Goal: Task Accomplishment & Management: Manage account settings

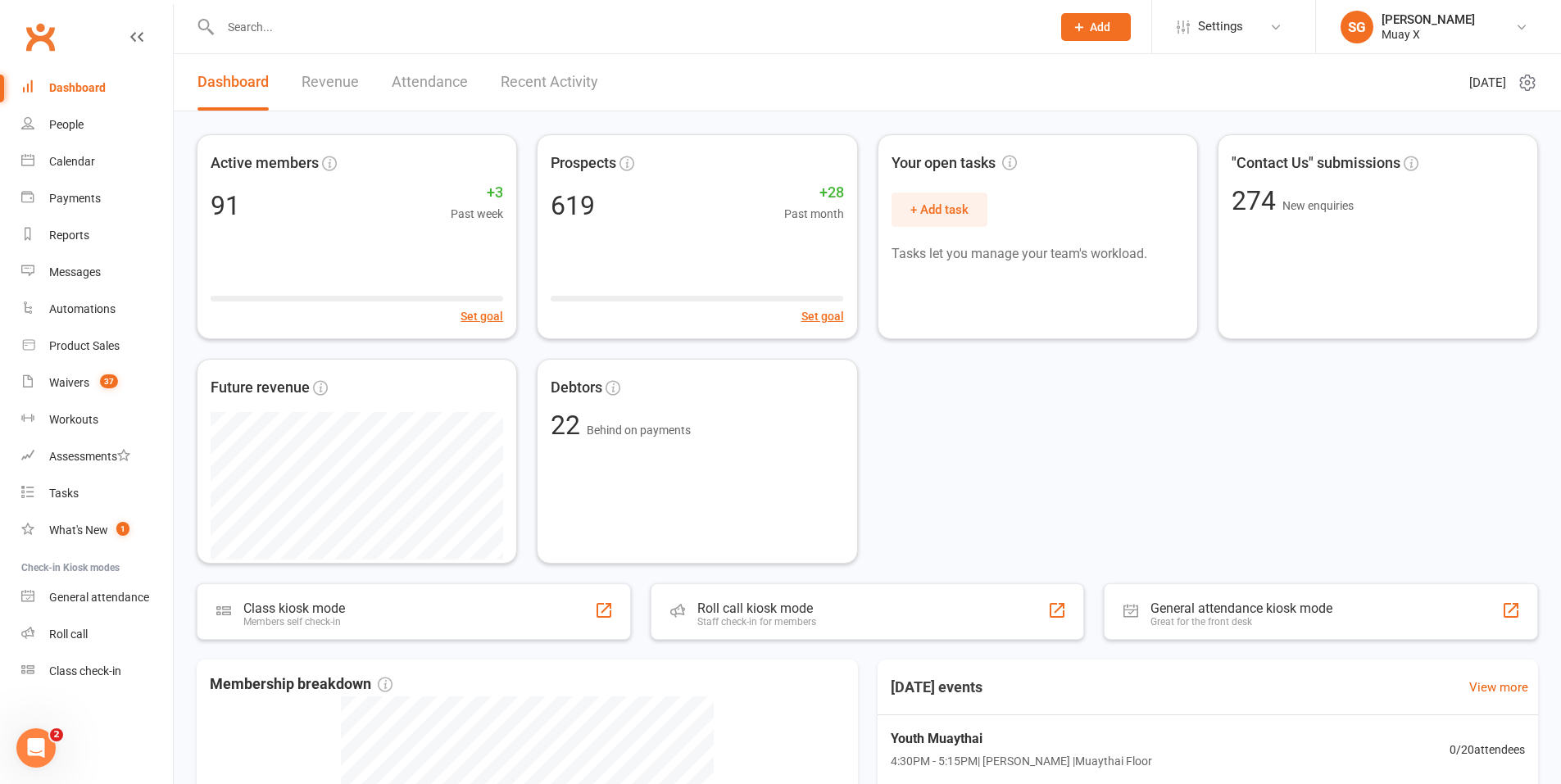
click at [264, 19] on input "text" at bounding box center [627, 27] width 824 height 23
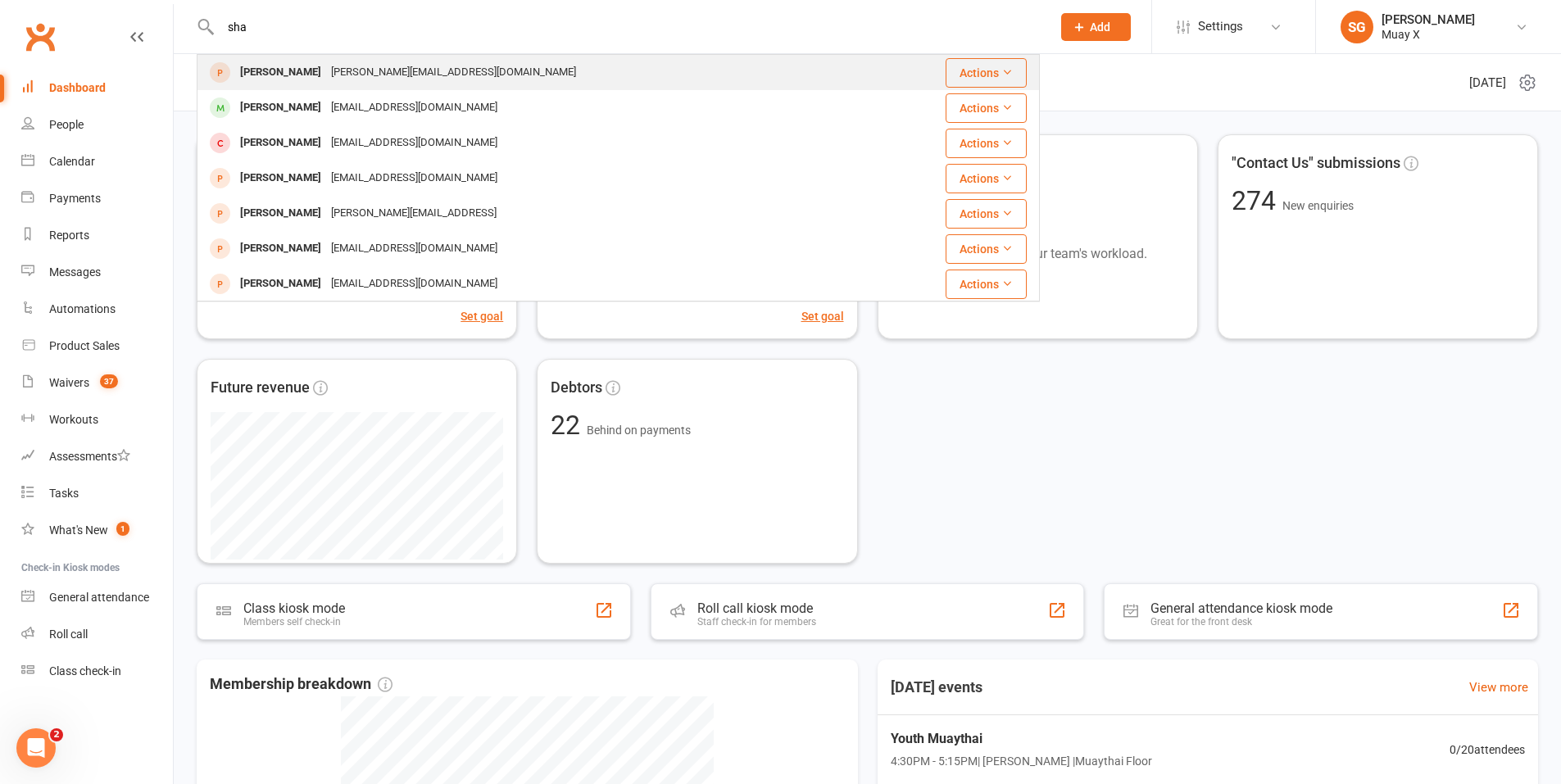
type input "sha"
click at [266, 69] on div "Corey Shay" at bounding box center [280, 73] width 91 height 24
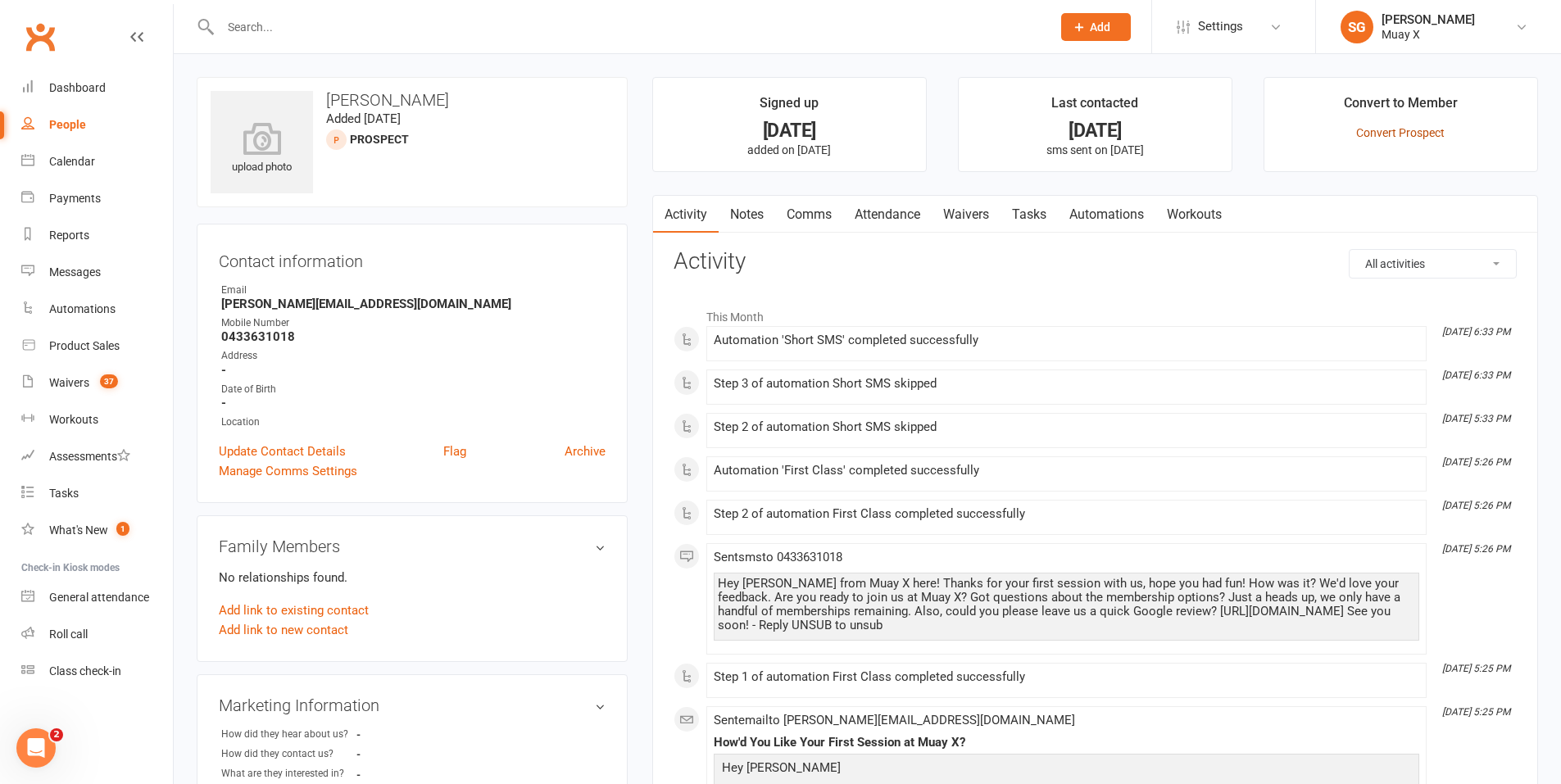
click at [1399, 130] on link "Convert Prospect" at bounding box center [1400, 132] width 88 height 13
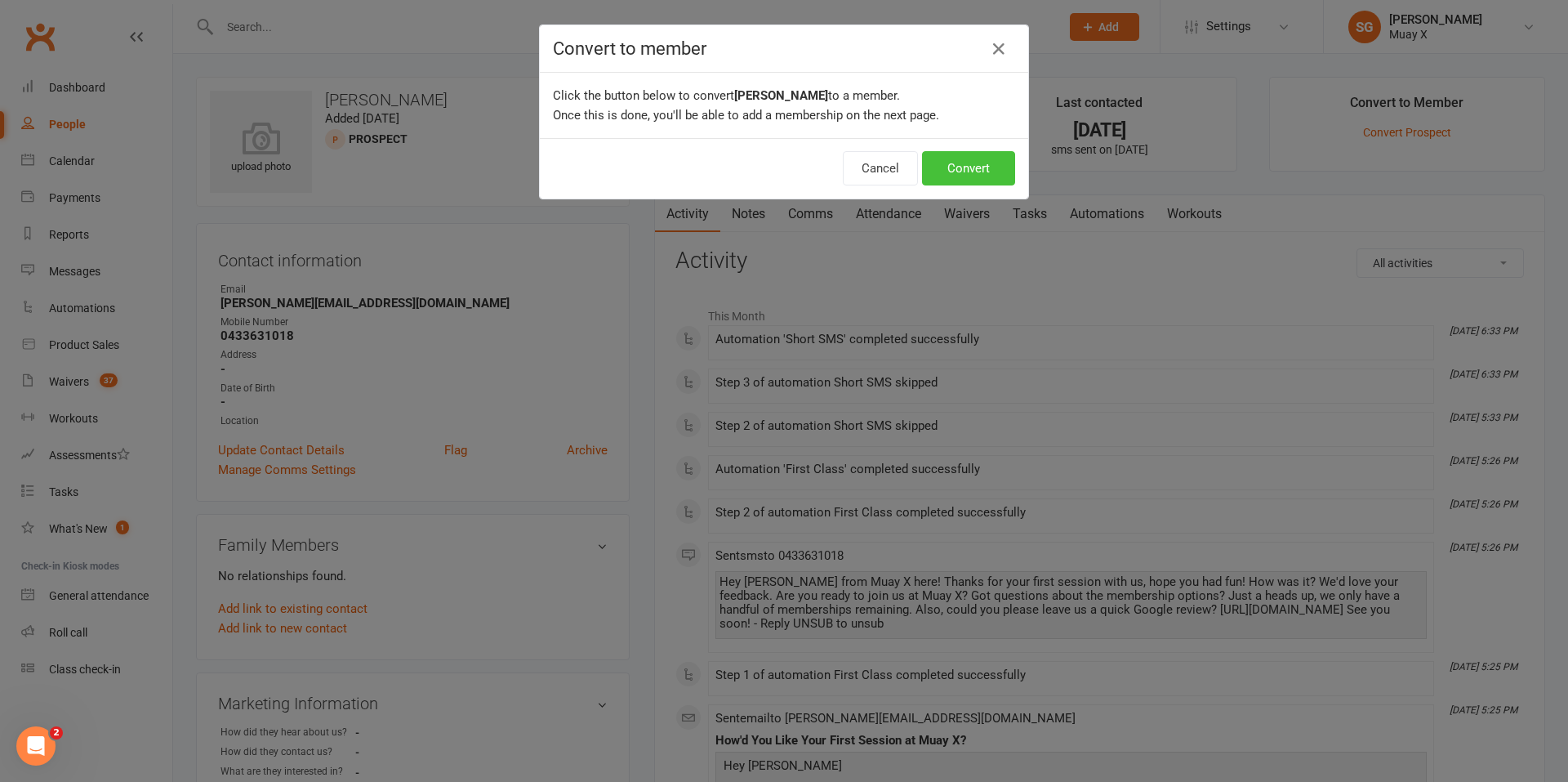
click at [980, 177] on button "Convert" at bounding box center [969, 168] width 93 height 34
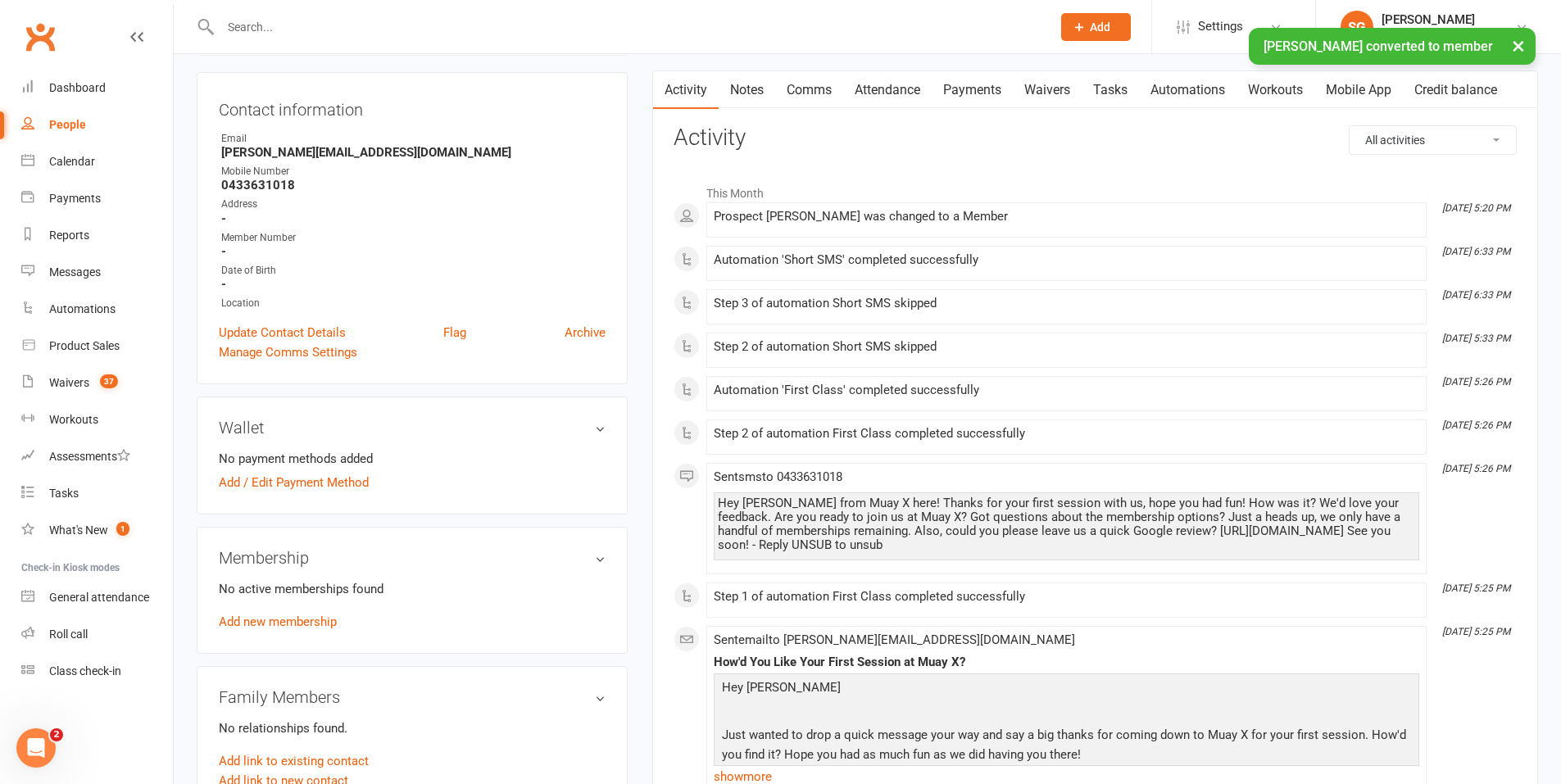
scroll to position [164, 0]
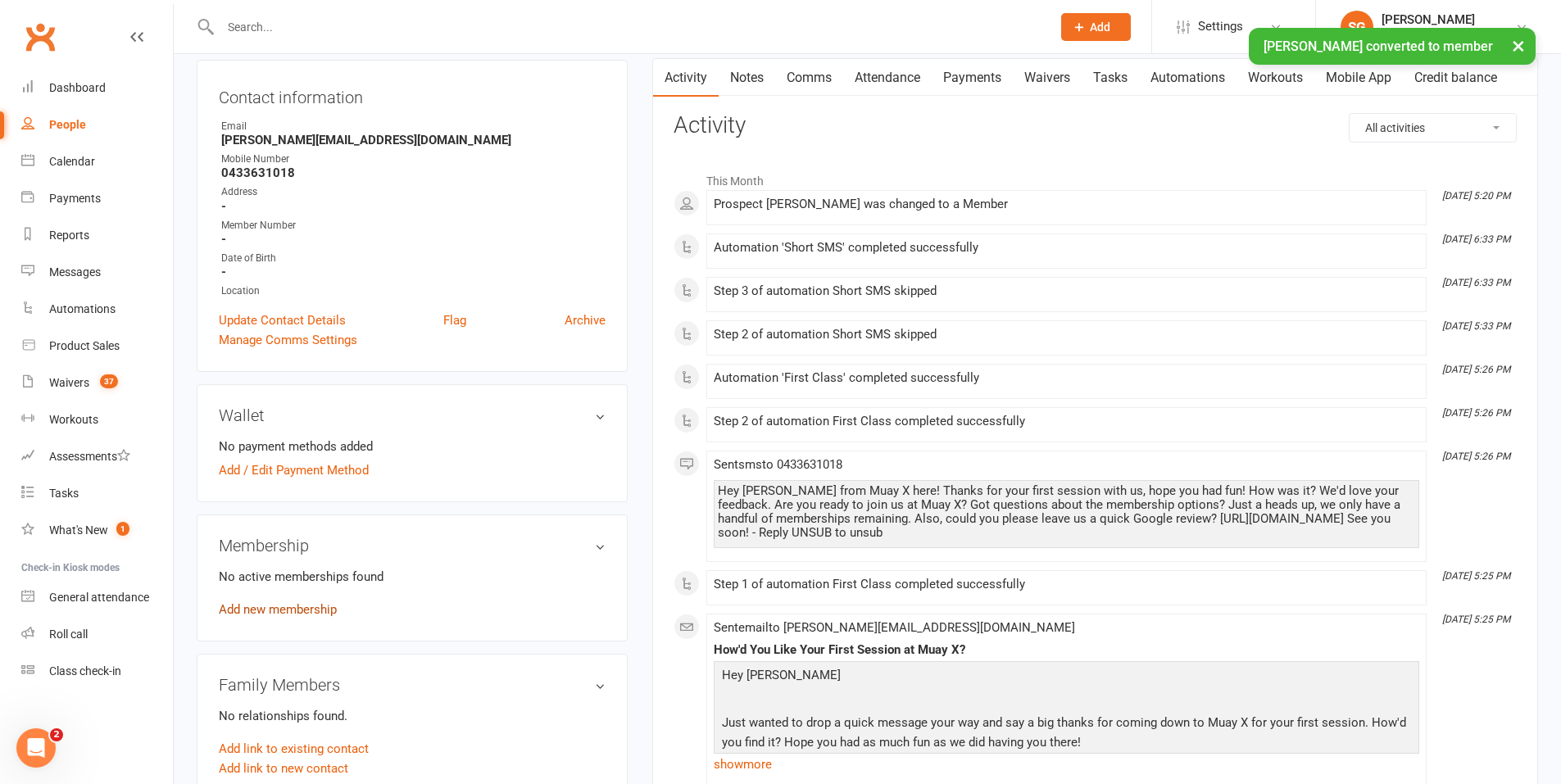
click at [309, 612] on link "Add new membership" at bounding box center [277, 609] width 118 height 15
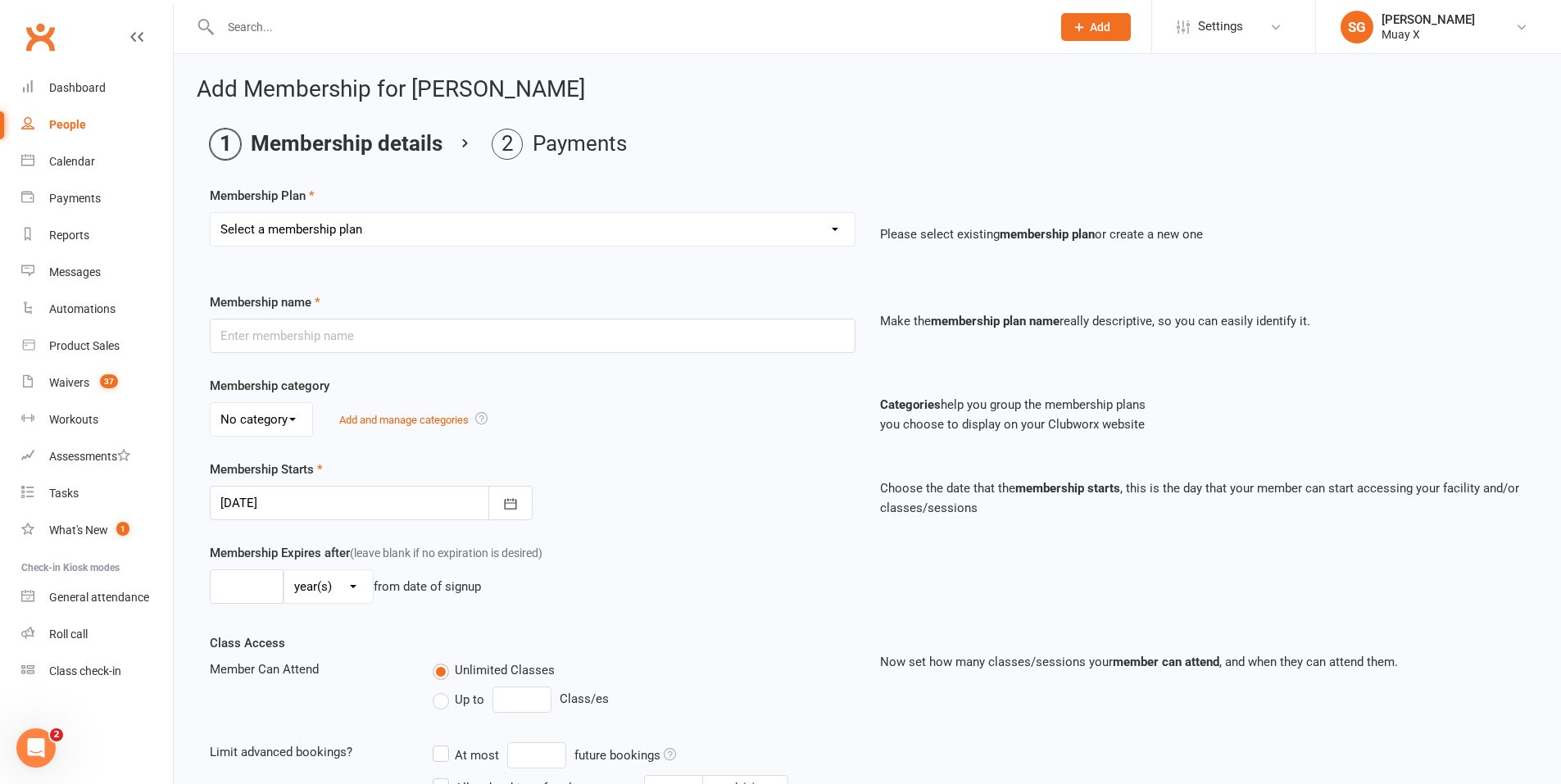
click at [438, 240] on select "Select a membership plan Create new Membership Plan Foundation Membership Stage…" at bounding box center [533, 230] width 644 height 33
select select "12"
click at [211, 213] on select "Select a membership plan Create new Membership Plan Foundation Membership Stage…" at bounding box center [533, 230] width 644 height 33
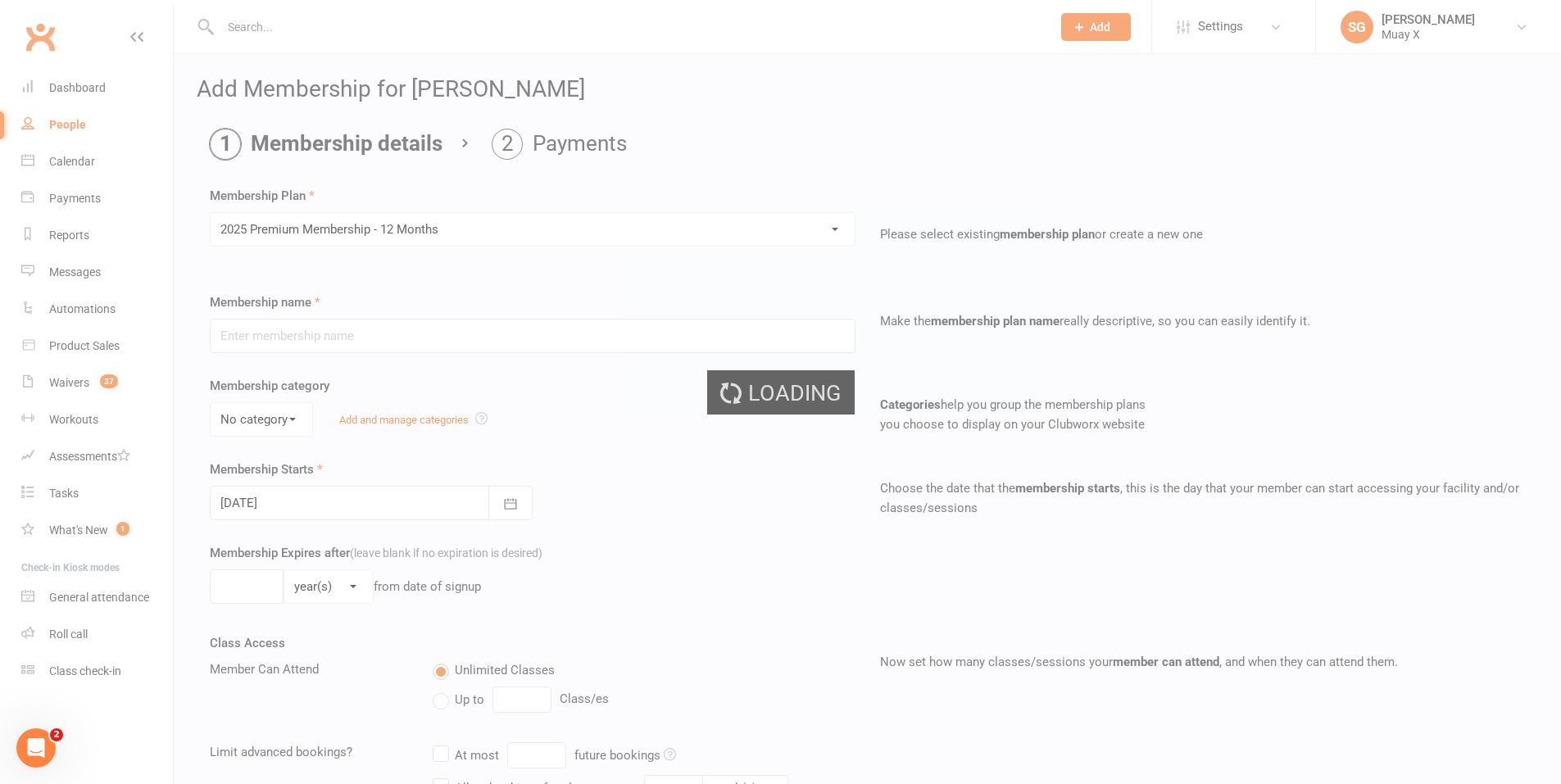
type input "2025 Premium Membership - 12 Months"
select select "2"
type input "4"
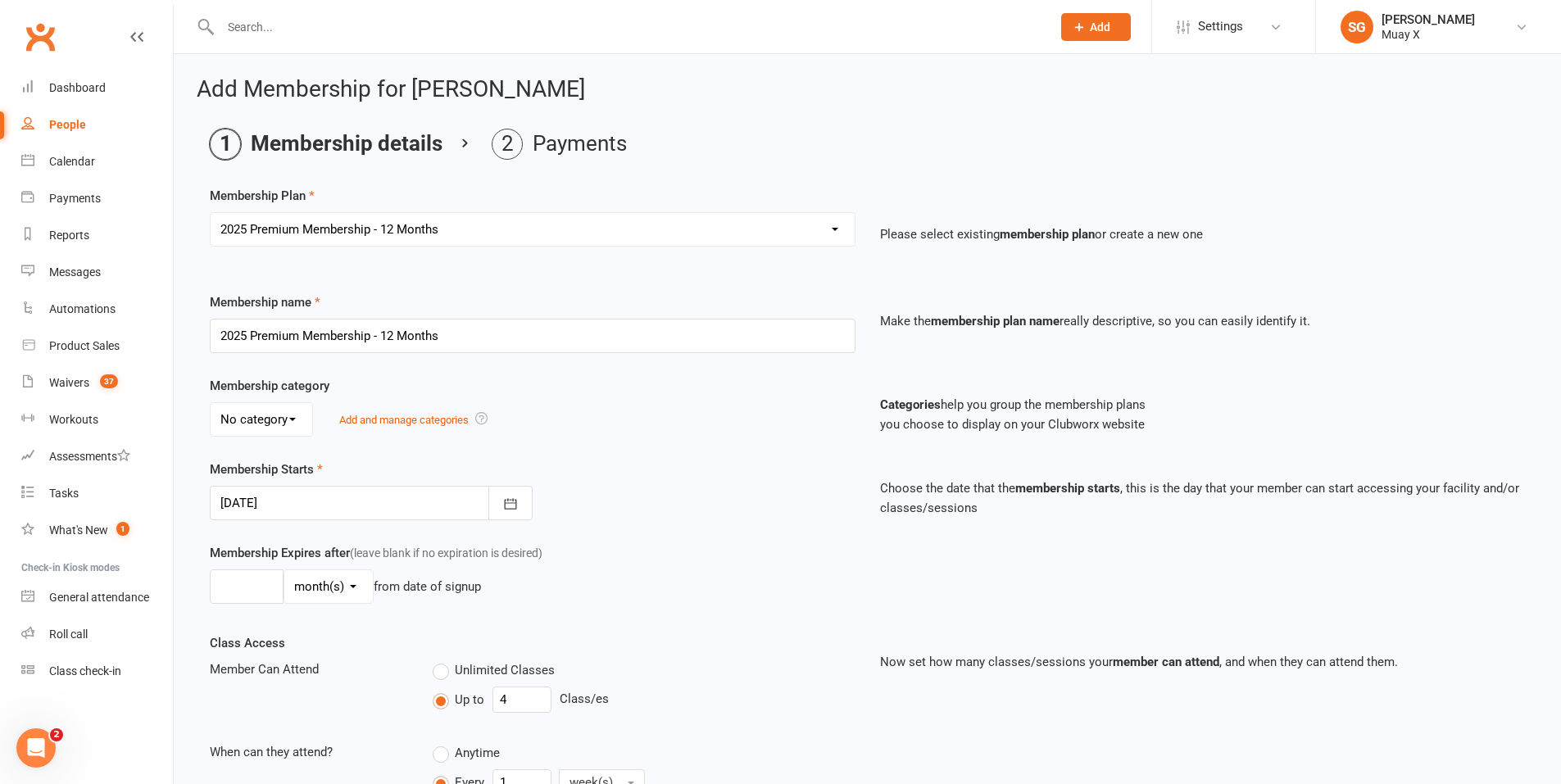
type input "17 Sep 2025"
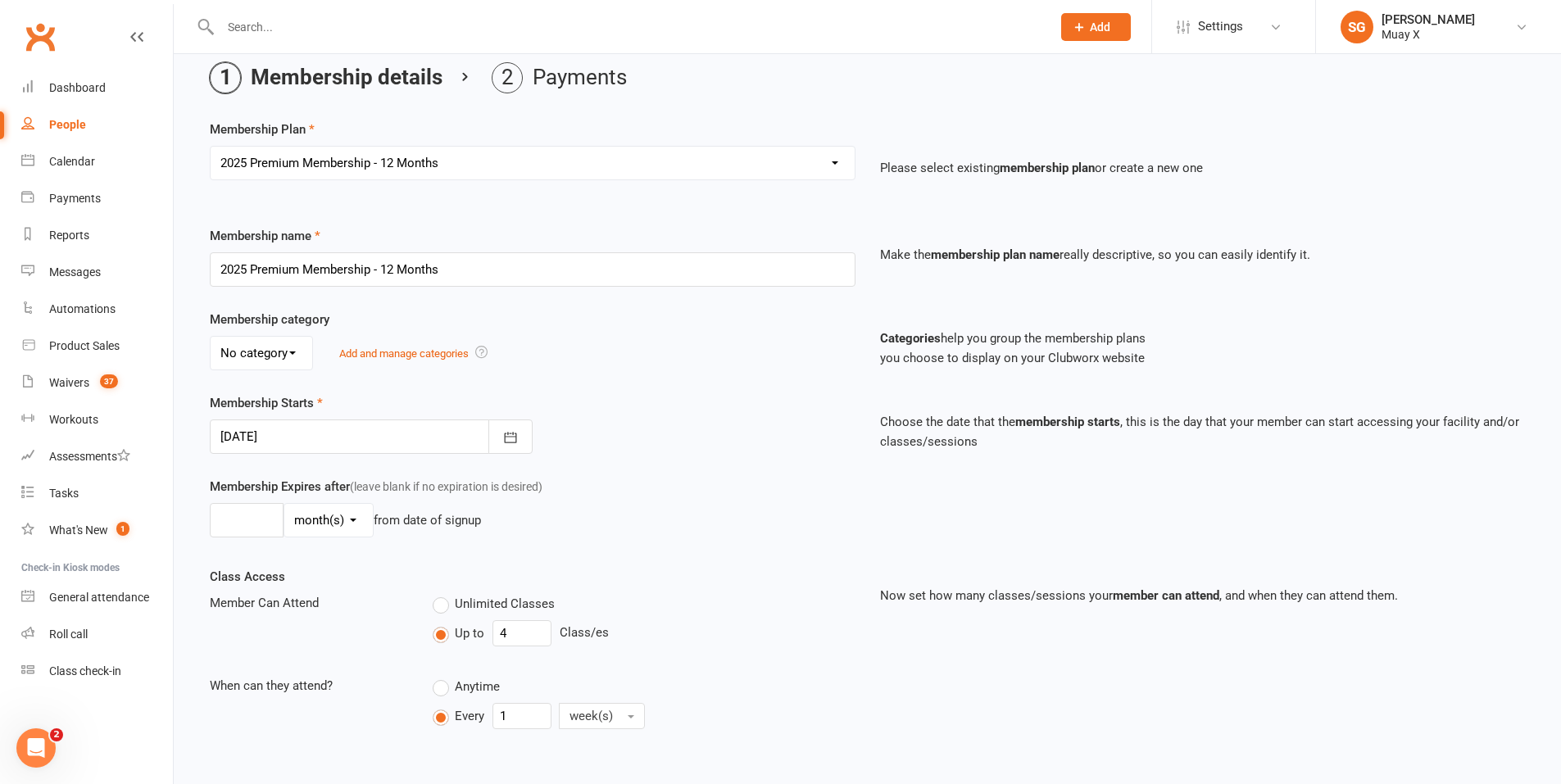
scroll to position [279, 0]
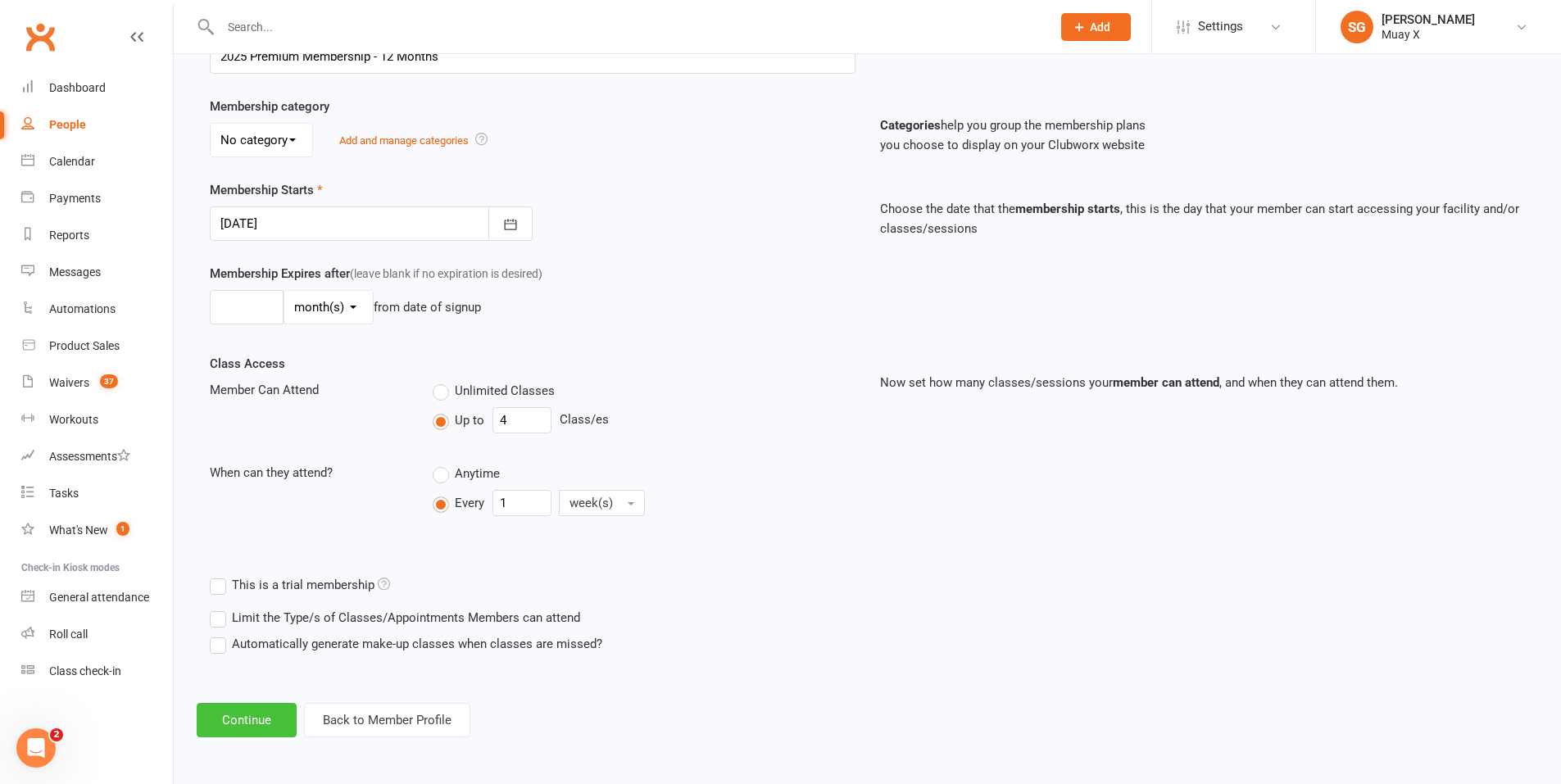
click at [268, 728] on button "Continue" at bounding box center [247, 720] width 100 height 35
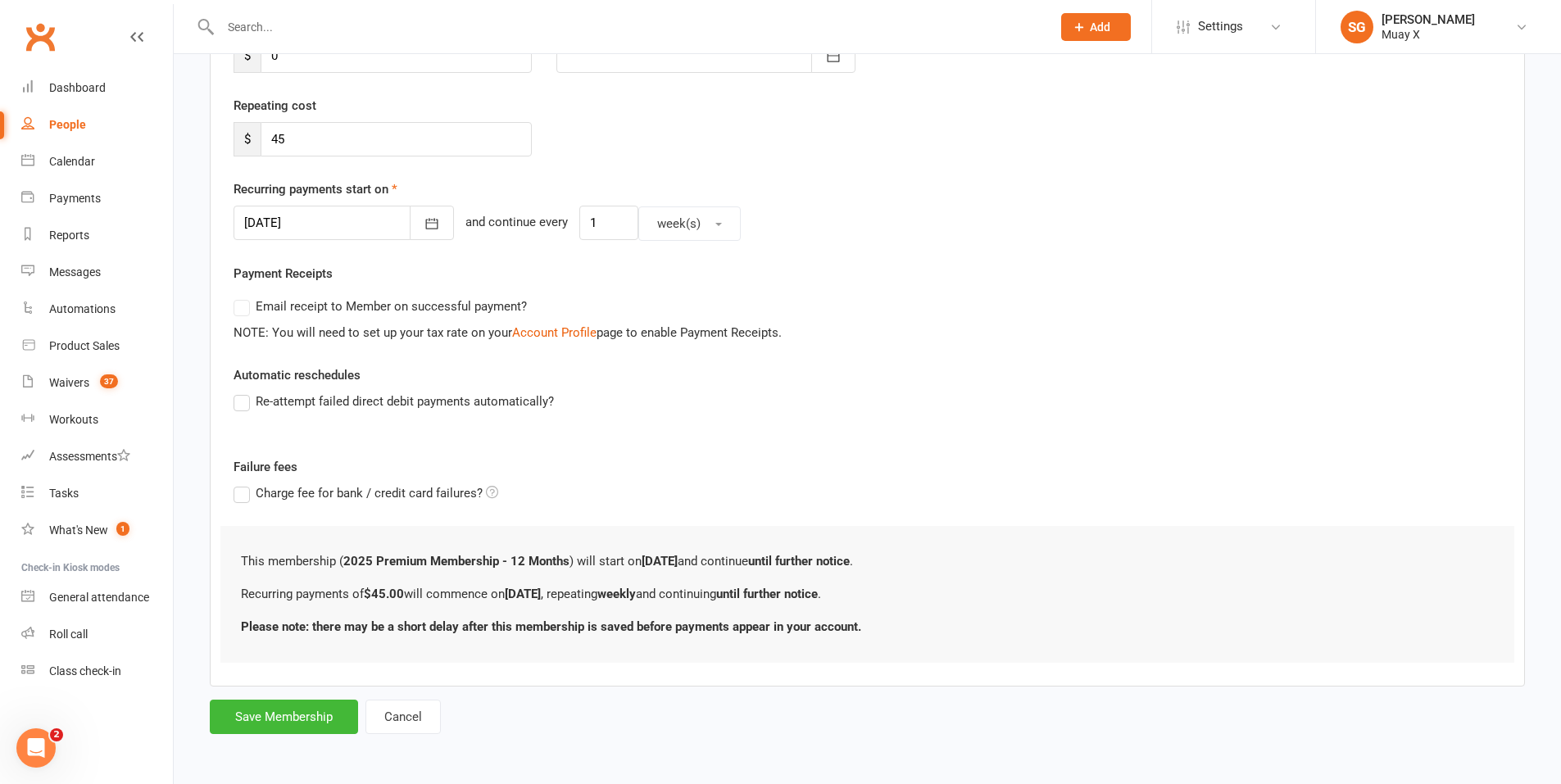
scroll to position [0, 0]
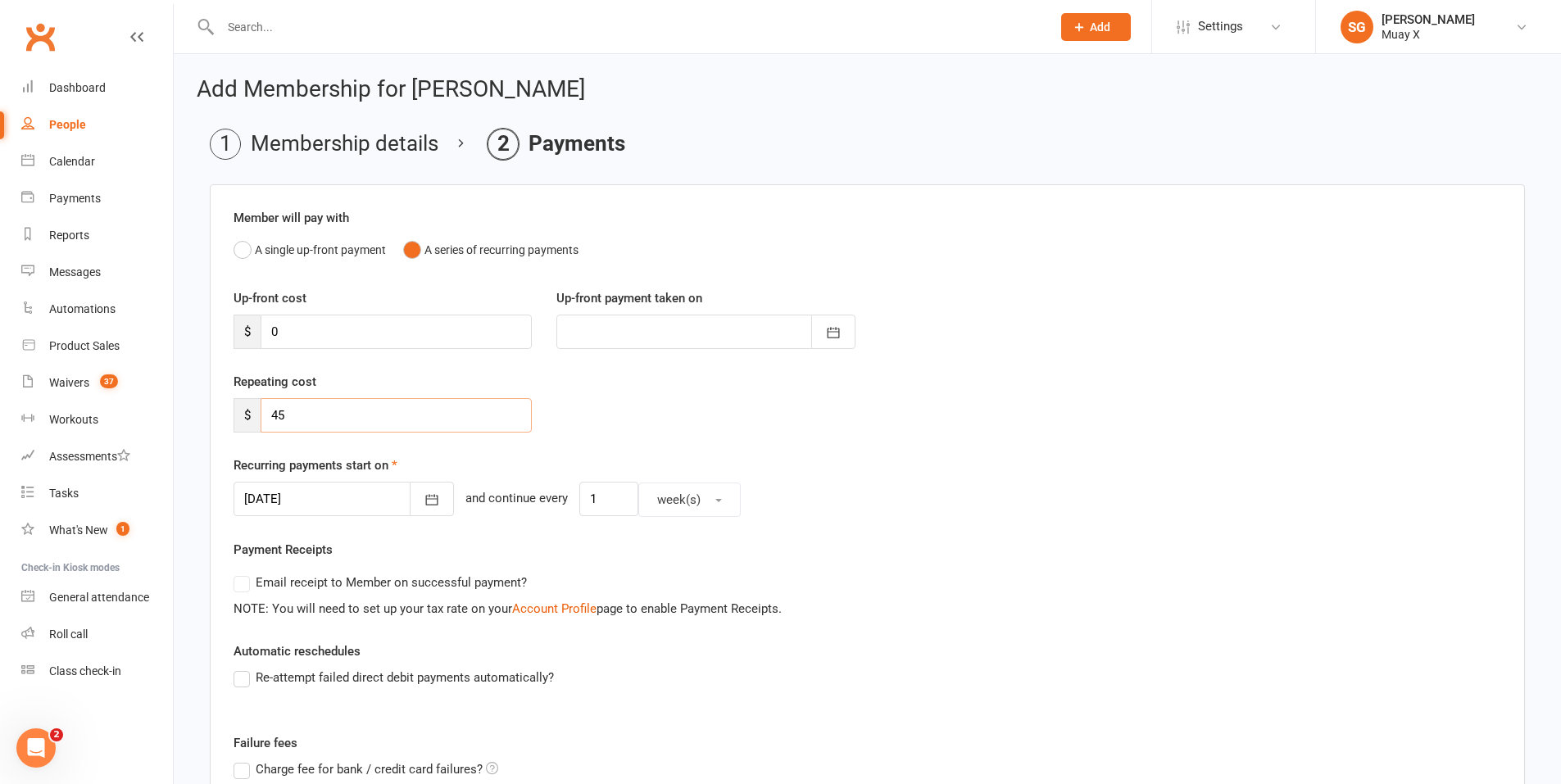
drag, startPoint x: 297, startPoint y: 422, endPoint x: 250, endPoint y: 426, distance: 47.2
click at [250, 426] on div "$ 45" at bounding box center [382, 415] width 298 height 35
type input "50"
click at [870, 414] on div "Repeating cost $ 50" at bounding box center [867, 414] width 1292 height 84
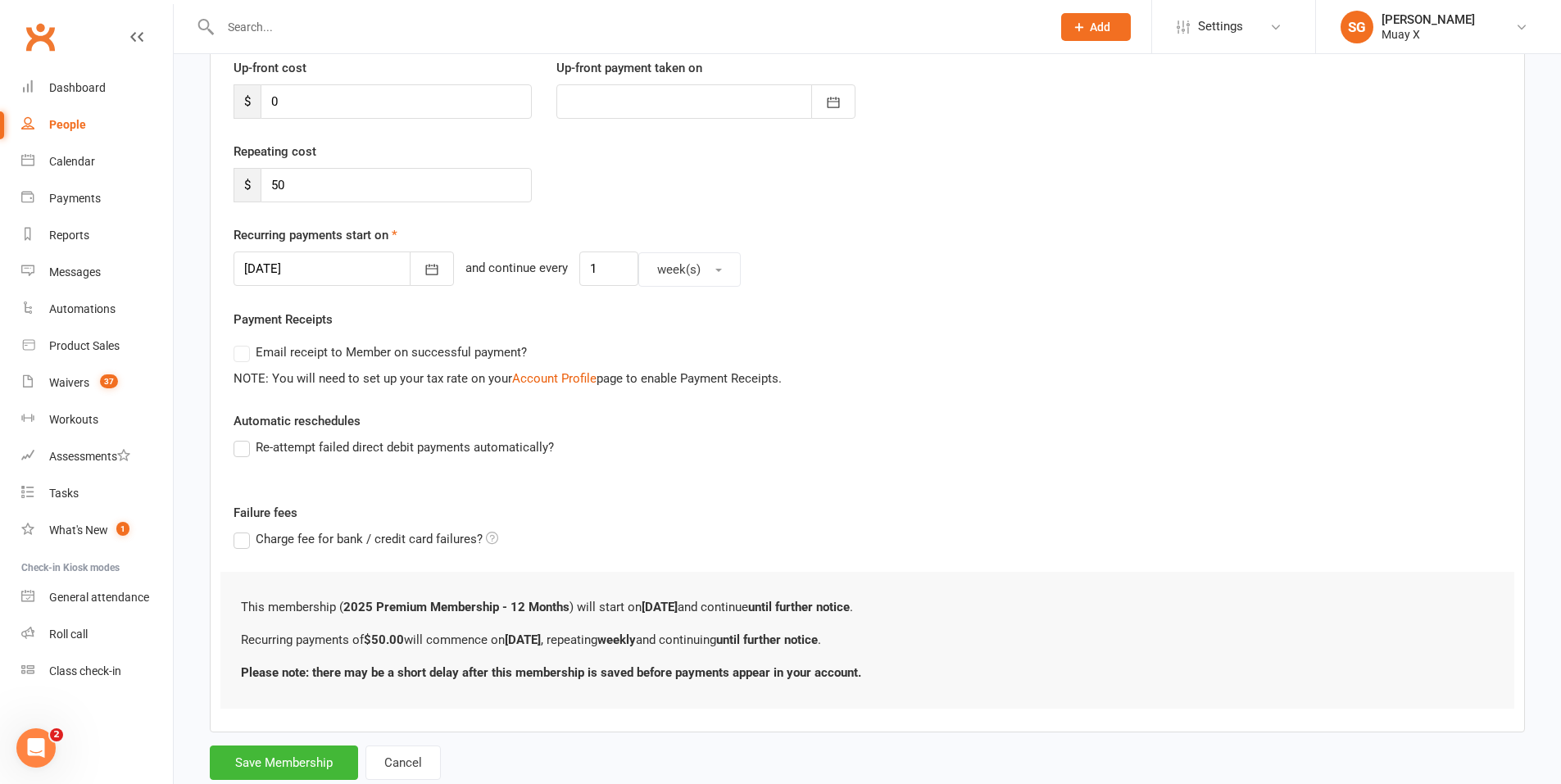
scroll to position [276, 0]
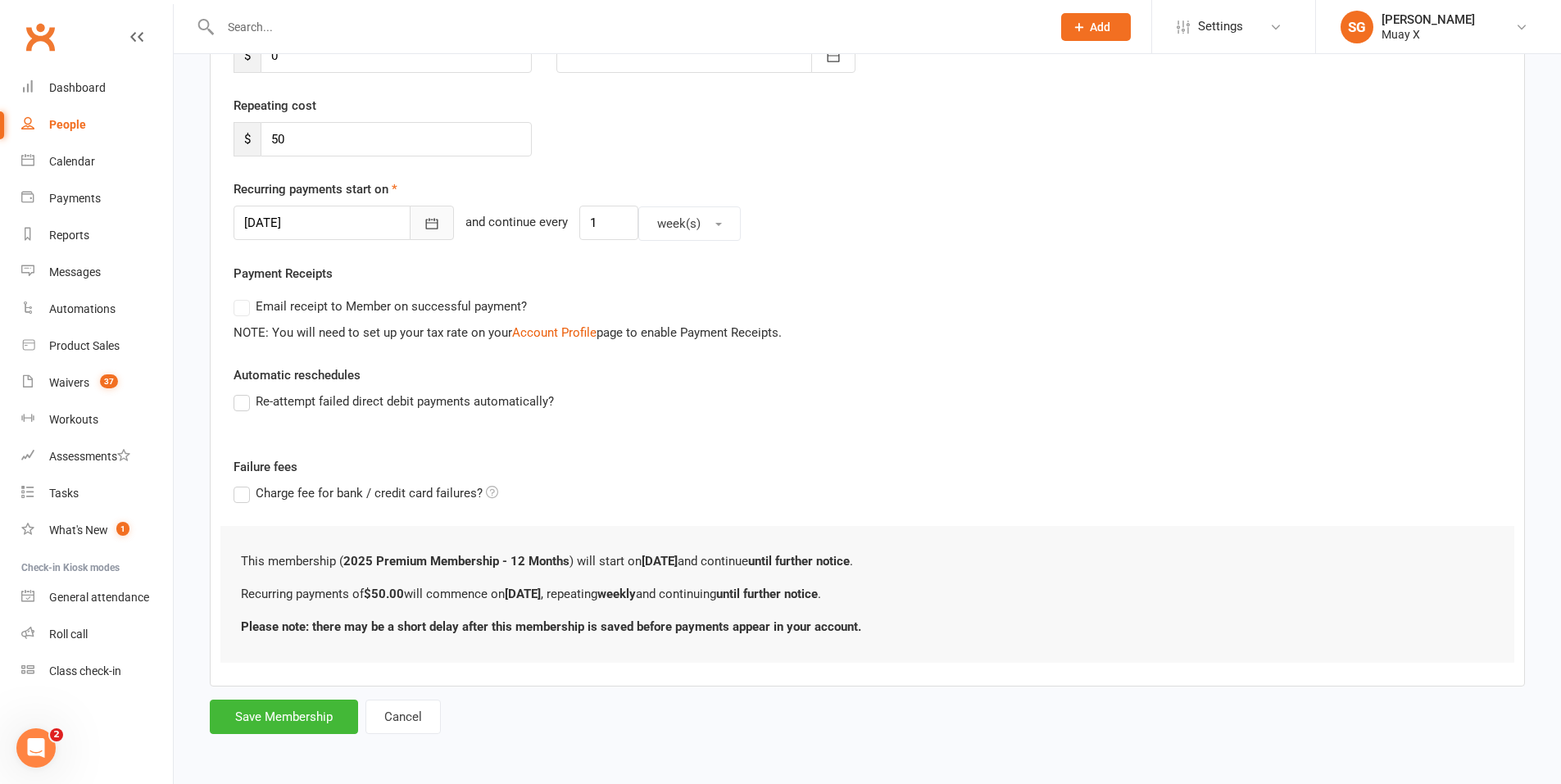
click at [423, 220] on icon "button" at bounding box center [431, 223] width 16 height 16
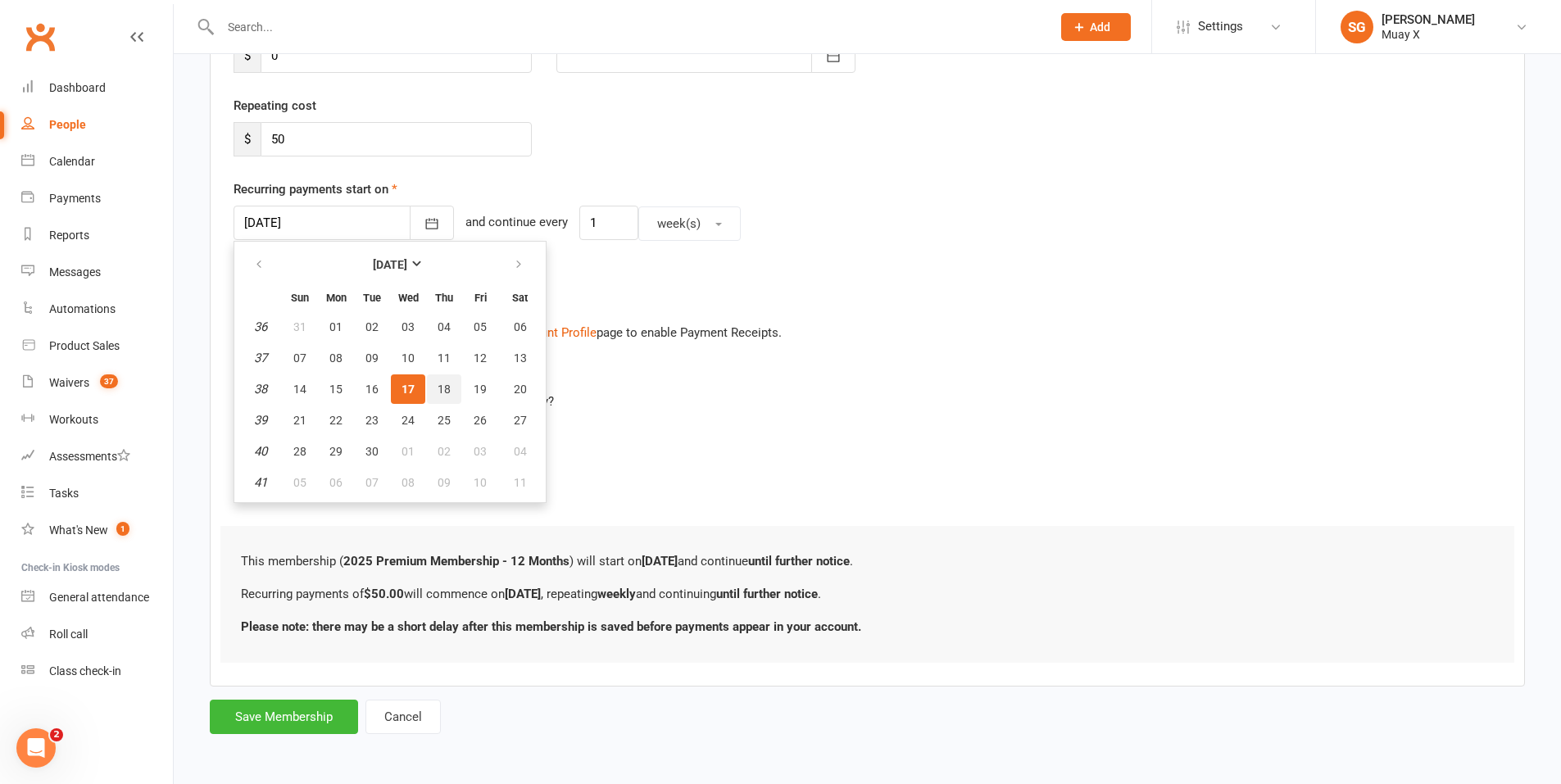
click at [447, 388] on span "18" at bounding box center [444, 389] width 13 height 13
type input "18 Sep 2025"
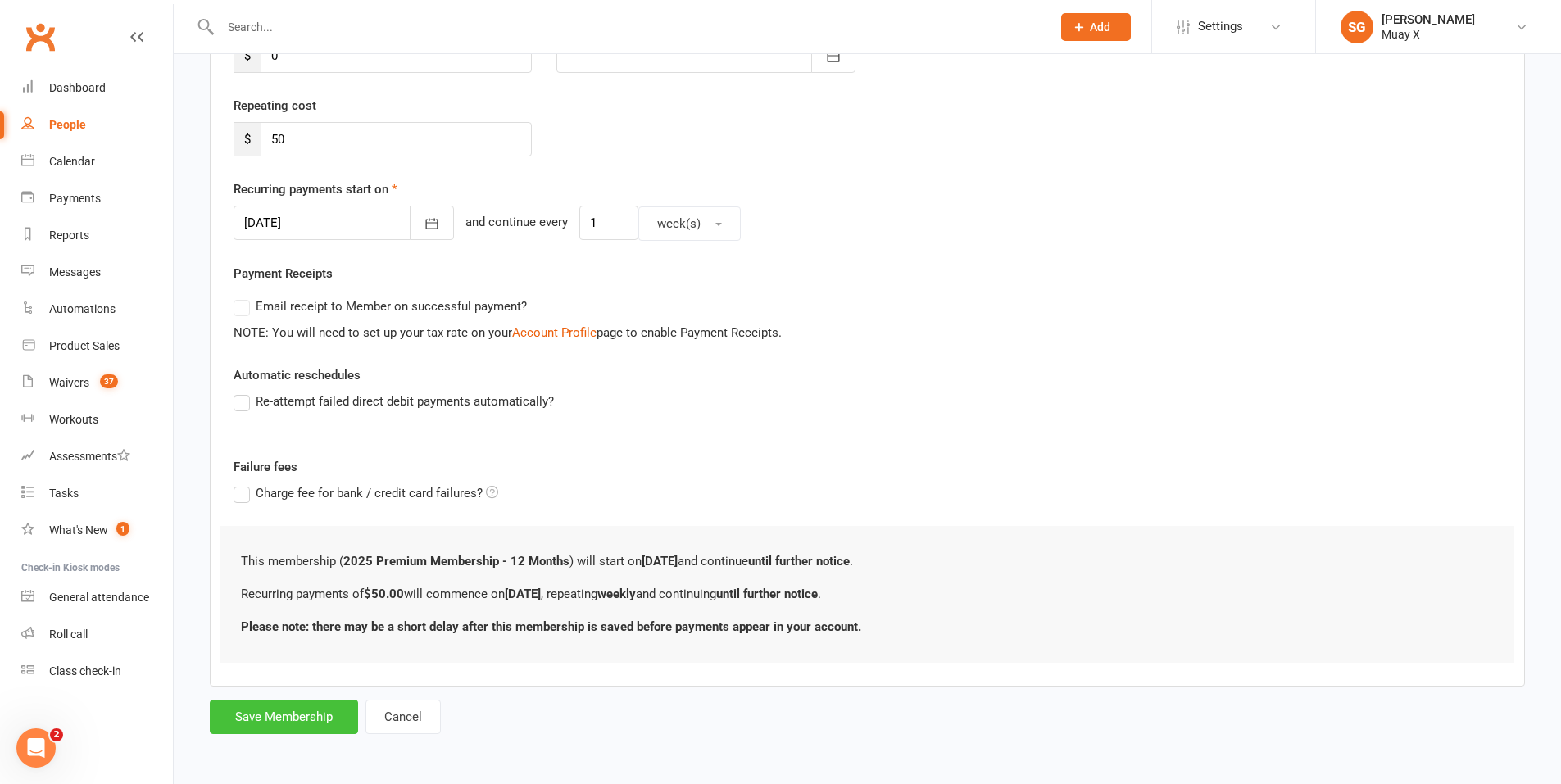
click at [314, 717] on button "Save Membership" at bounding box center [284, 717] width 149 height 35
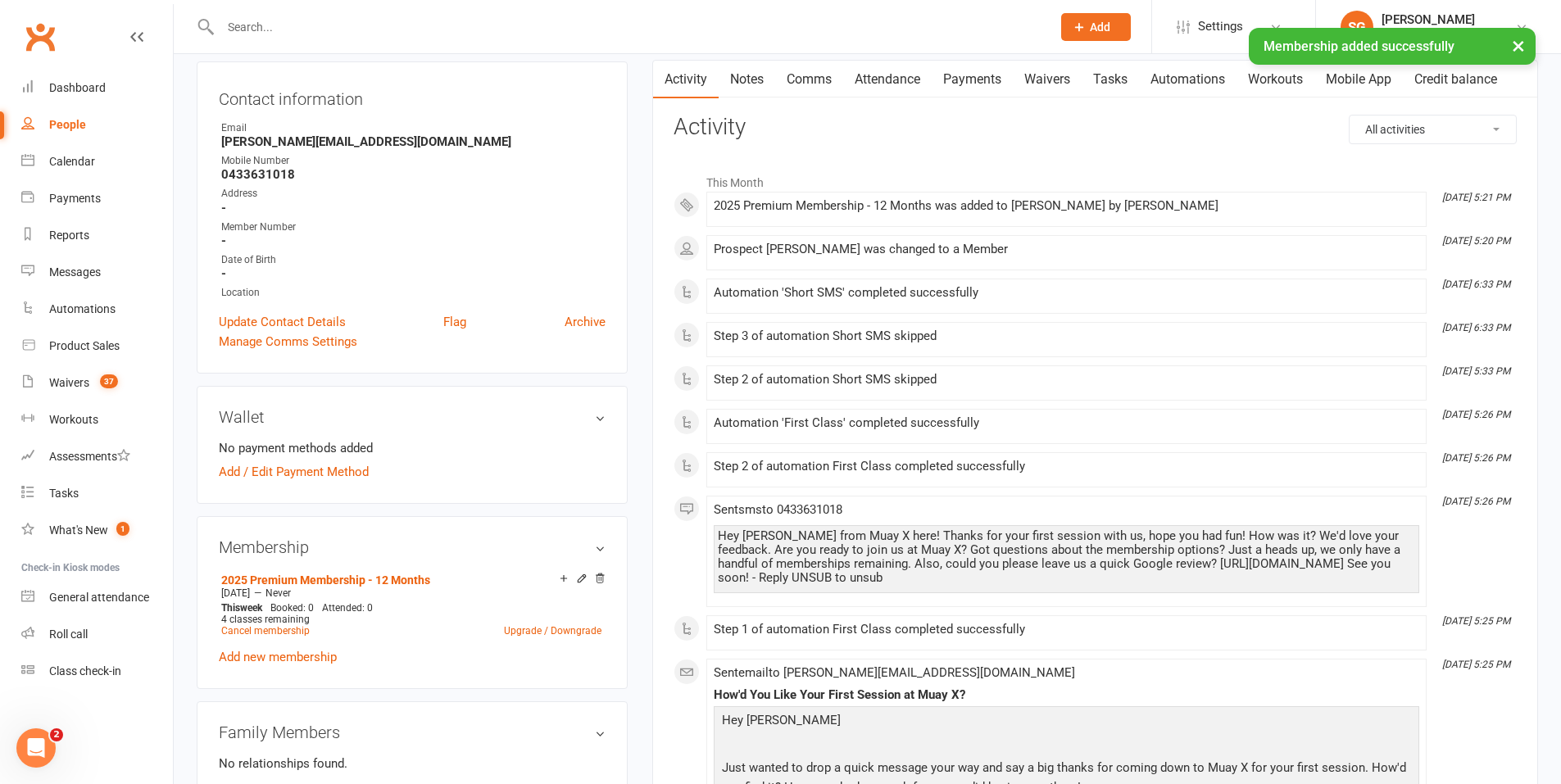
scroll to position [164, 0]
click at [322, 471] on link "Add / Edit Payment Method" at bounding box center [294, 470] width 150 height 20
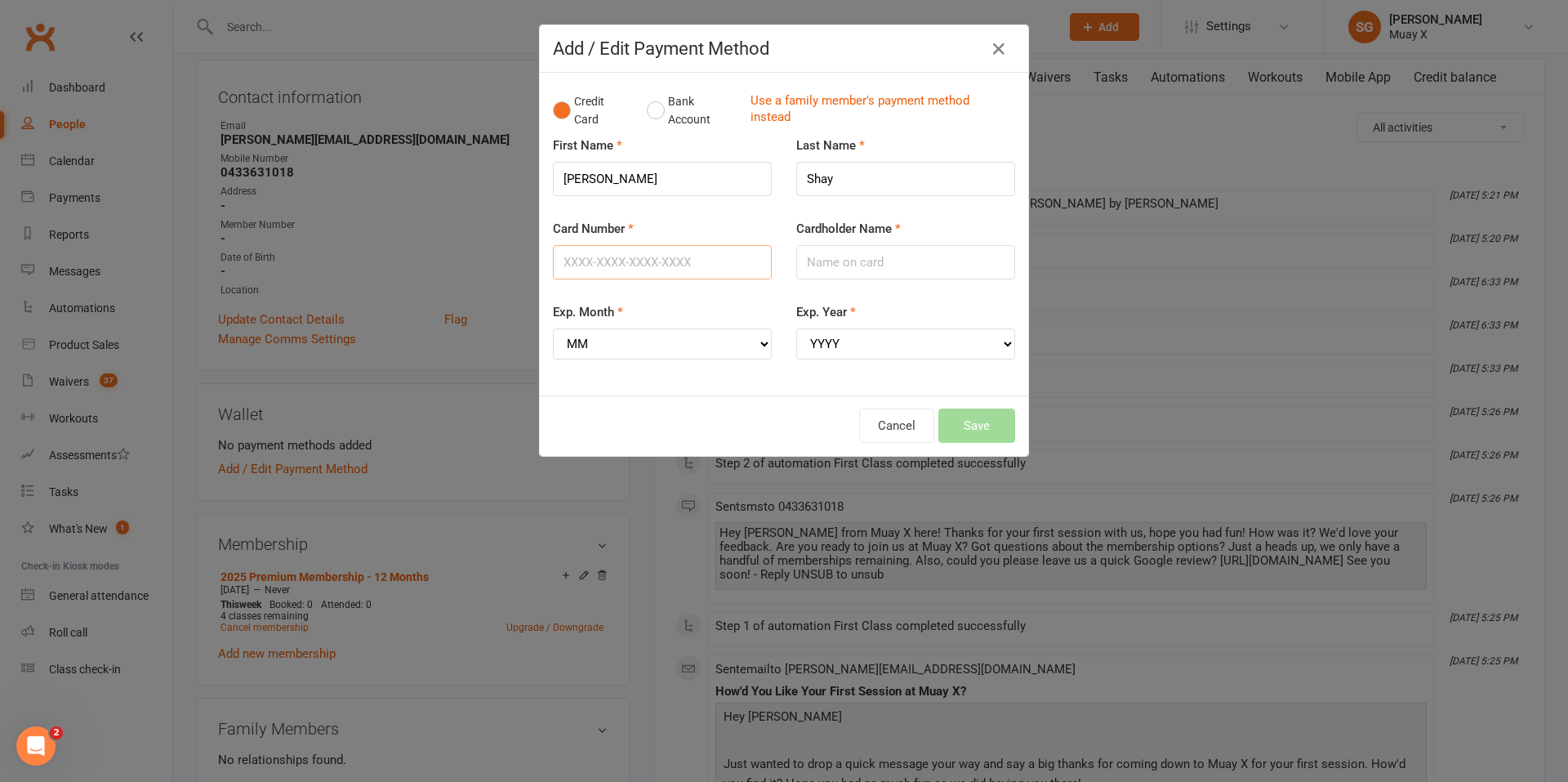
click at [637, 265] on input "Card Number" at bounding box center [662, 263] width 219 height 34
click at [824, 270] on input "Cardholder Name" at bounding box center [906, 263] width 219 height 34
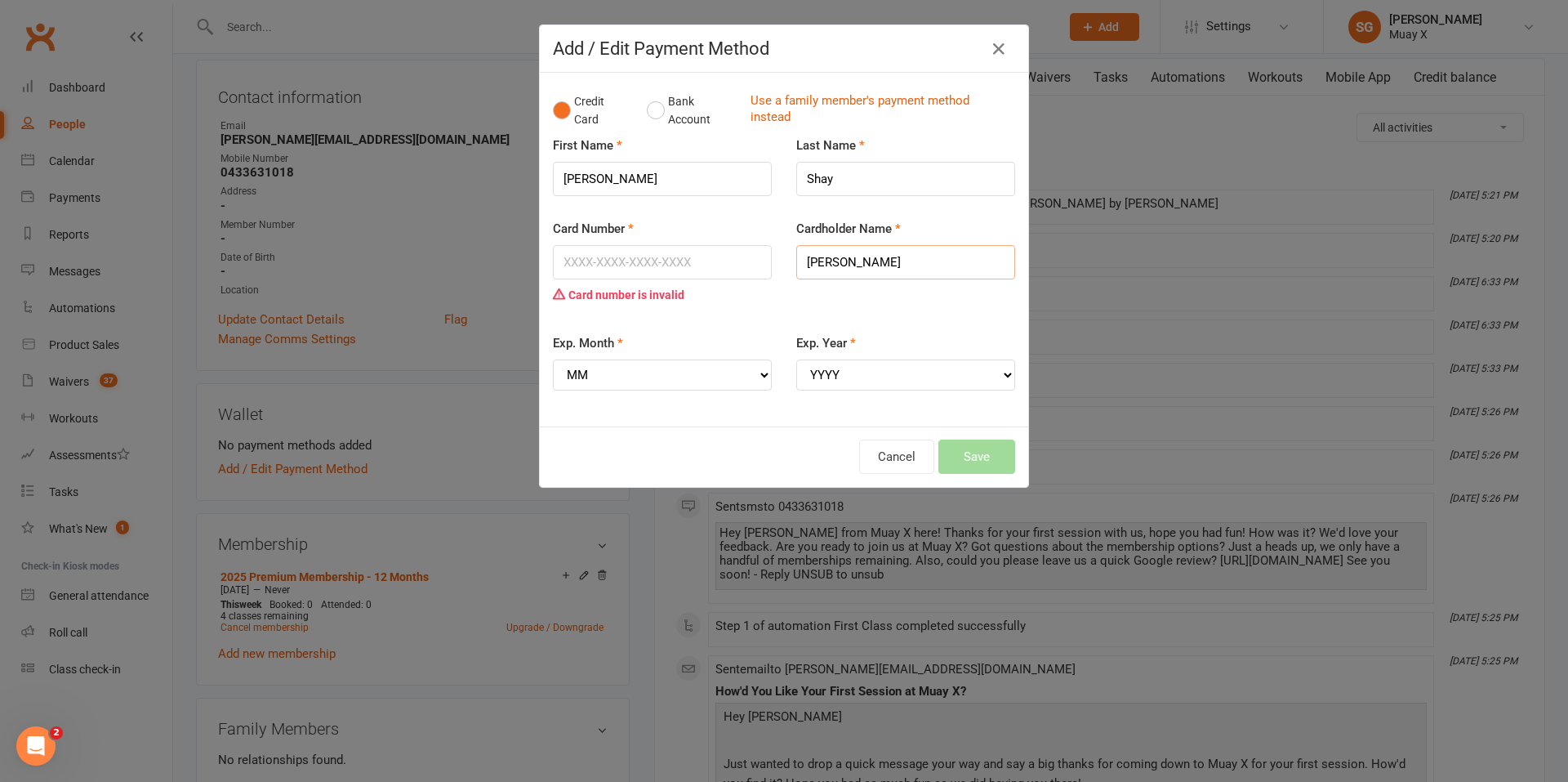
type input "Corey Shay"
click at [722, 246] on input "Card Number" at bounding box center [662, 263] width 219 height 34
click at [892, 316] on div "Card Number Card number is invalid Cardholder Name Corey Shay" at bounding box center [784, 276] width 487 height 115
click at [580, 258] on input "Card Number" at bounding box center [662, 263] width 219 height 34
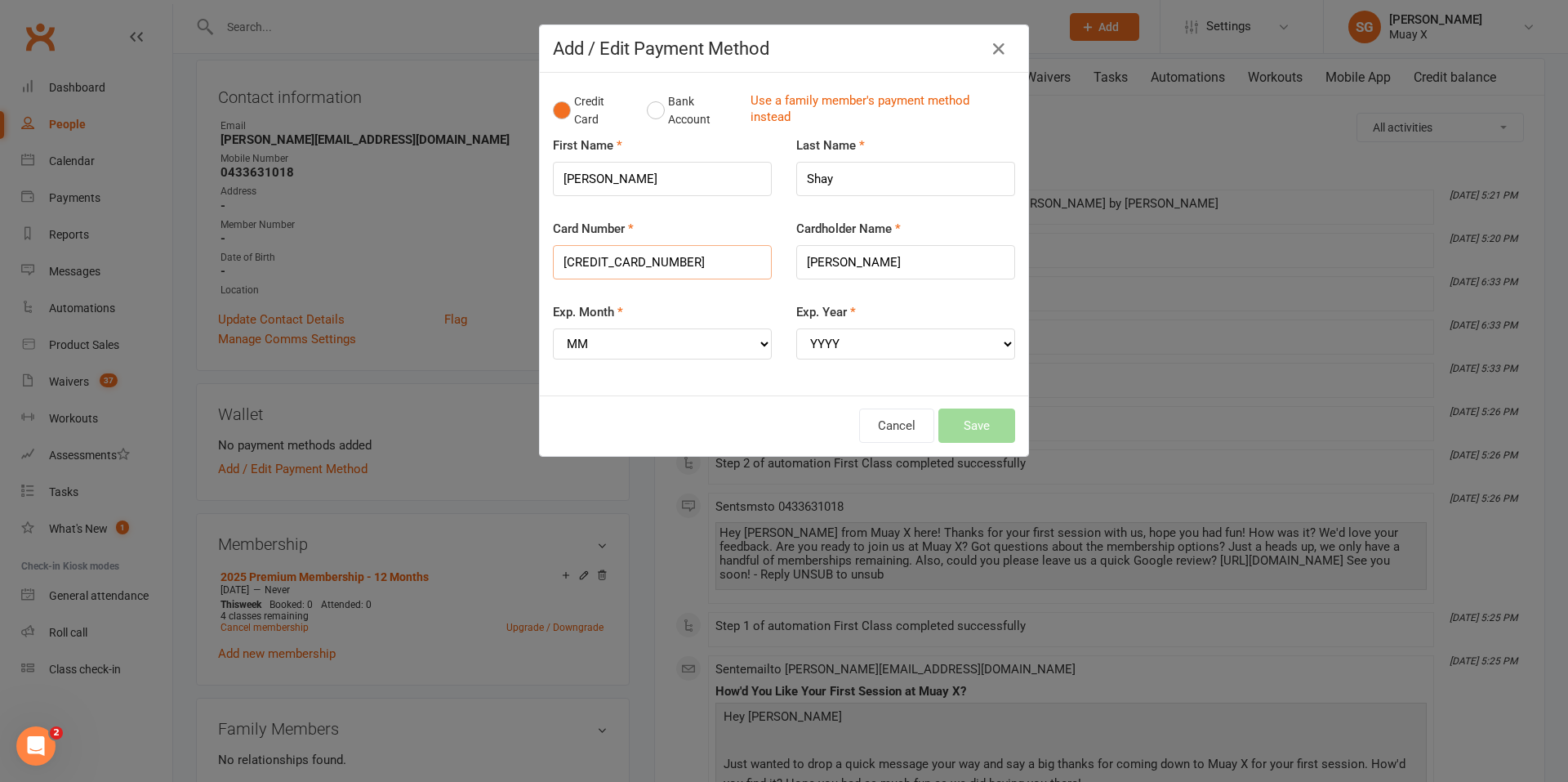
type input "5326555241811206"
click at [914, 308] on div "Exp. Year YYYY 2025 2026 2027 2028 2029 2030 2031 2032 2033 2034" at bounding box center [906, 331] width 219 height 57
click at [659, 340] on select "MM 01 02 03 04 05 06 07 08 09 10 11 12" at bounding box center [662, 344] width 219 height 31
select select "06"
click at [553, 328] on select "MM 01 02 03 04 05 06 07 08 09 10 11 12" at bounding box center [662, 344] width 219 height 31
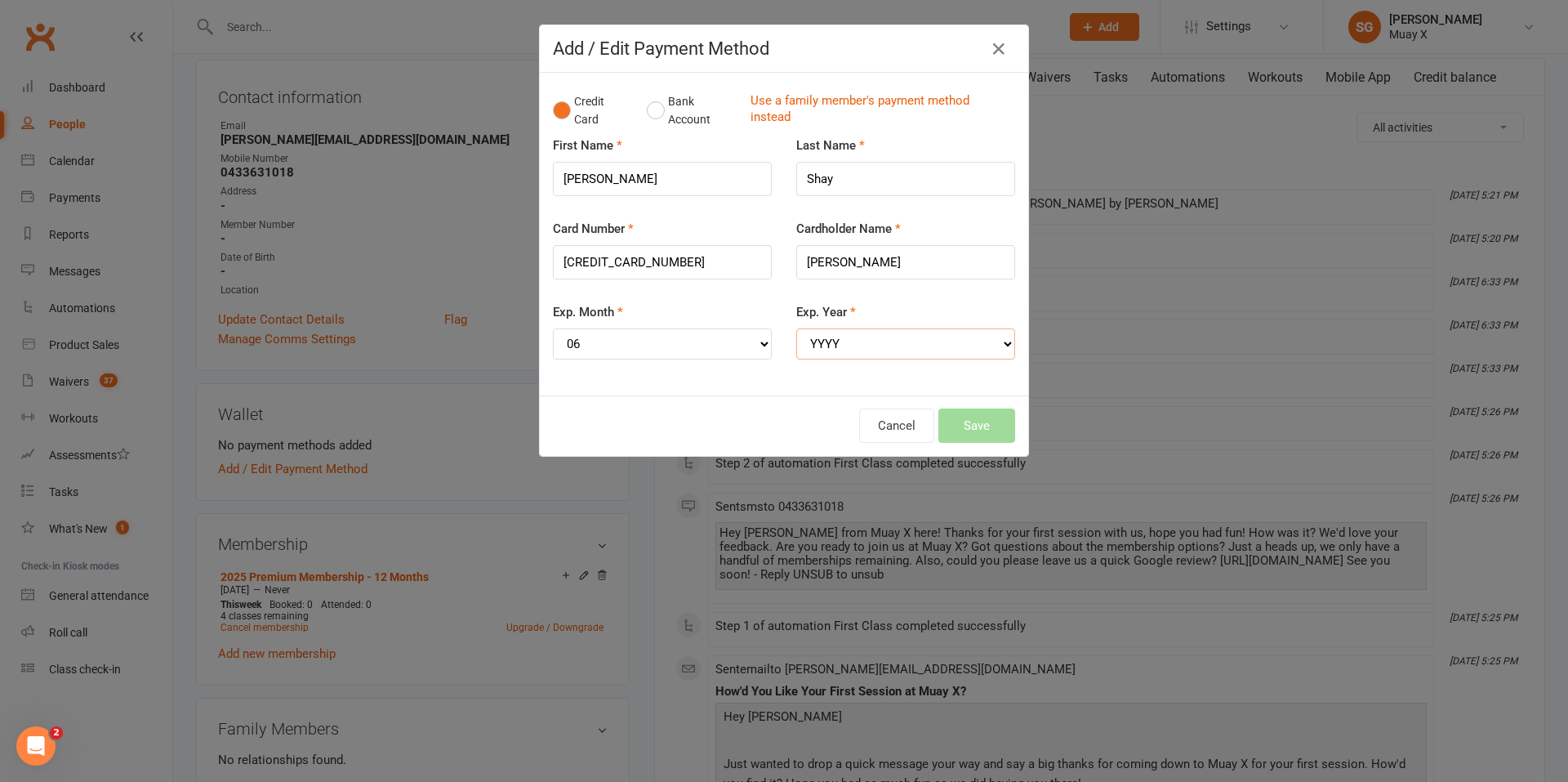
click at [826, 344] on select "YYYY 2025 2026 2027 2028 2029 2030 2031 2032 2033 2034" at bounding box center [906, 344] width 219 height 31
select select "2026"
click at [796, 328] on select "YYYY 2025 2026 2027 2028 2029 2030 2031 2032 2033 2034" at bounding box center [906, 344] width 219 height 31
click at [981, 431] on button "Save" at bounding box center [976, 425] width 77 height 34
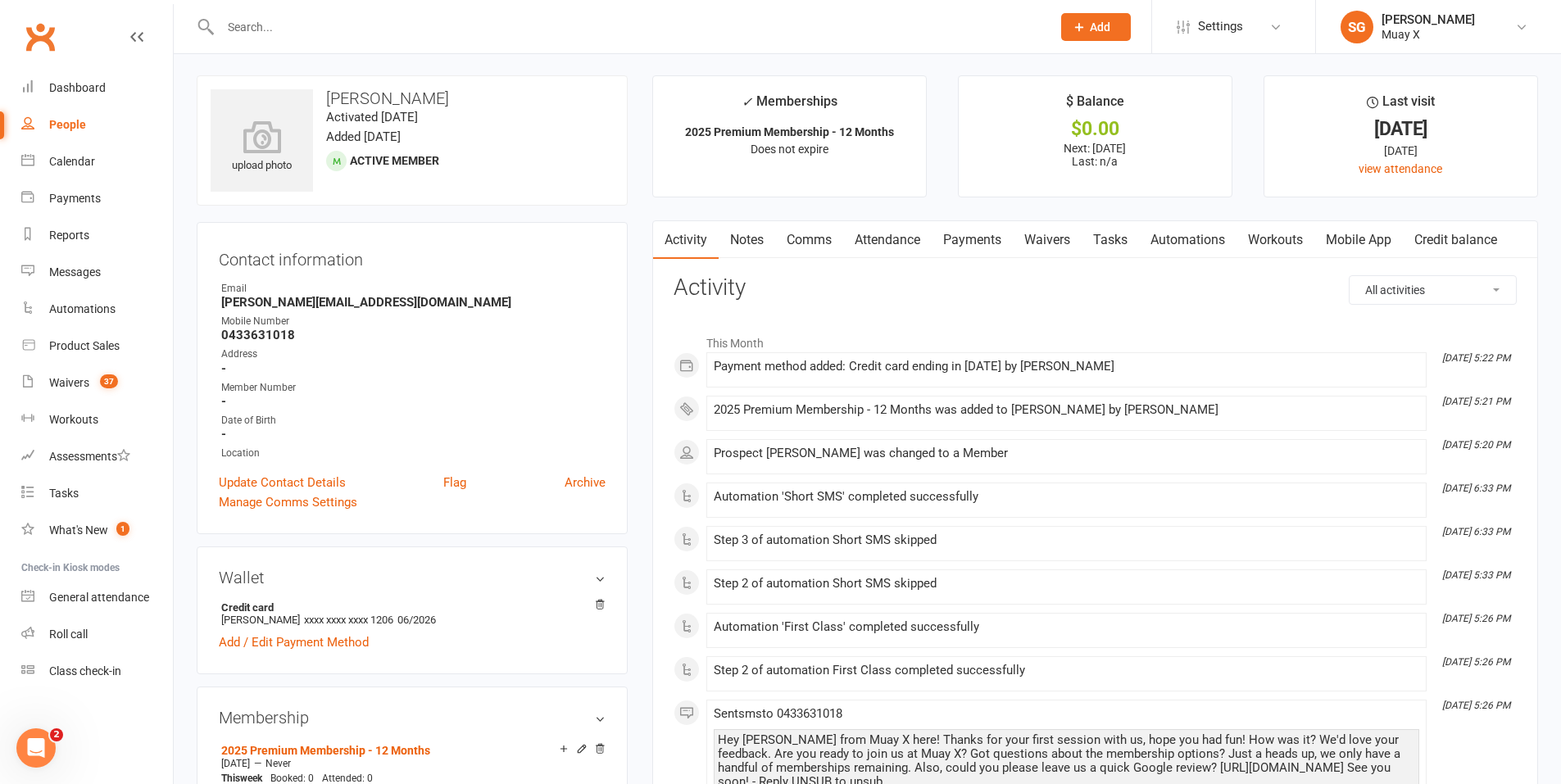
scroll to position [0, 0]
click at [1358, 241] on link "Mobile App" at bounding box center [1359, 242] width 88 height 38
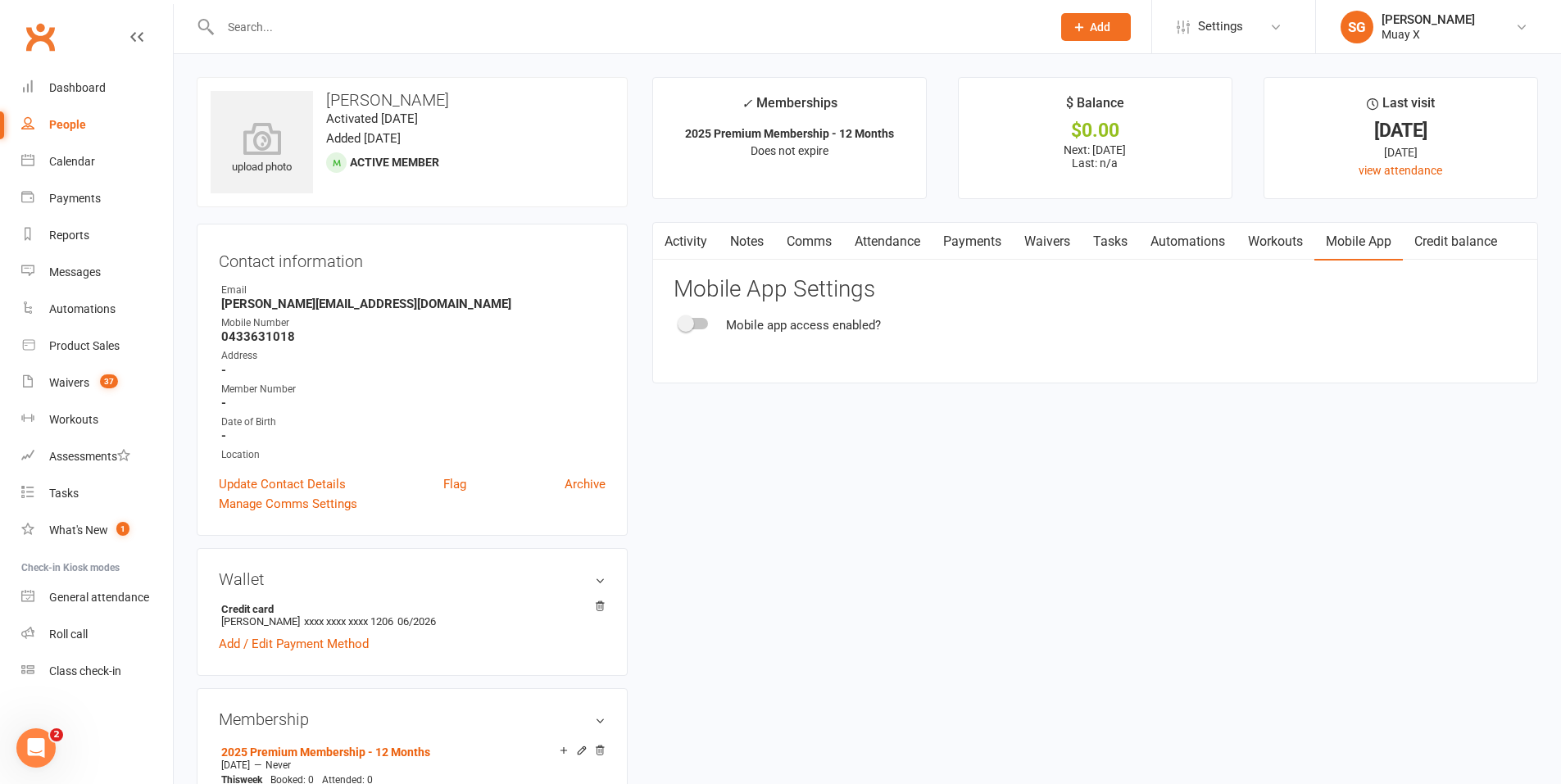
click at [699, 326] on div at bounding box center [694, 323] width 28 height 11
click at [680, 321] on input "checkbox" at bounding box center [680, 321] width 0 height 0
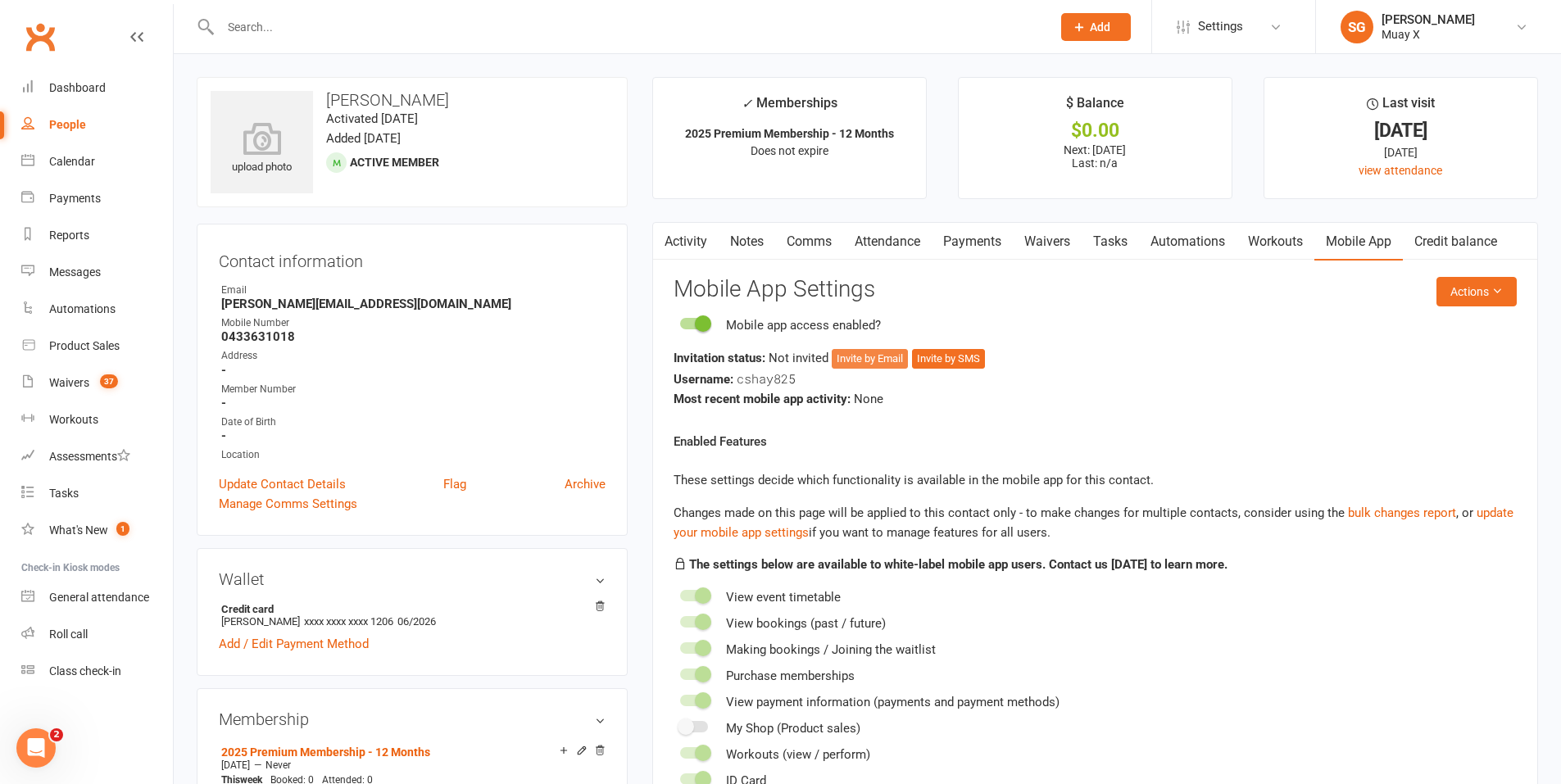
click at [883, 360] on button "Invite by Email" at bounding box center [870, 358] width 76 height 20
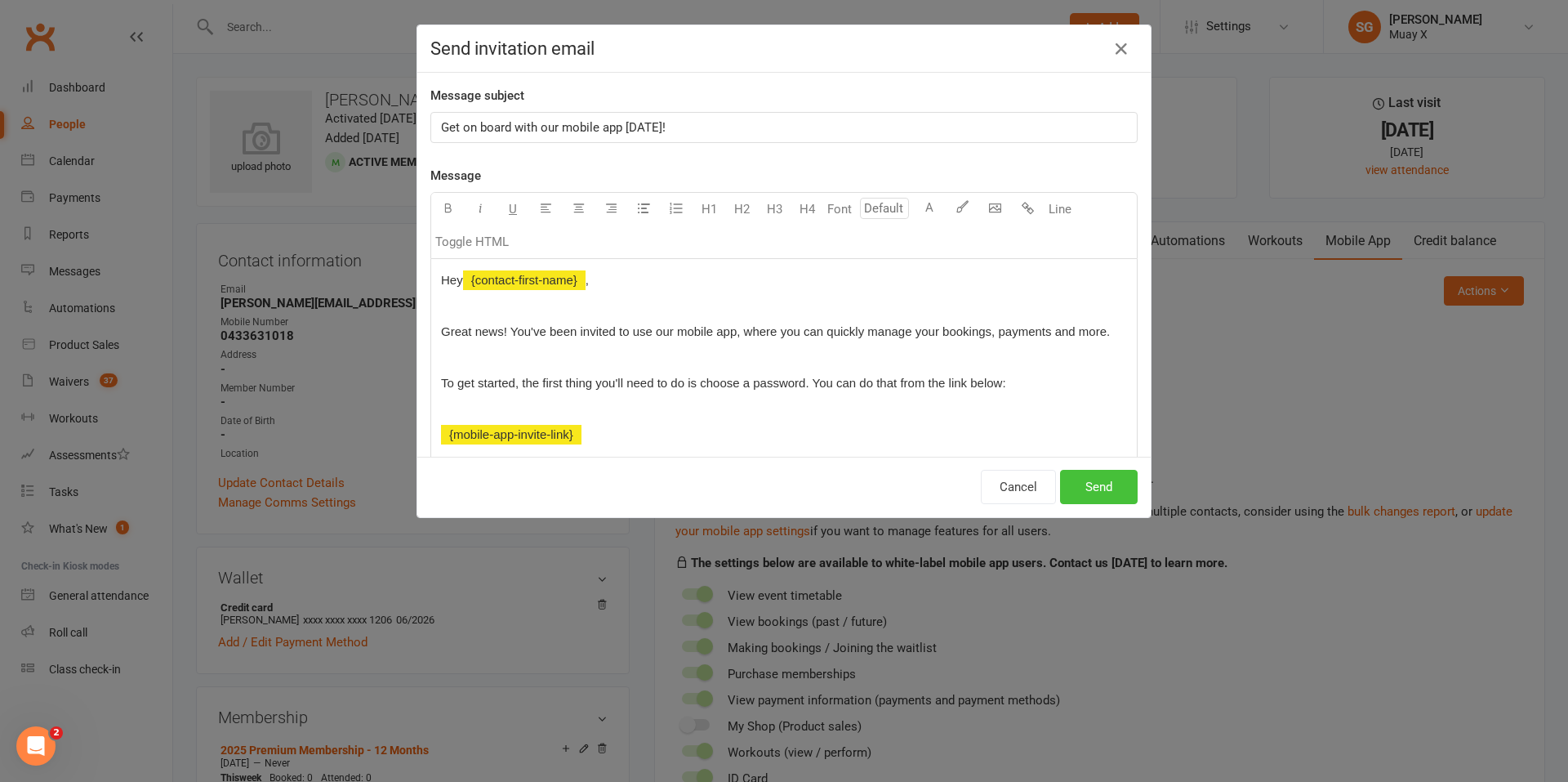
click at [1092, 486] on button "Send" at bounding box center [1099, 487] width 77 height 34
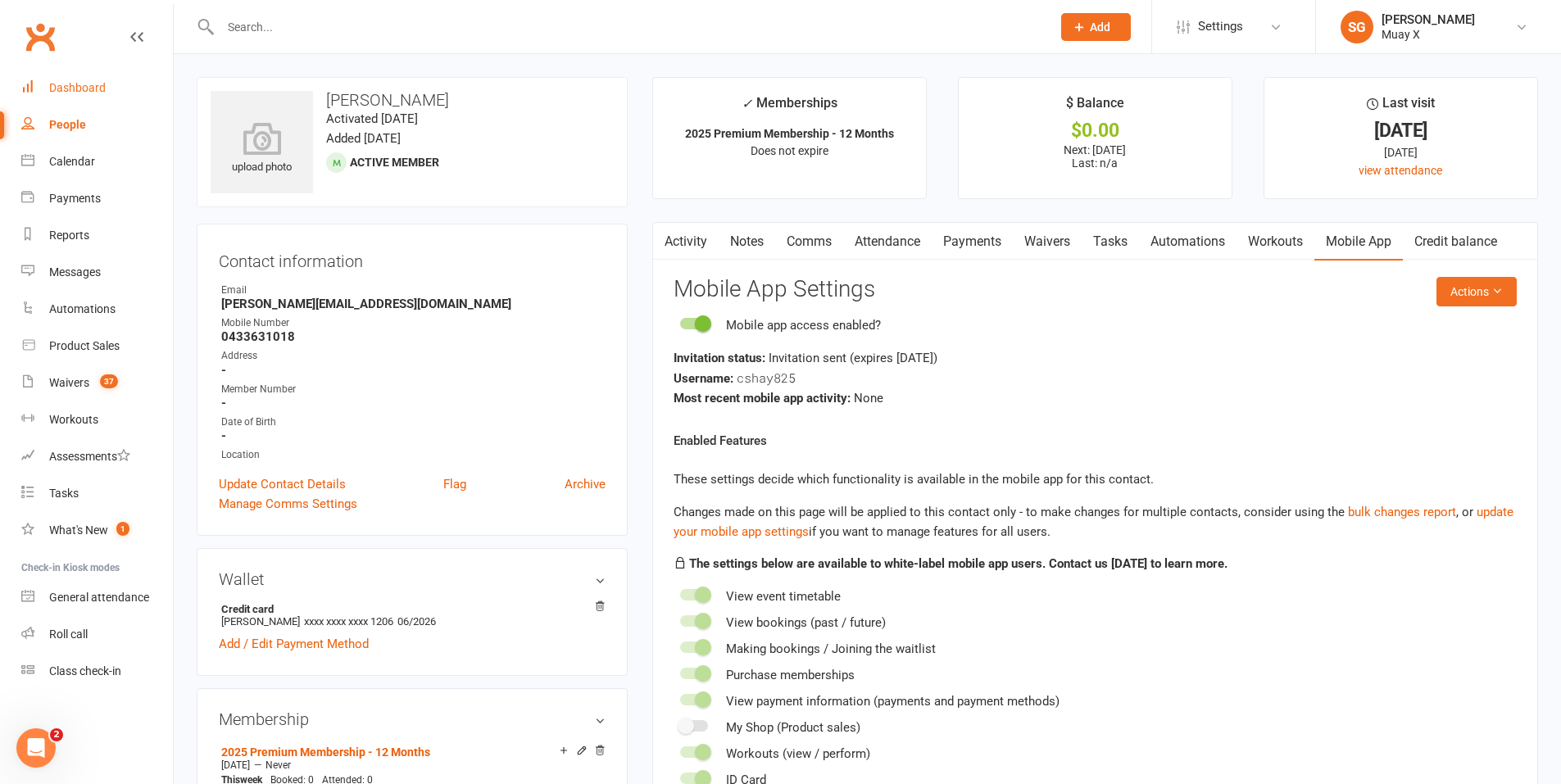
click at [82, 88] on div "Dashboard" at bounding box center [77, 87] width 56 height 13
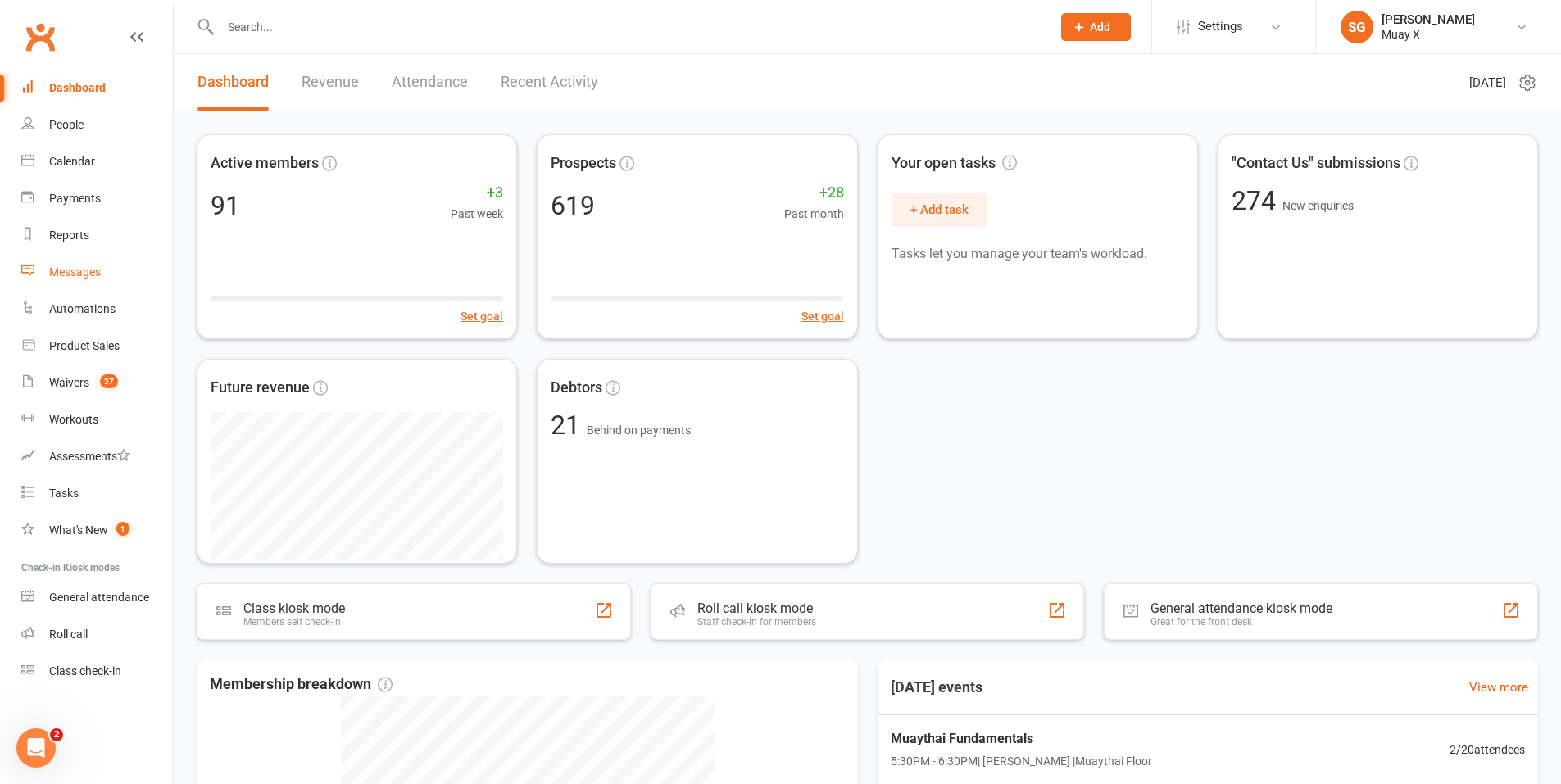
click at [85, 267] on div "Messages" at bounding box center [75, 271] width 52 height 13
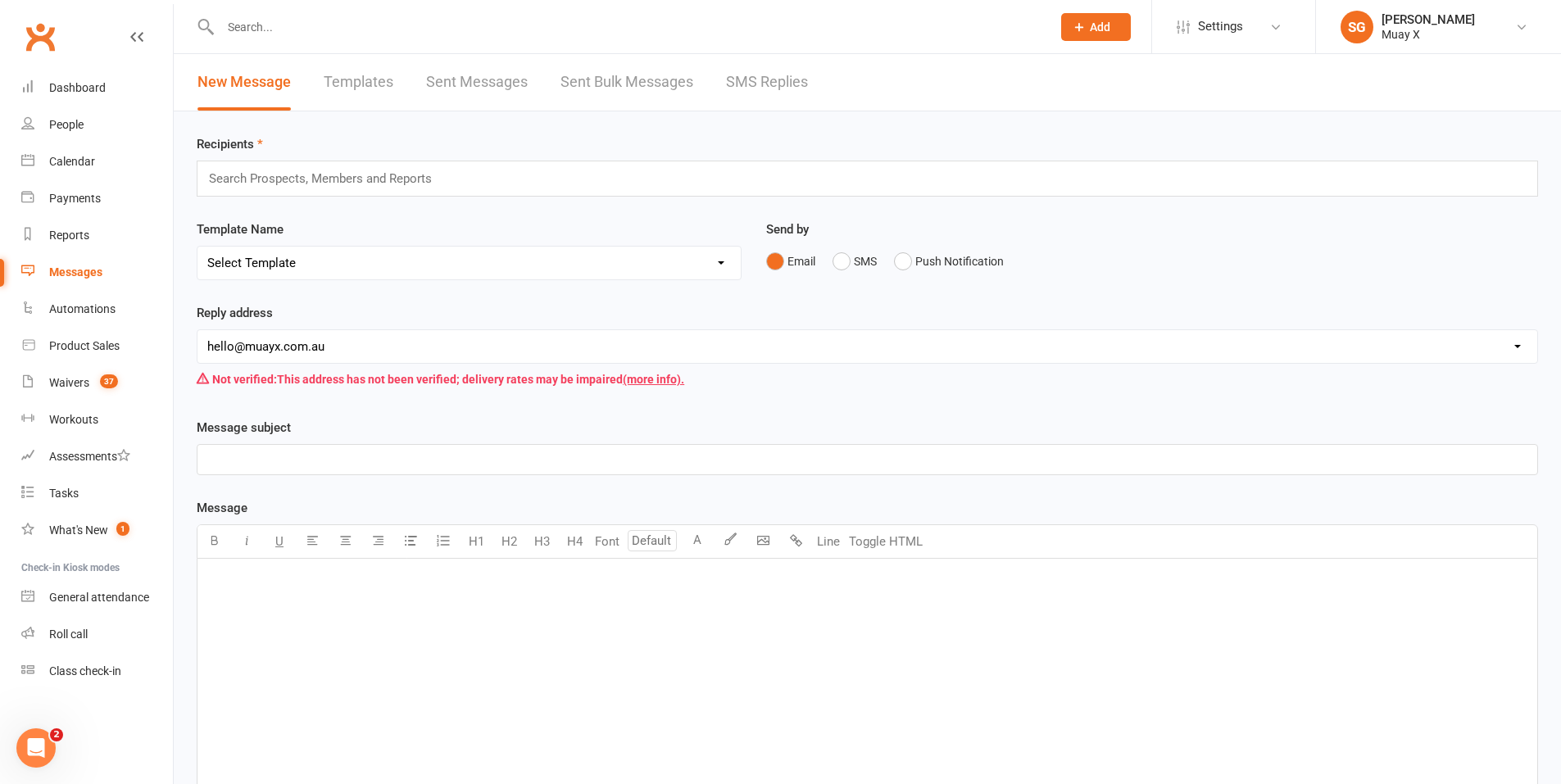
click at [361, 85] on link "Templates" at bounding box center [359, 82] width 70 height 56
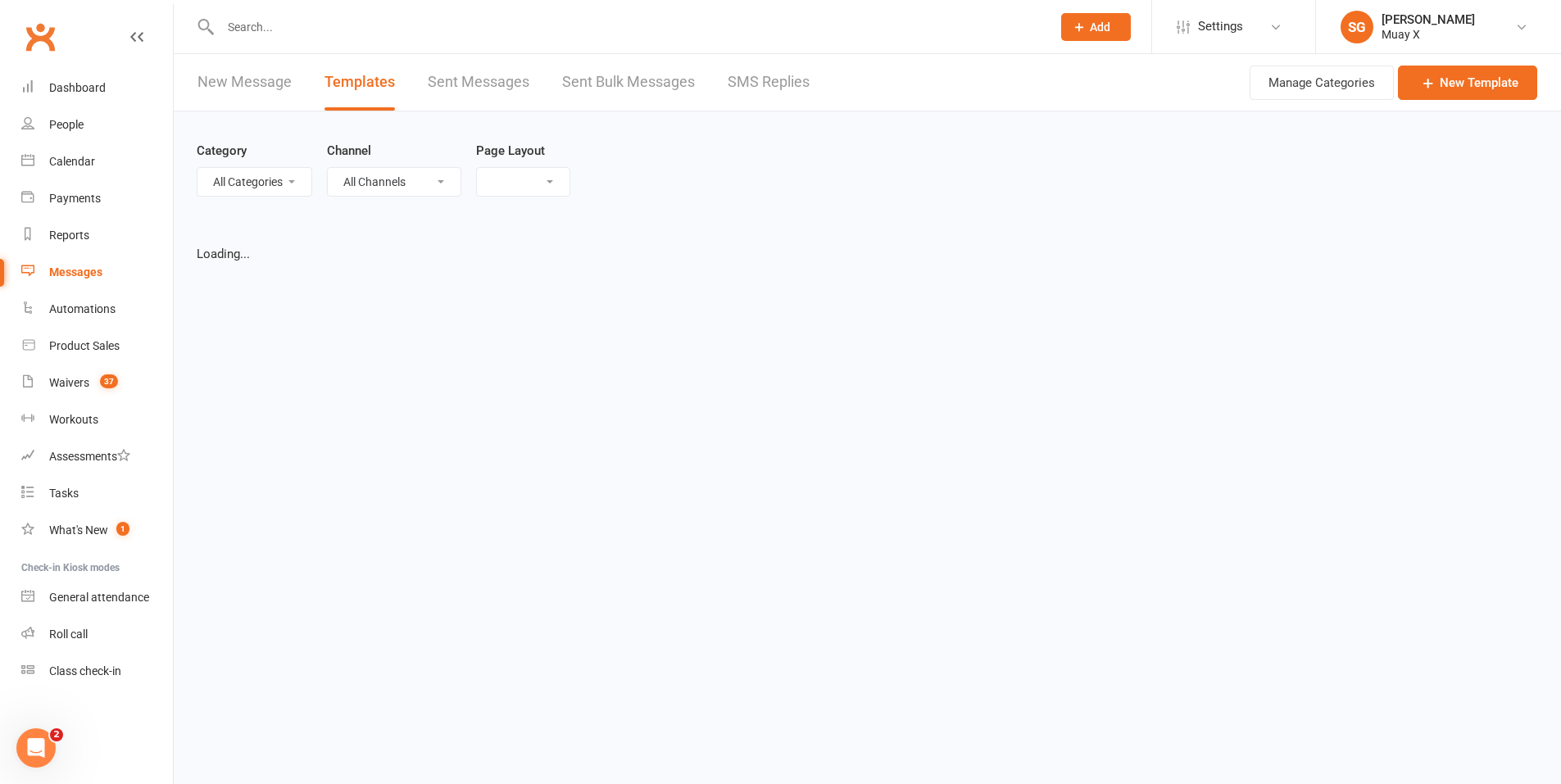
select select "grid"
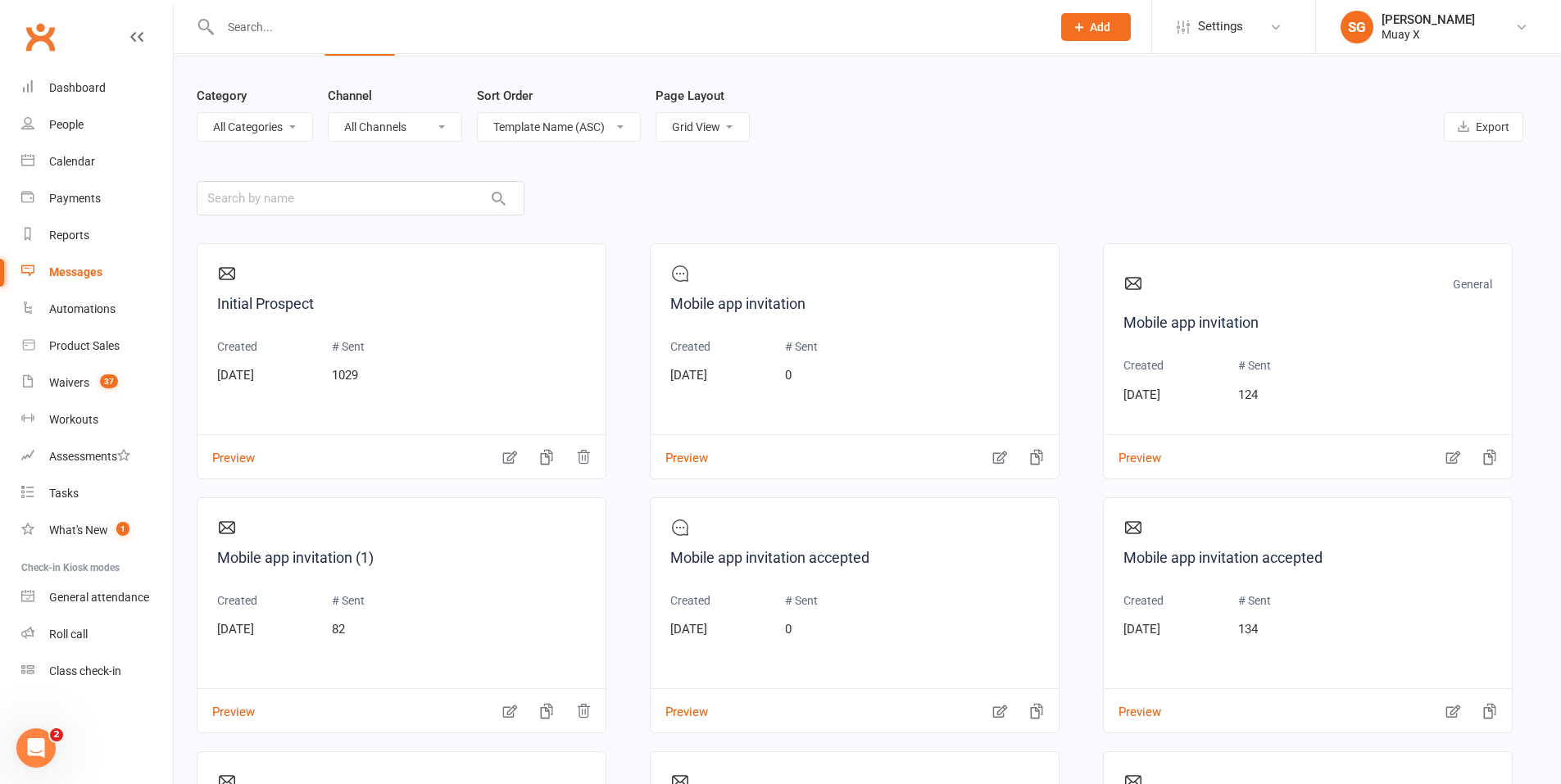
scroll to position [82, 0]
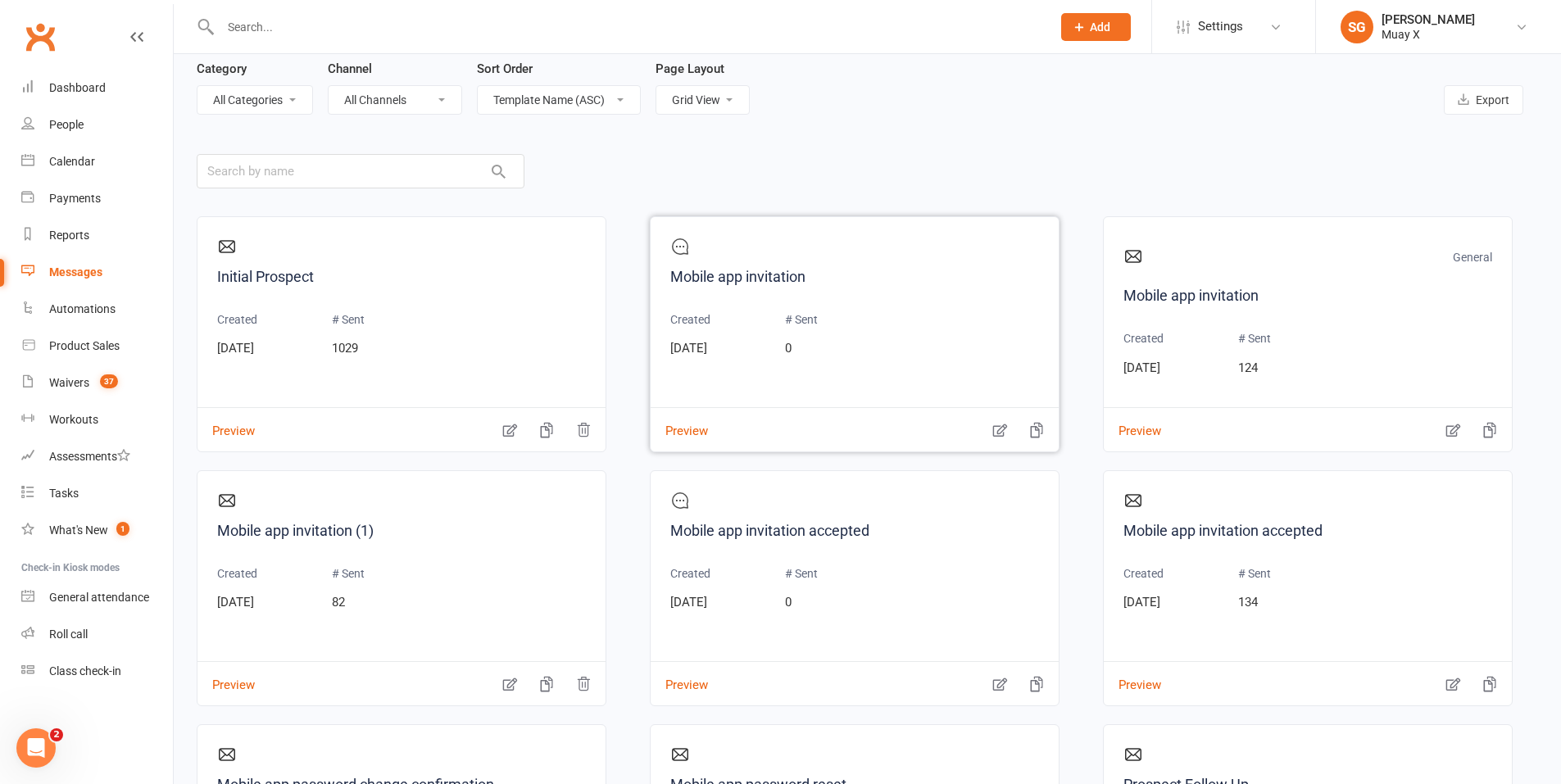
click at [865, 301] on div "Mobile app invitation Created Oct 22, 2023 # Sent 0" at bounding box center [854, 314] width 369 height 155
click at [772, 275] on link "Mobile app invitation" at bounding box center [854, 277] width 369 height 24
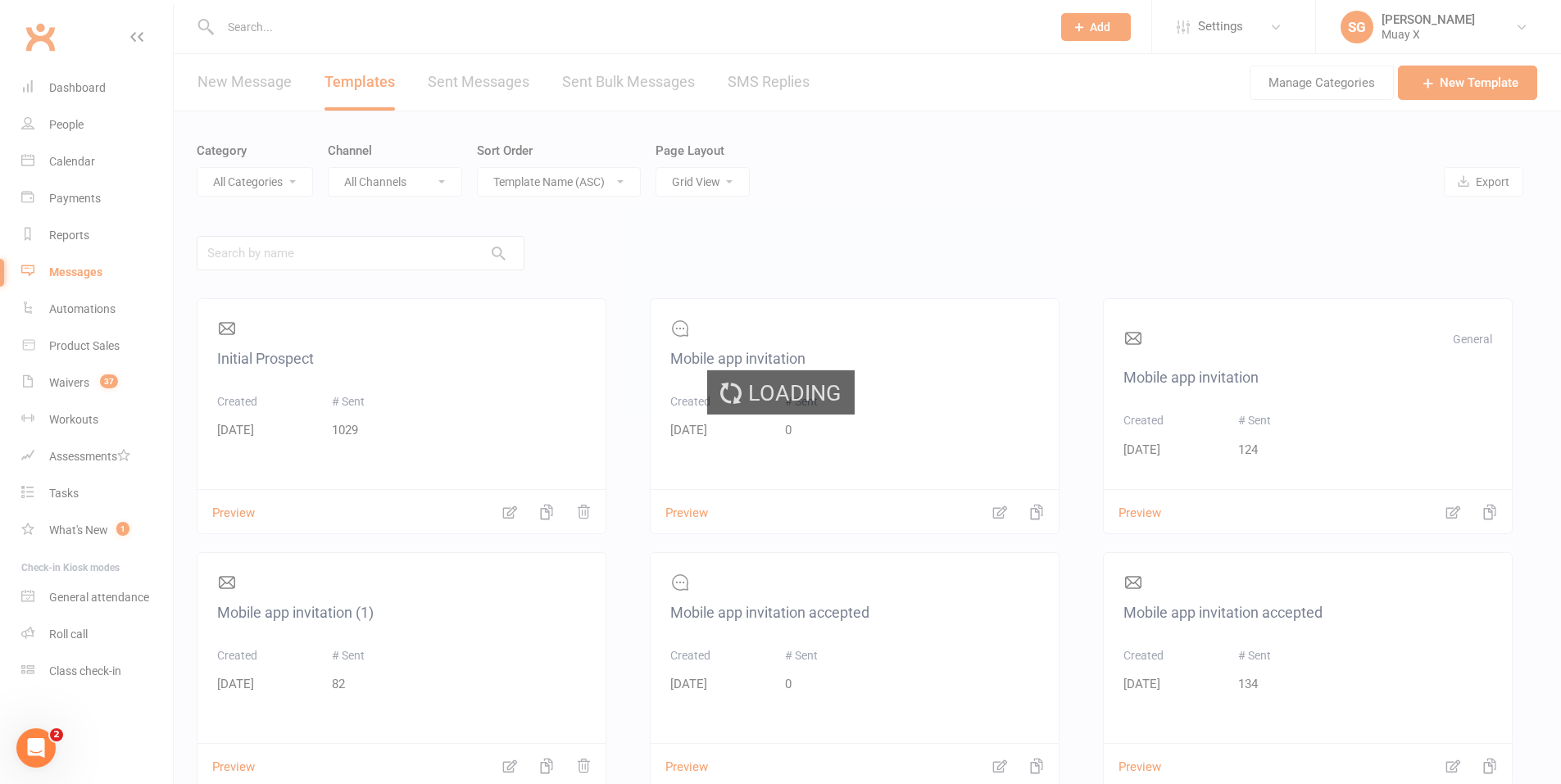
select select "mobile_app_template"
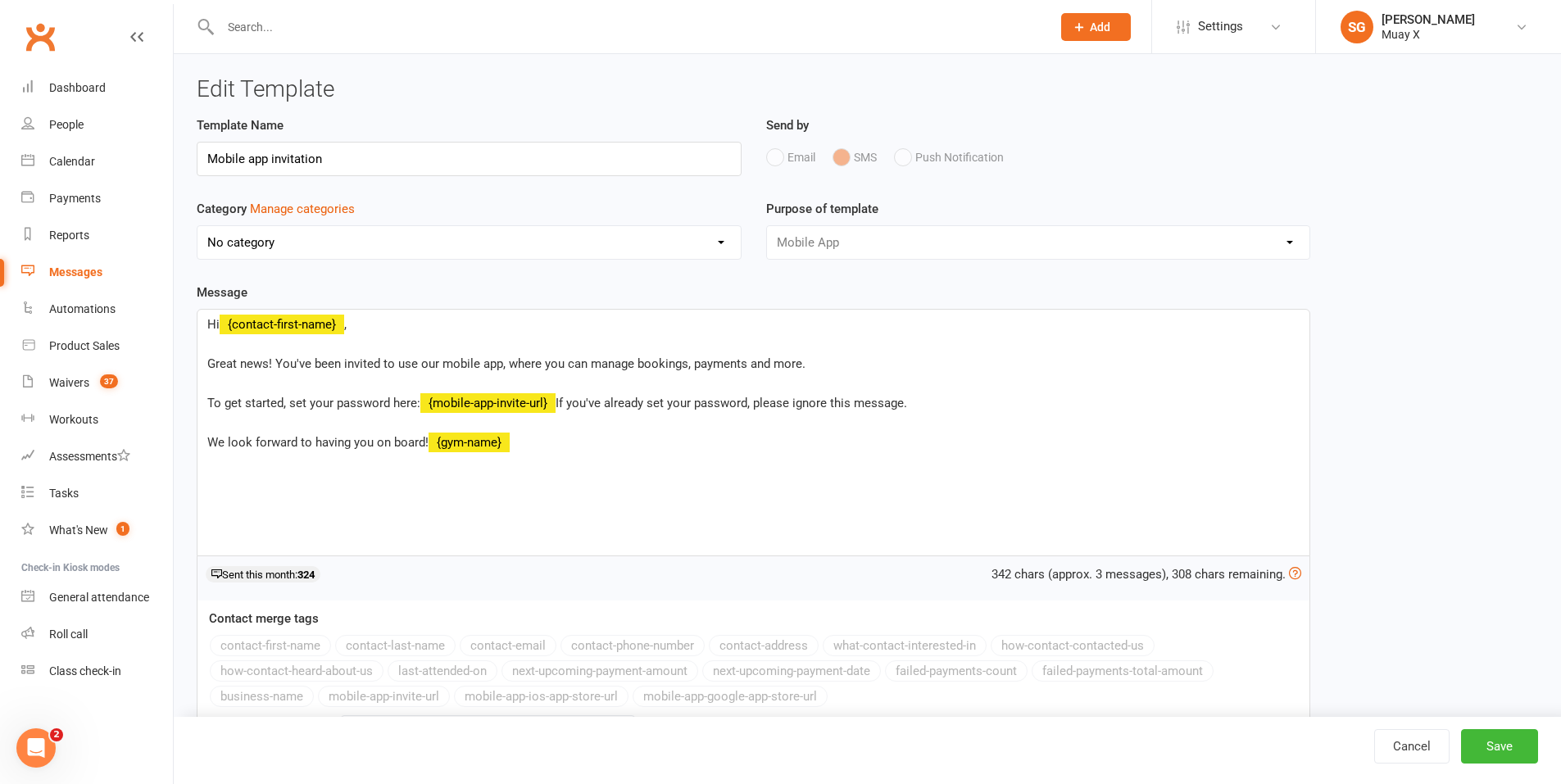
click at [81, 270] on div "Messages" at bounding box center [76, 271] width 54 height 13
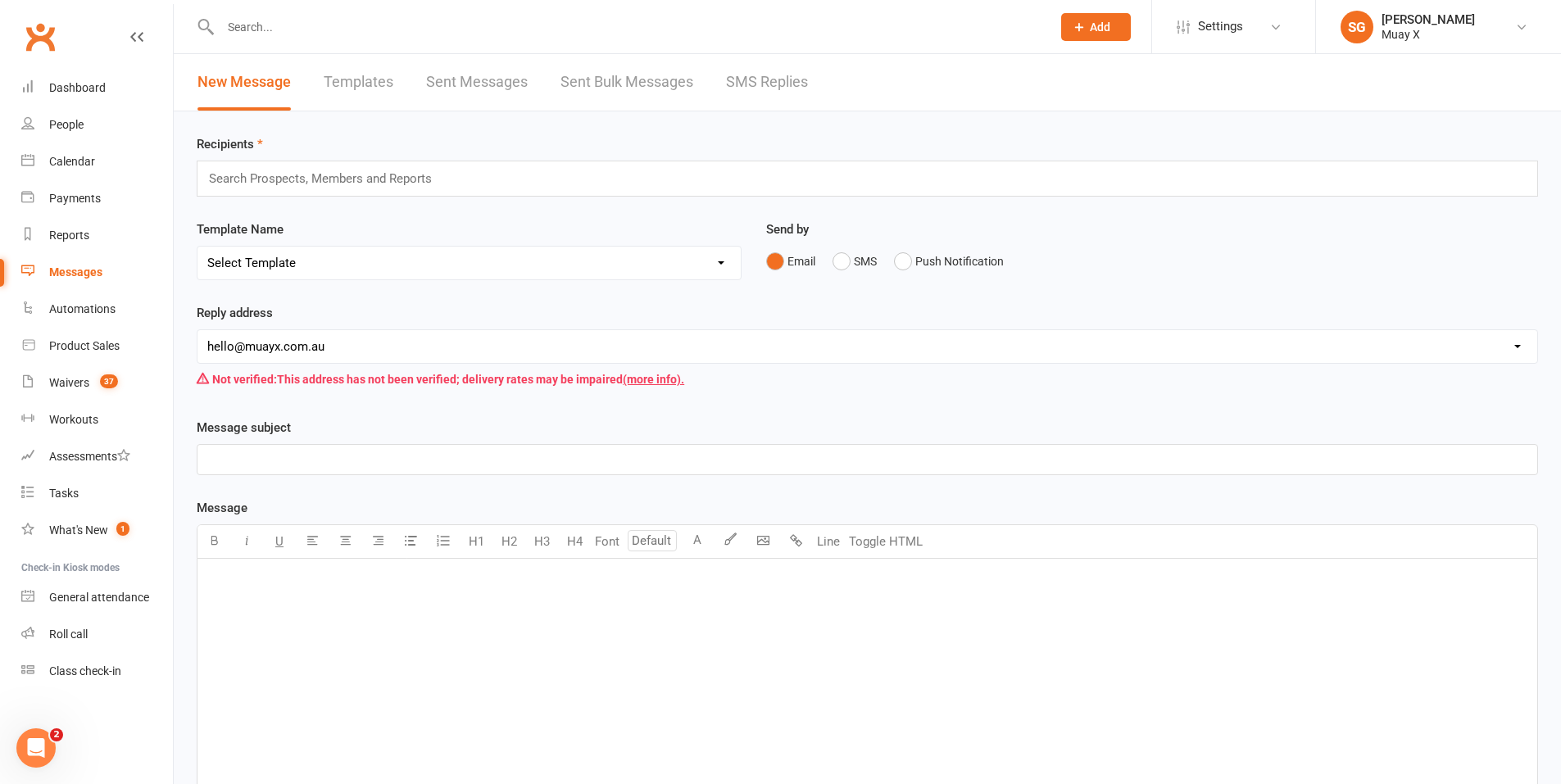
click at [556, 273] on select "Select Template [Email] Initial Prospect [Email] Mobile app invitation (1) [Ema…" at bounding box center [469, 263] width 543 height 33
click at [530, 237] on div "Template Name Select Template [Email] Initial Prospect [Email] Mobile app invit…" at bounding box center [469, 250] width 545 height 60
click at [471, 180] on div "Search Prospects, Members and Reports" at bounding box center [867, 179] width 1342 height 36
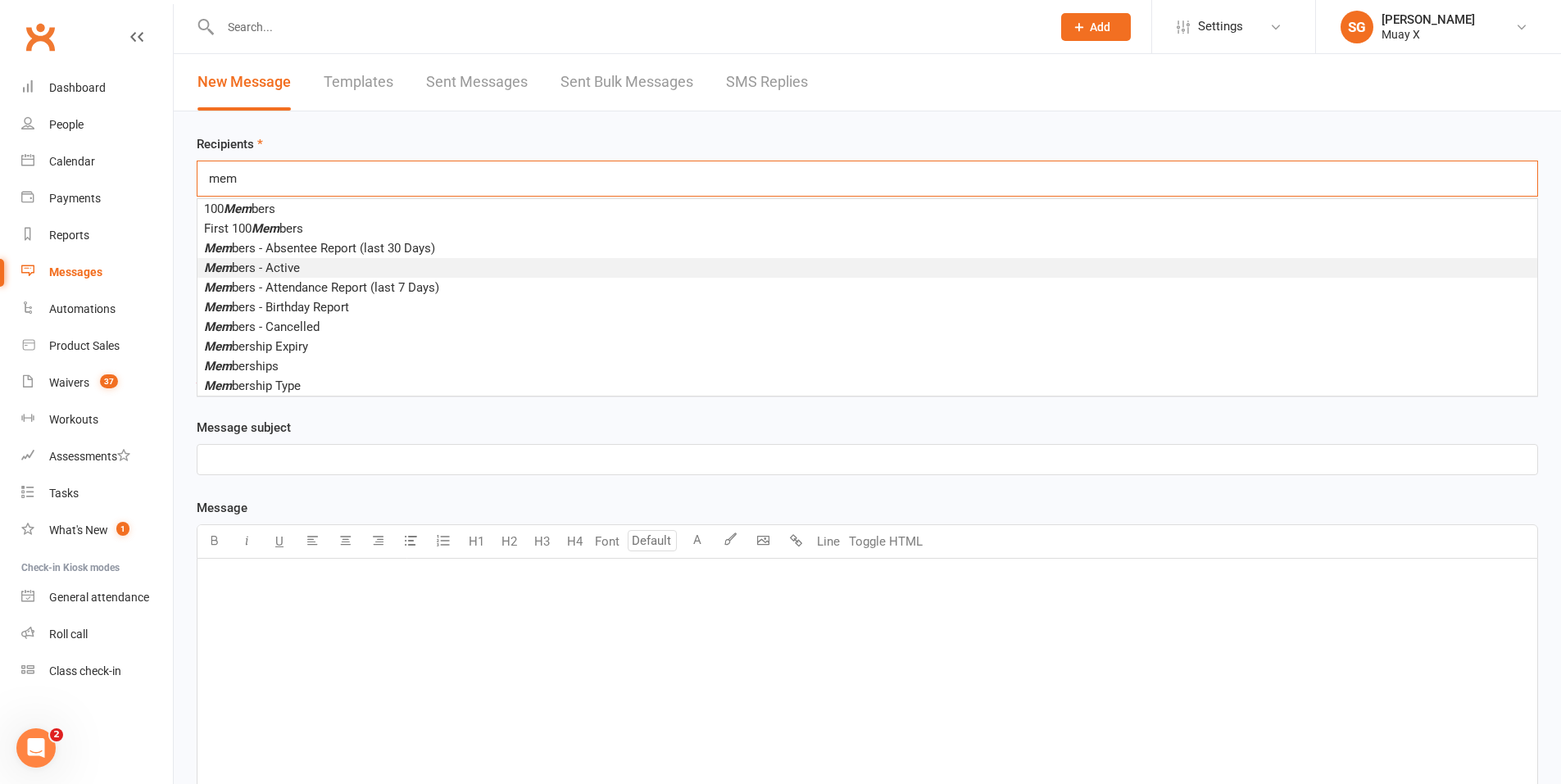
type input "mem"
click at [344, 265] on li "Mem bers - Active" at bounding box center [867, 268] width 1340 height 20
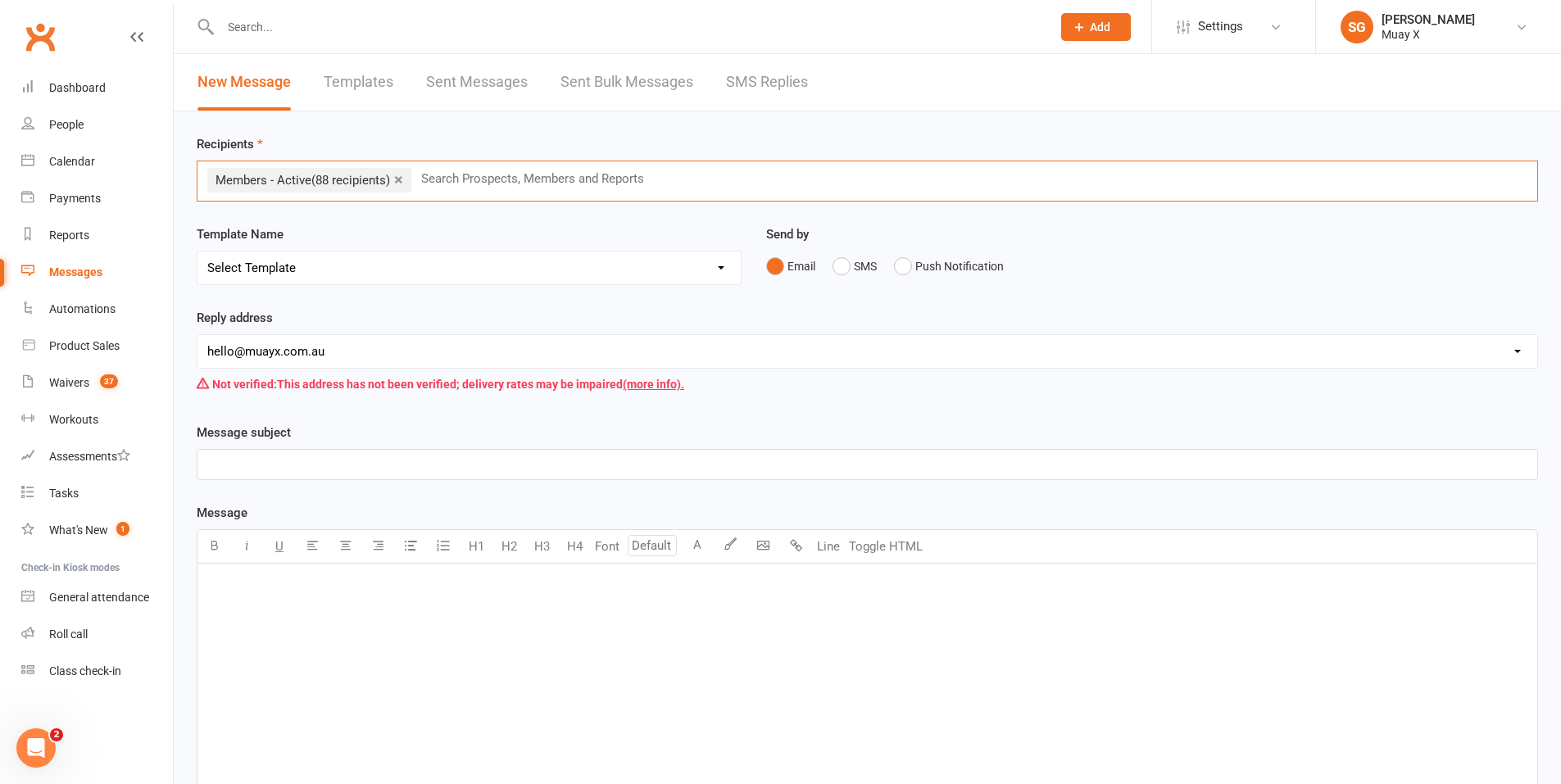
click at [403, 179] on link "×" at bounding box center [398, 180] width 9 height 26
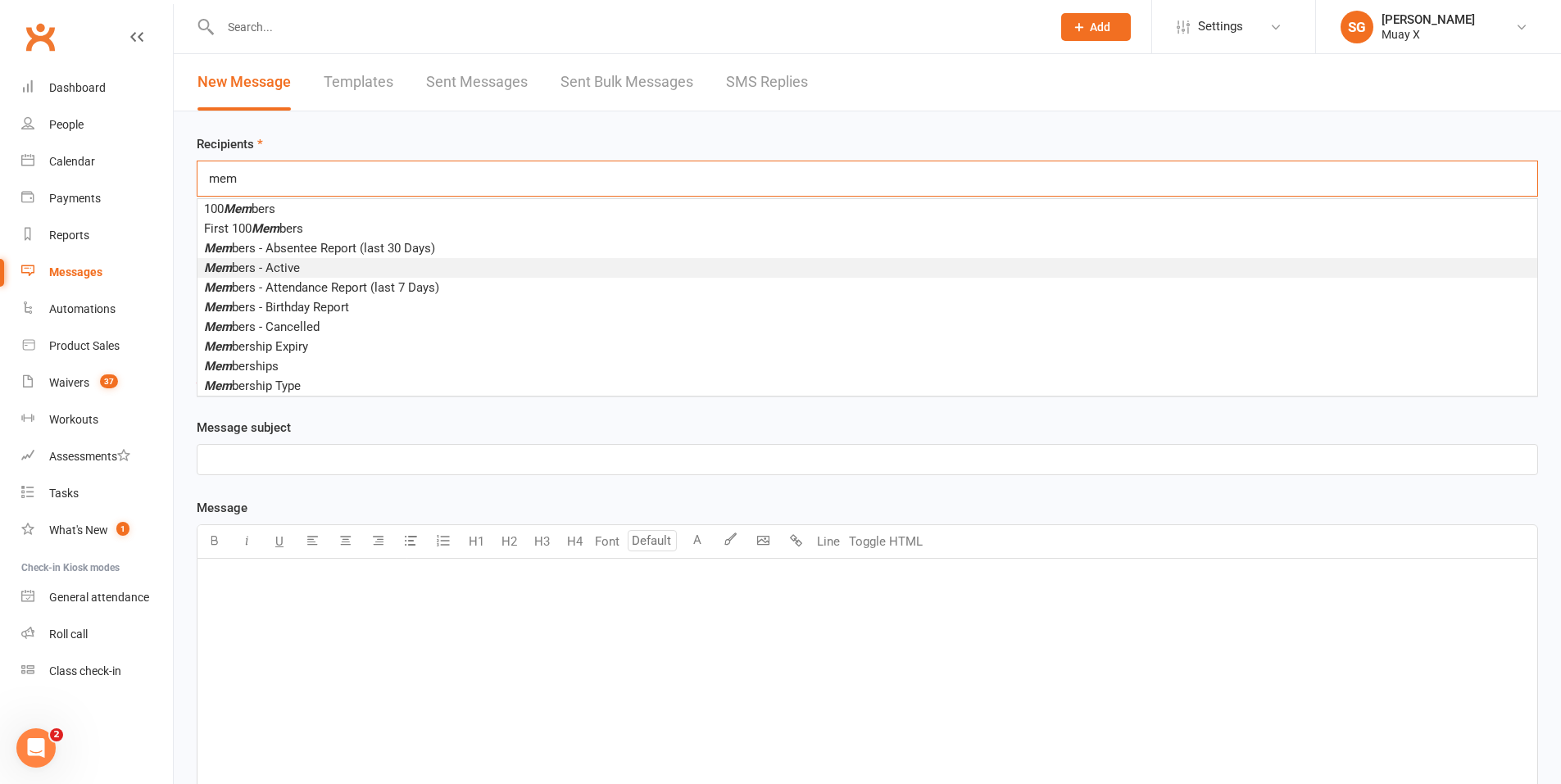
type input "mem"
click at [316, 270] on li "Mem bers - Active" at bounding box center [867, 268] width 1340 height 20
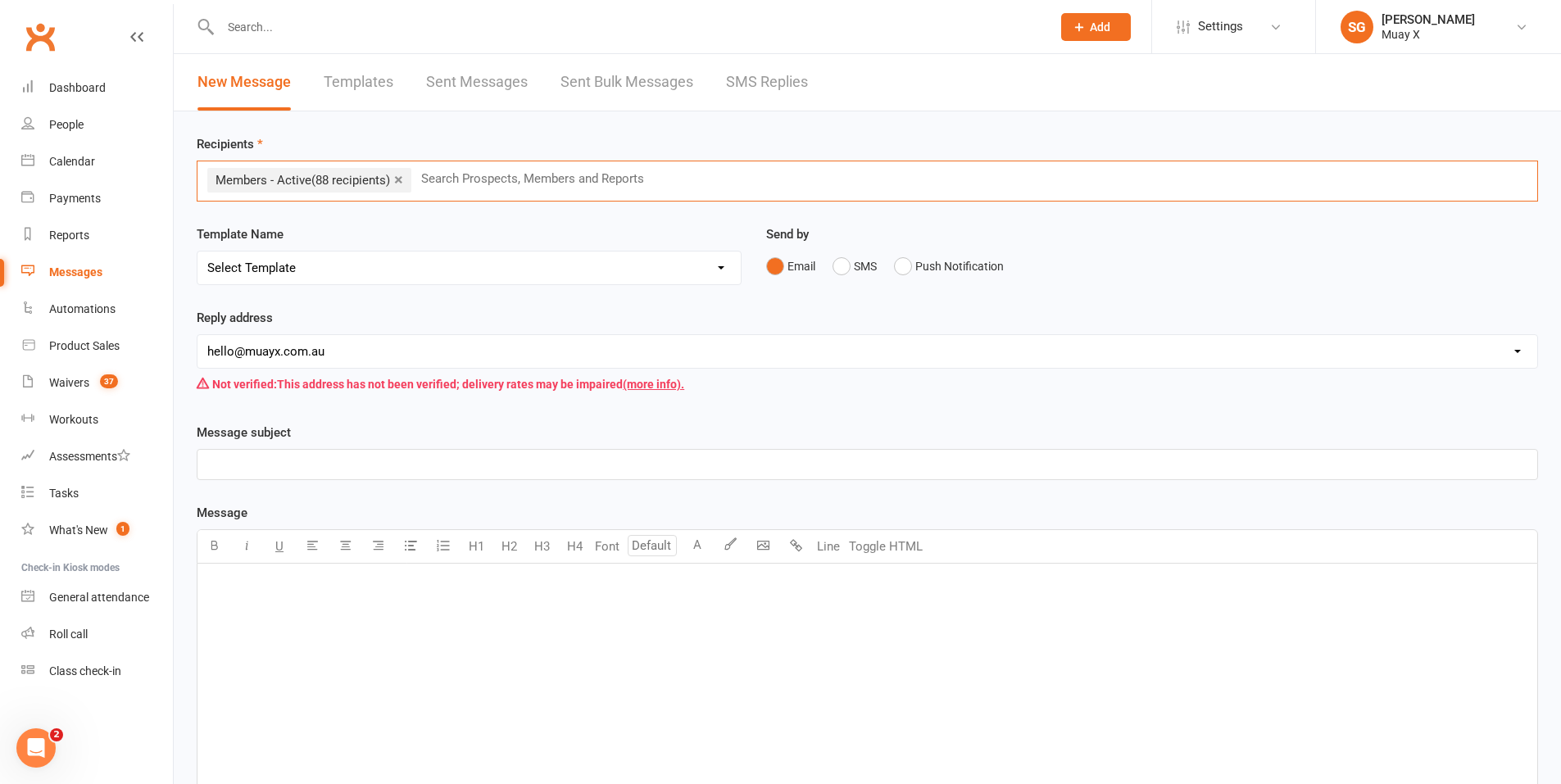
click at [635, 264] on select "Select Template [Email] Initial Prospect [Email] Mobile app invitation (1) [Ema…" at bounding box center [469, 268] width 543 height 33
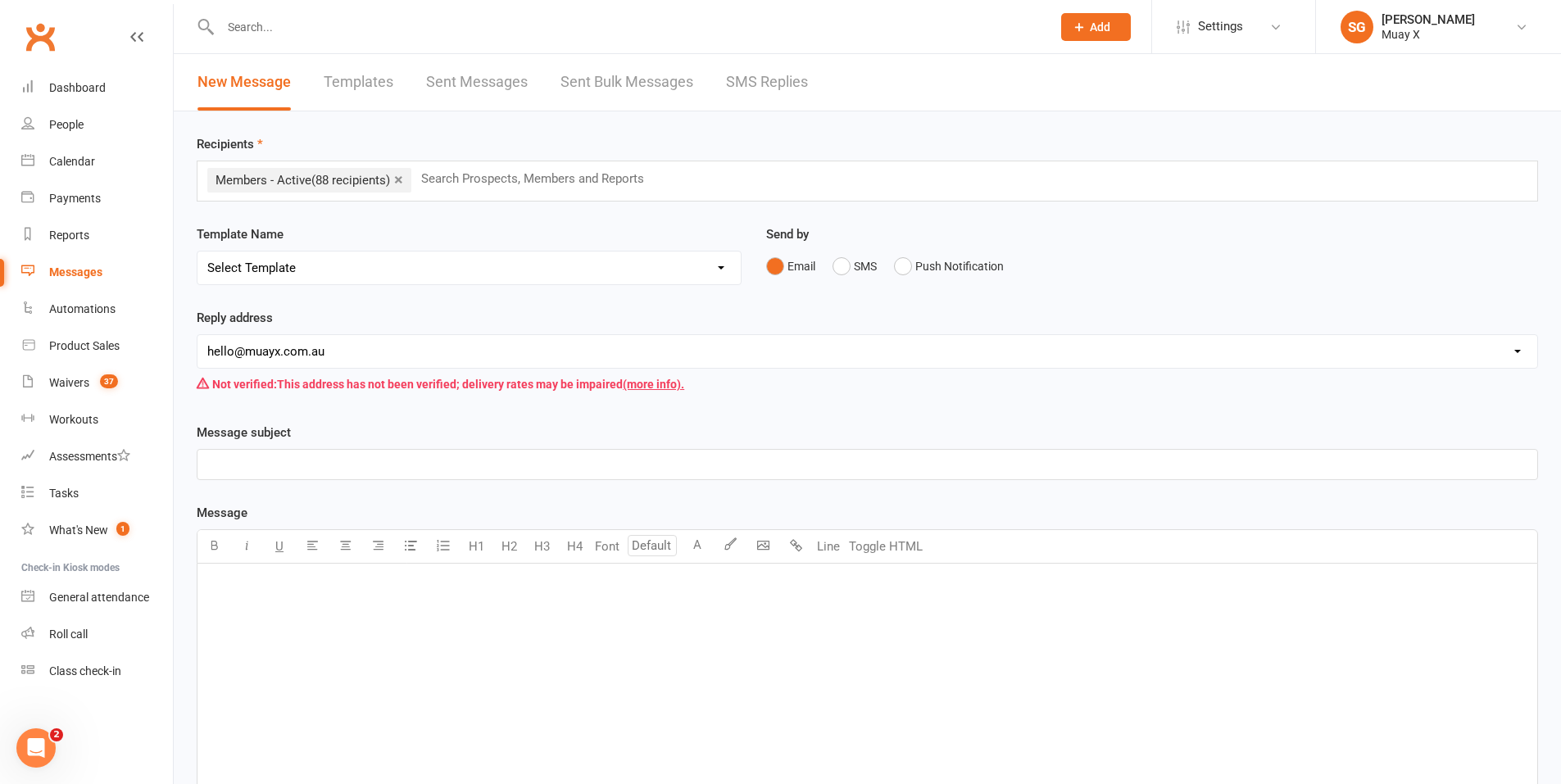
select select "1"
click at [198, 251] on select "Select Template [Email] Initial Prospect [Email] Mobile app invitation (1) [Ema…" at bounding box center [469, 268] width 543 height 33
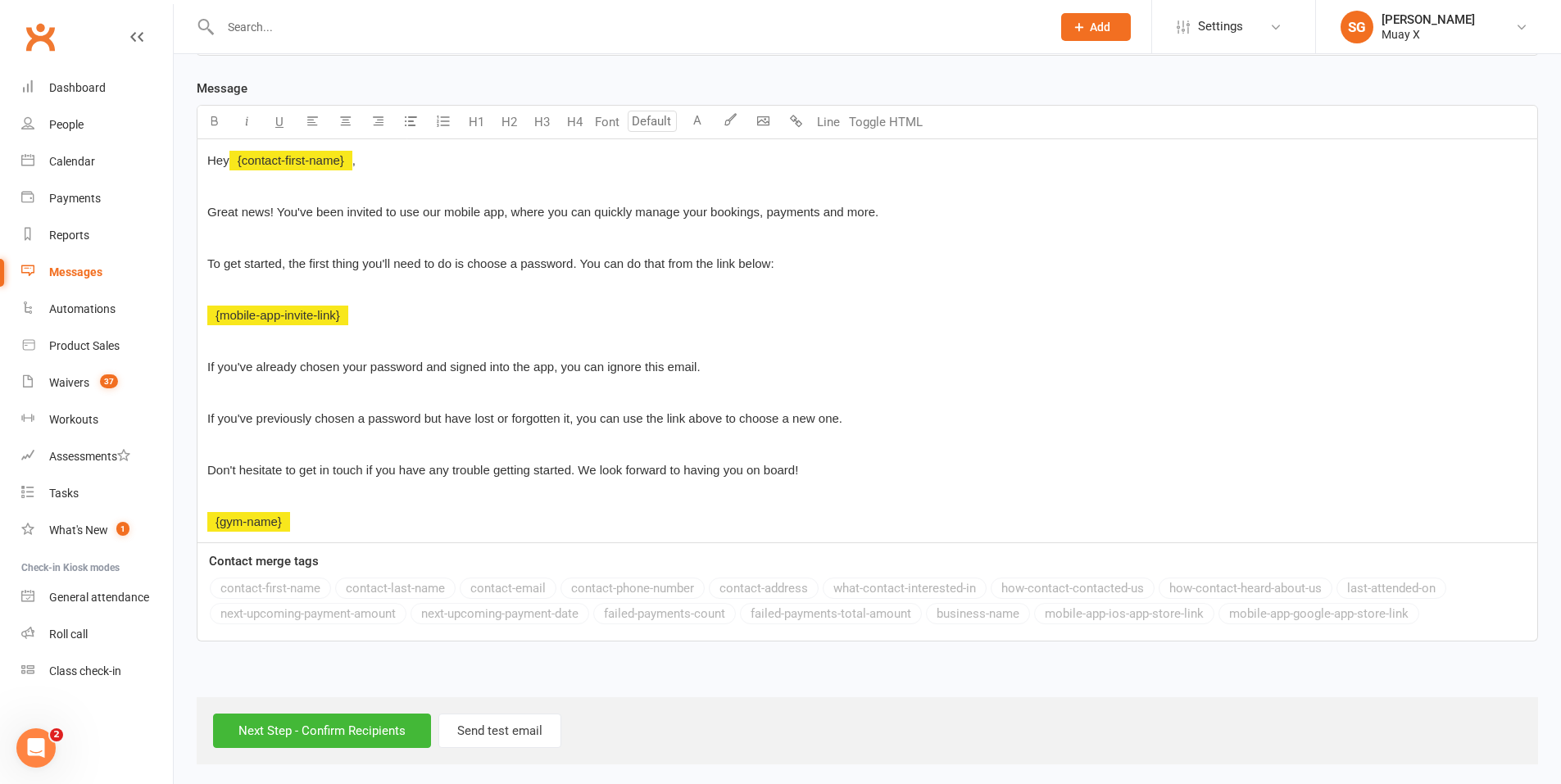
scroll to position [428, 0]
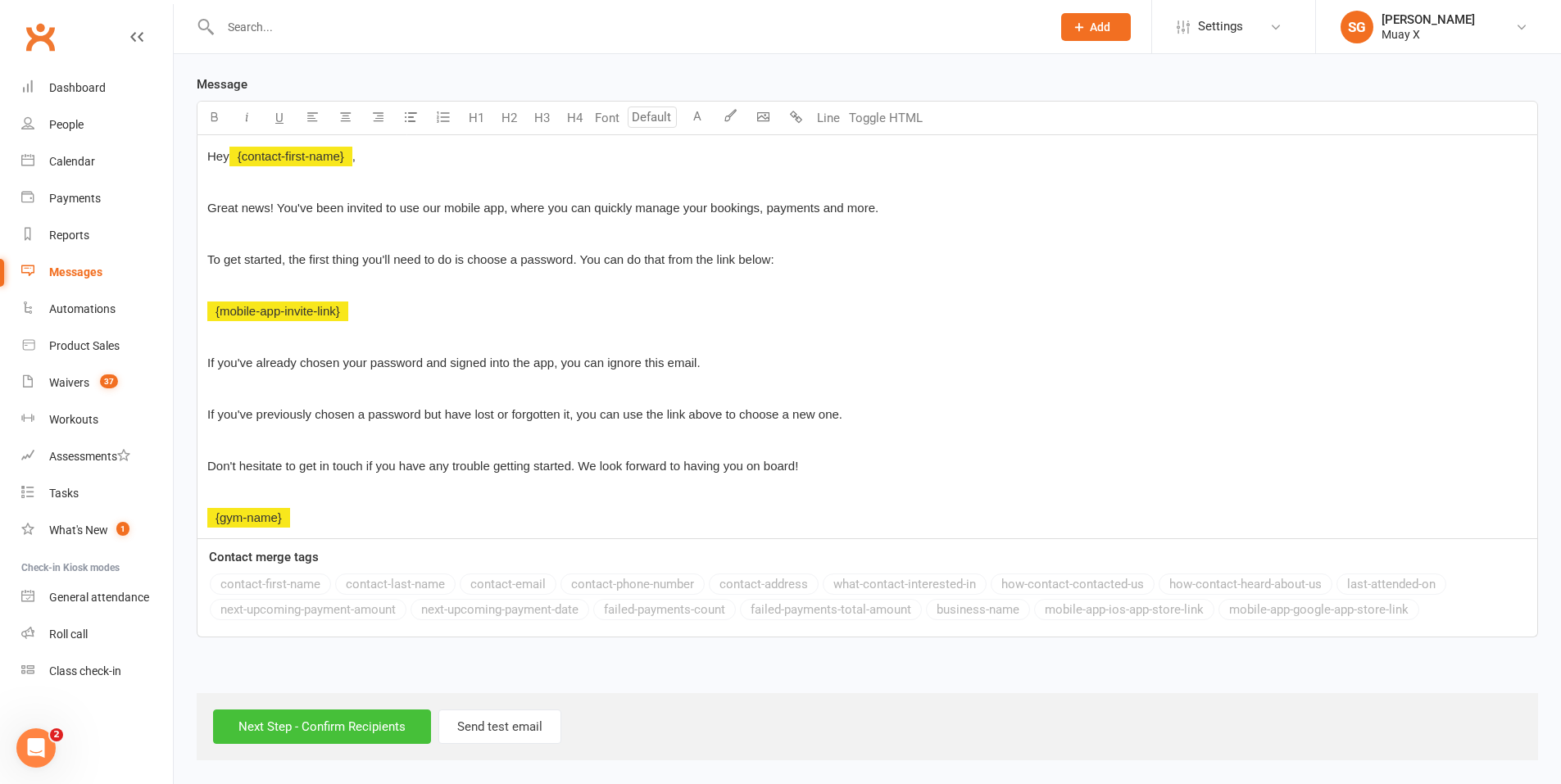
click at [370, 725] on input "Next Step - Confirm Recipients" at bounding box center [322, 727] width 218 height 35
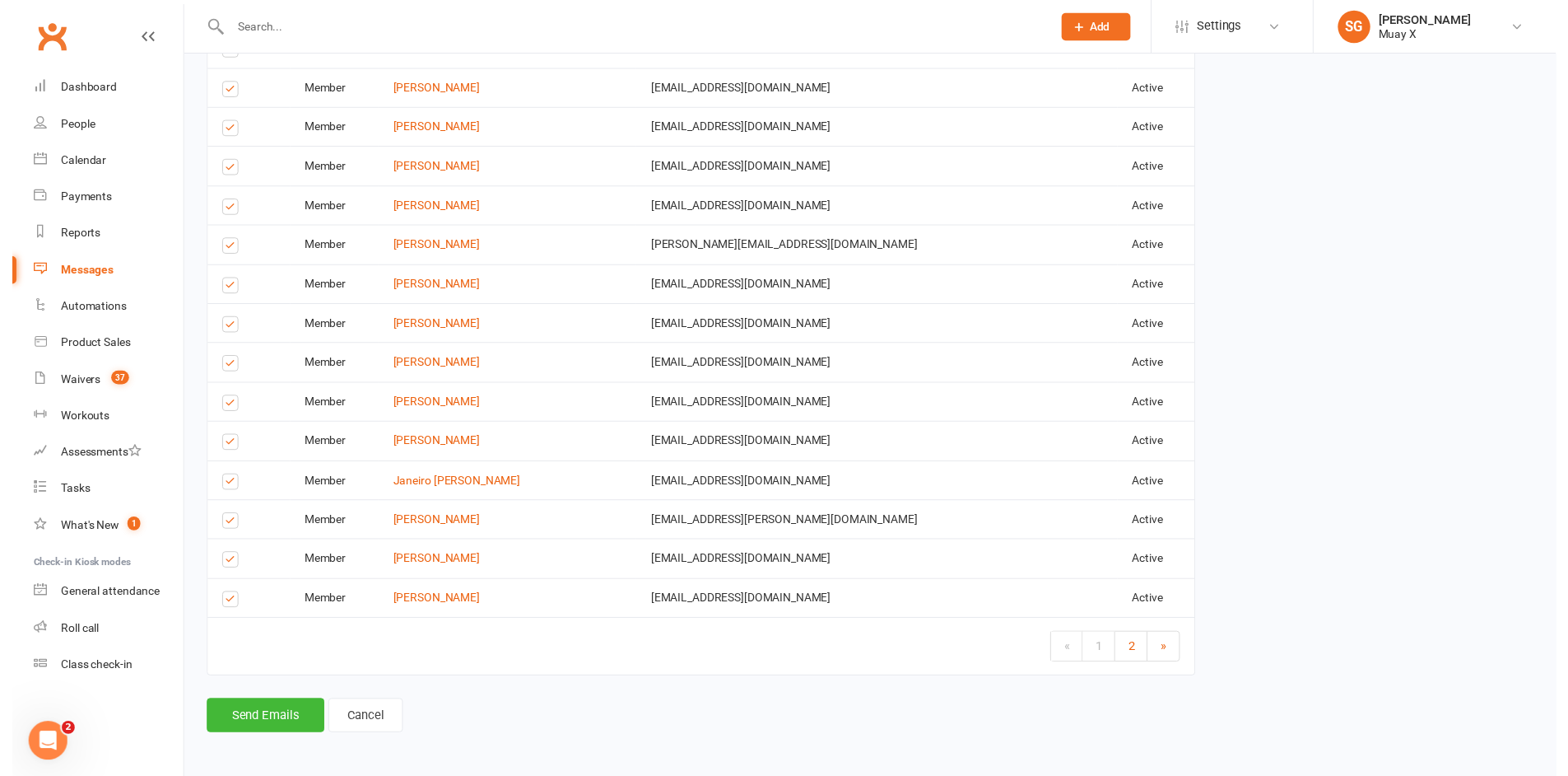
scroll to position [2216, 0]
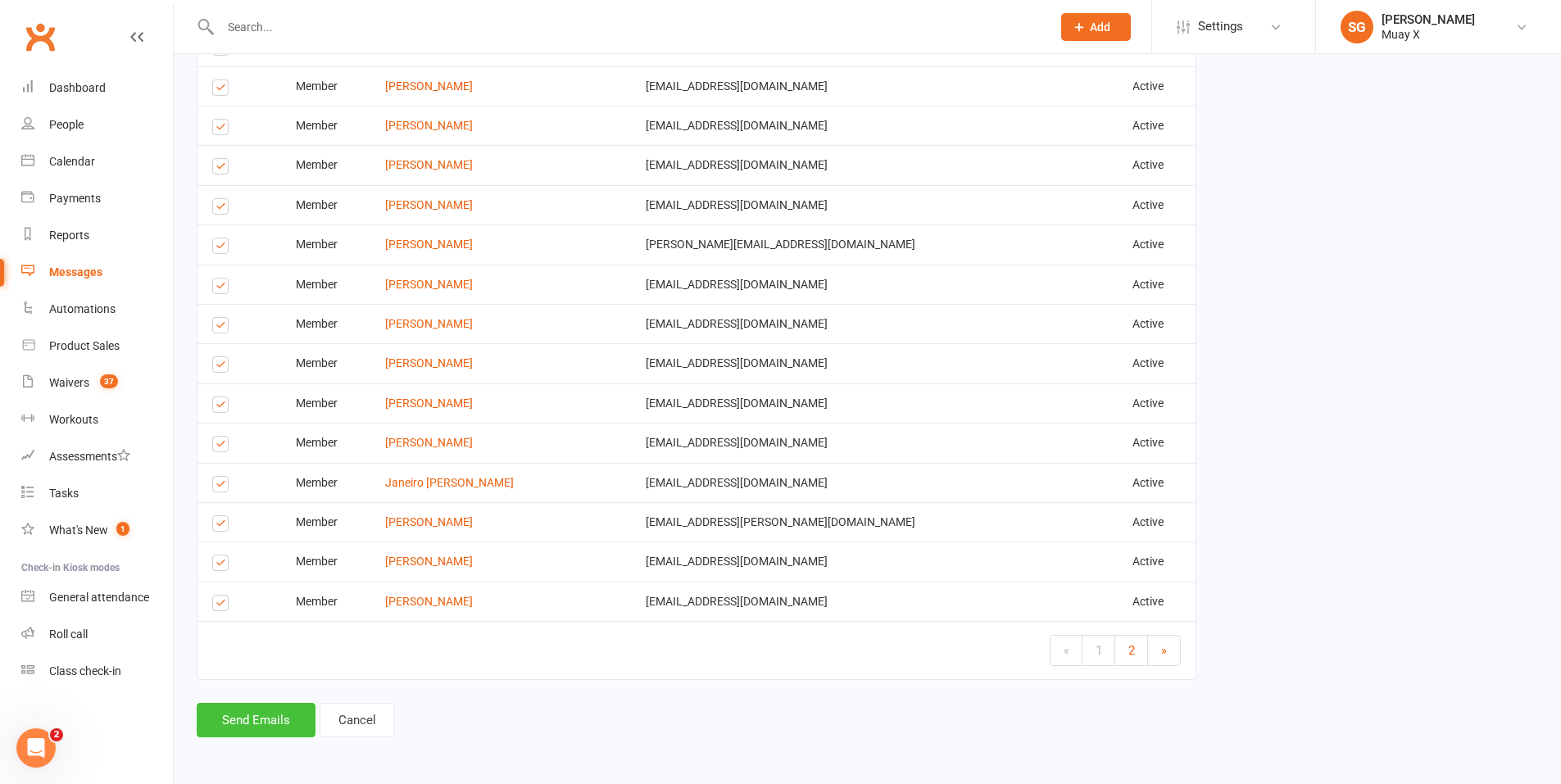
click at [244, 719] on button "Send Emails" at bounding box center [257, 720] width 119 height 35
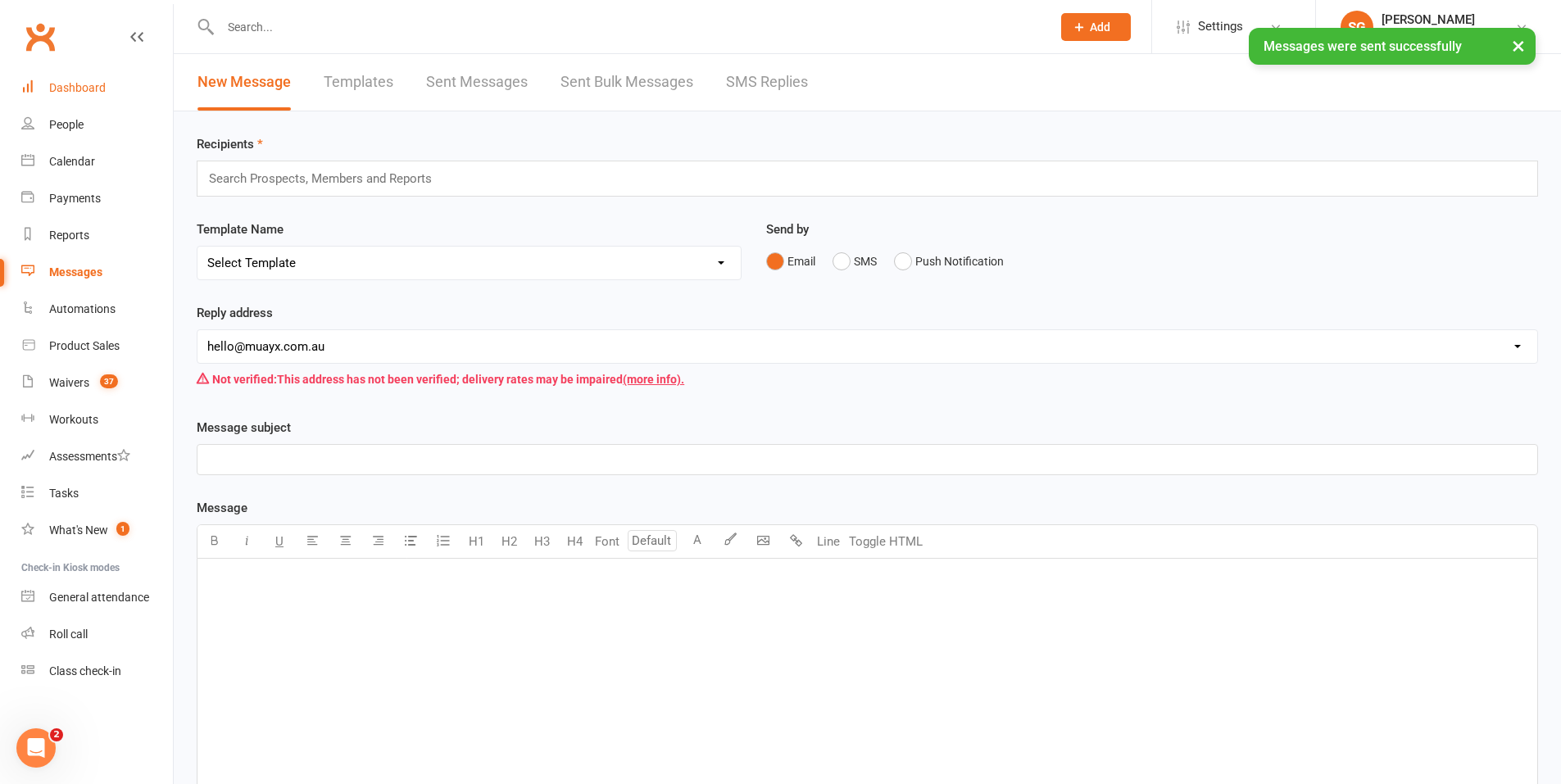
click at [98, 86] on div "Dashboard" at bounding box center [77, 87] width 56 height 13
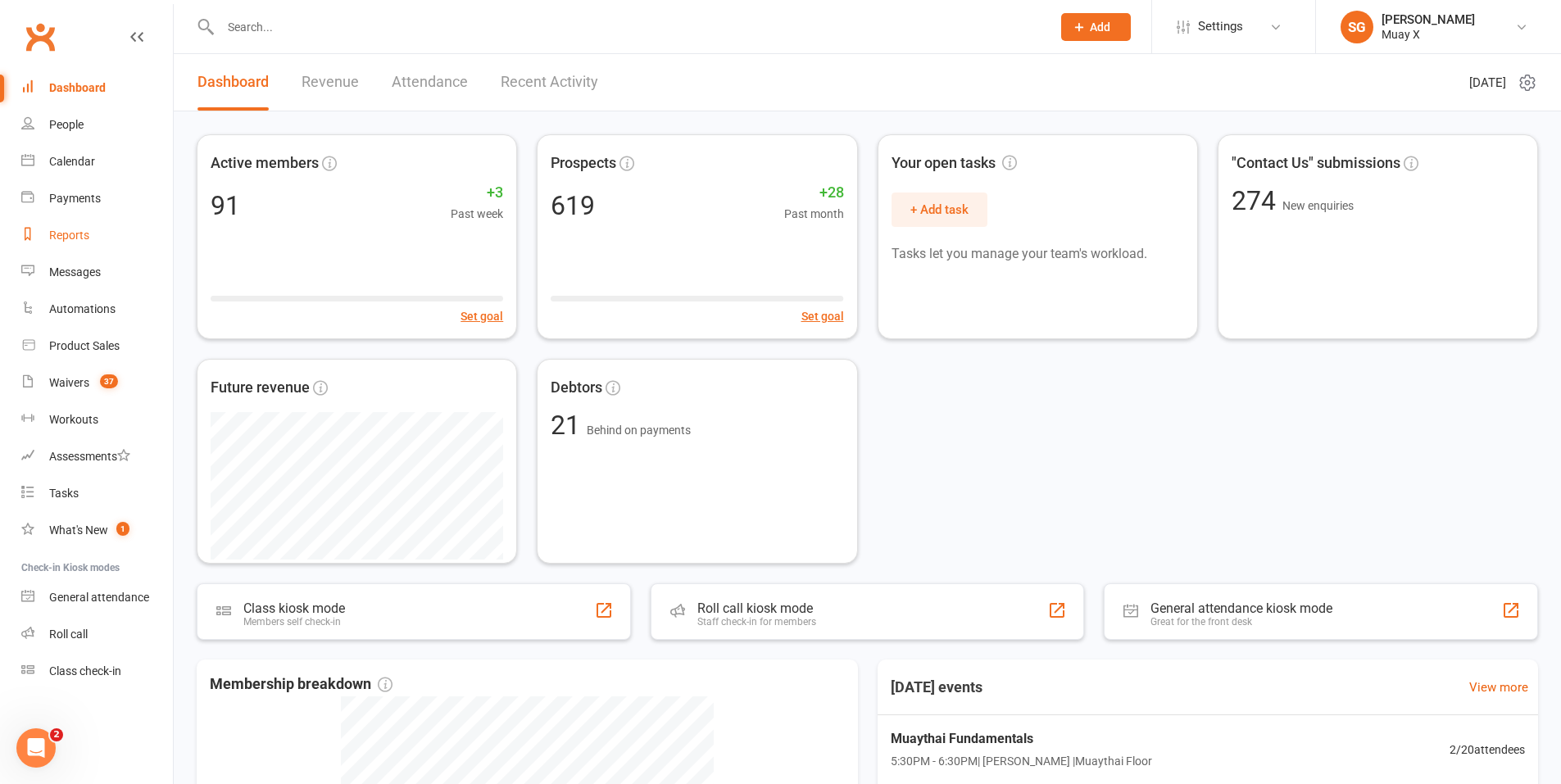
click at [82, 231] on div "Reports" at bounding box center [69, 235] width 40 height 13
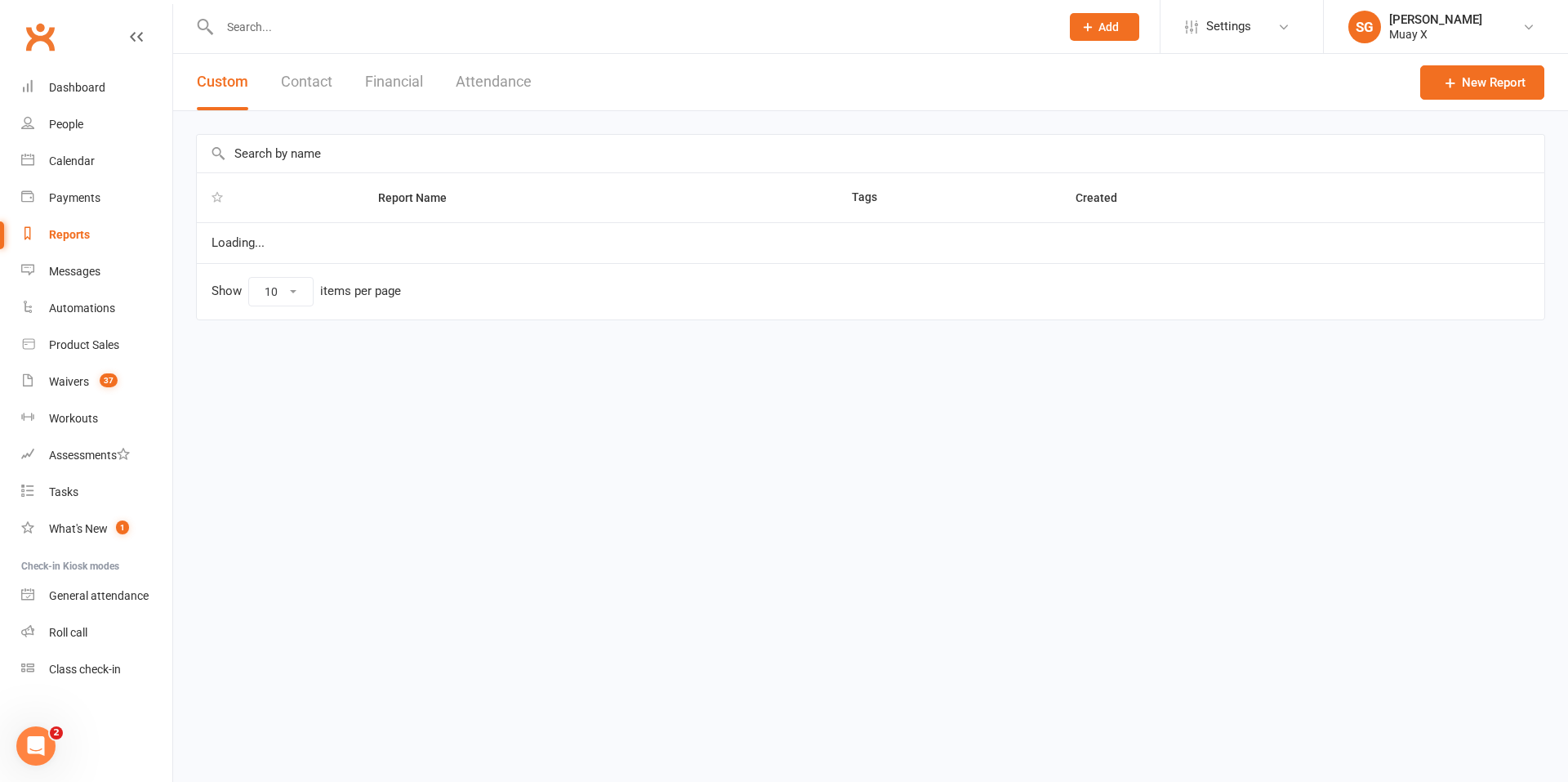
select select "25"
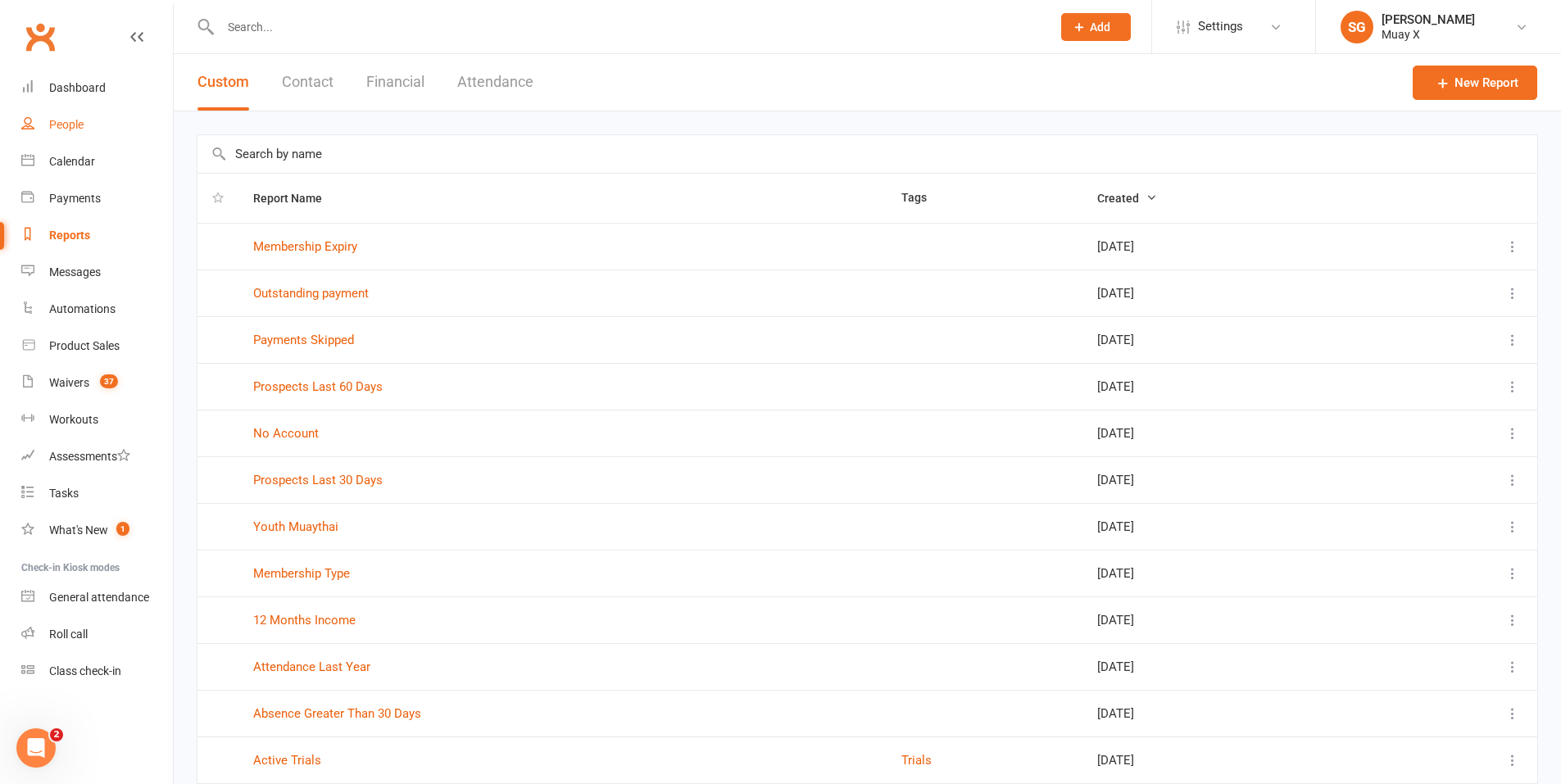
click at [79, 129] on div "People" at bounding box center [67, 124] width 35 height 13
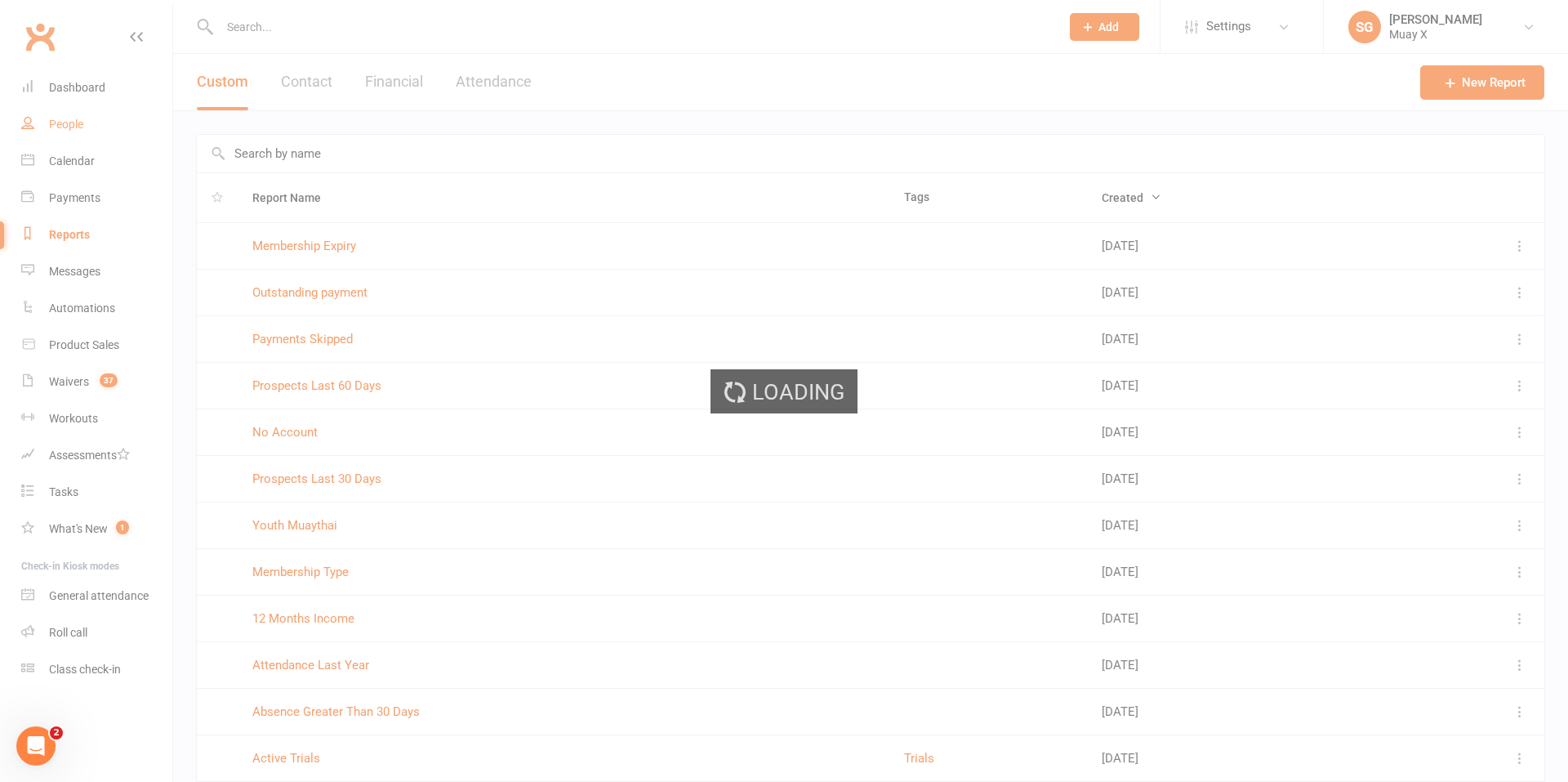
select select "100"
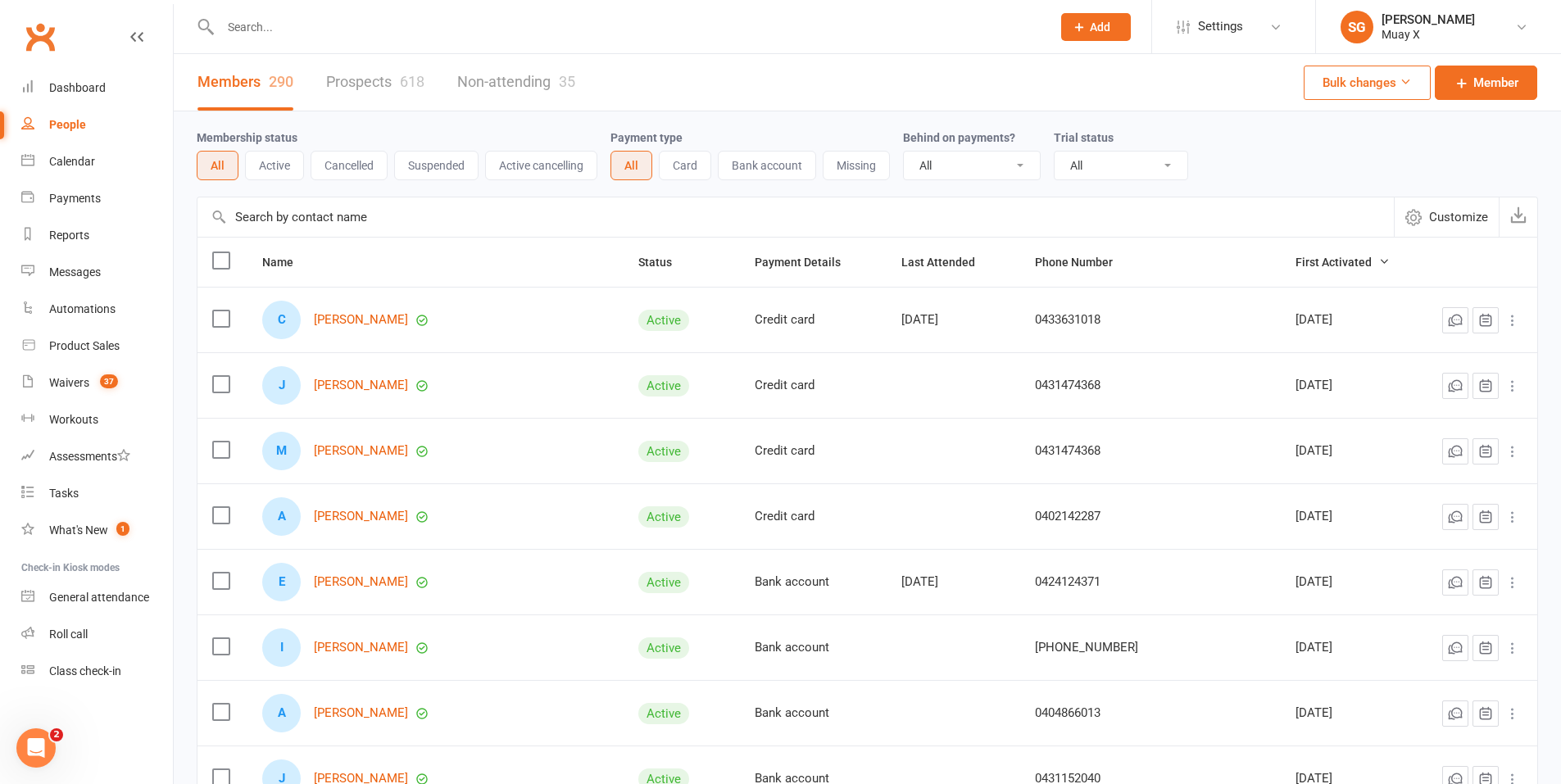
click at [275, 163] on button "Active" at bounding box center [275, 166] width 59 height 29
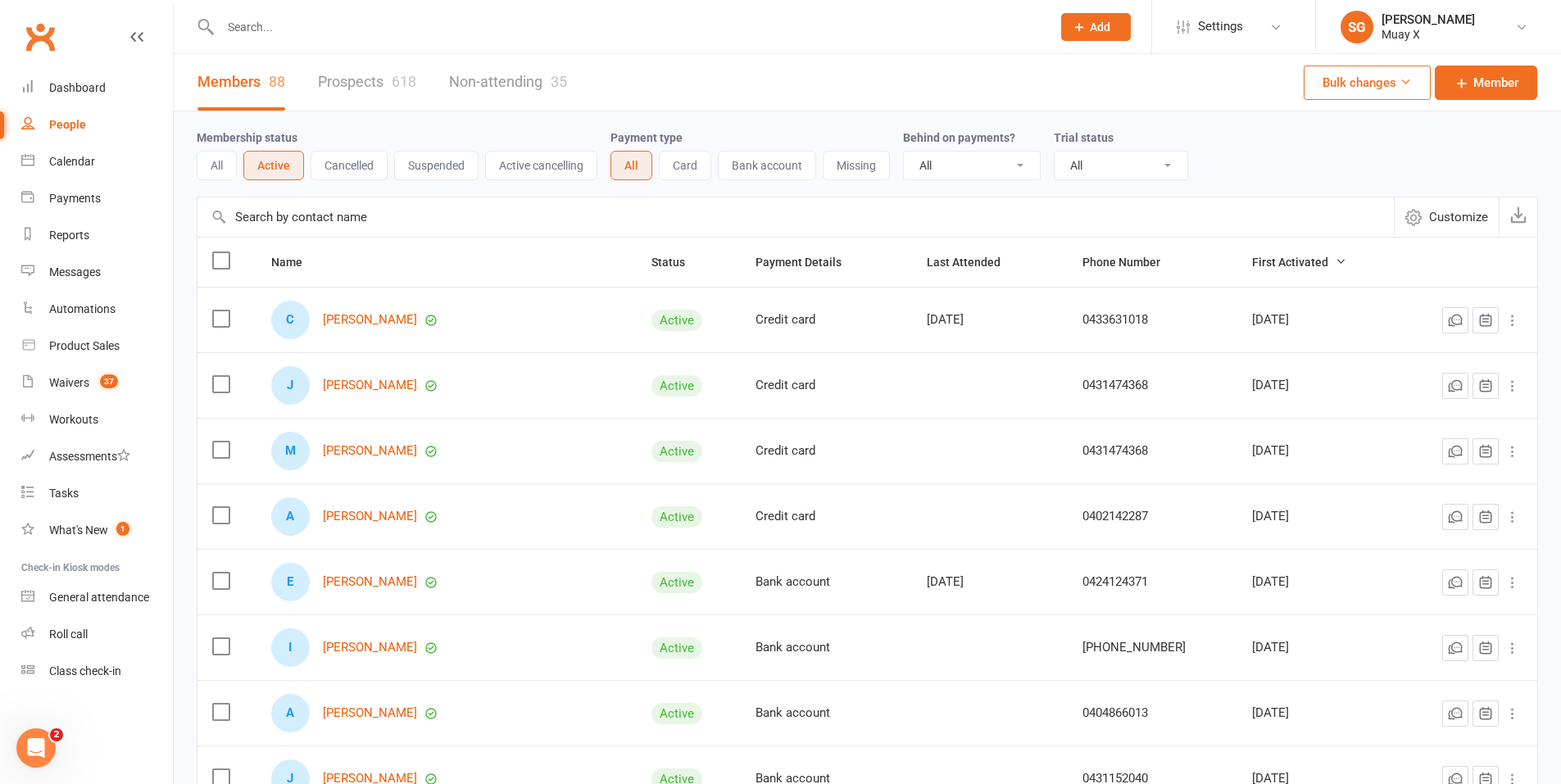
click at [214, 263] on label at bounding box center [220, 260] width 16 height 16
click at [214, 252] on input "checkbox" at bounding box center [220, 252] width 16 height 0
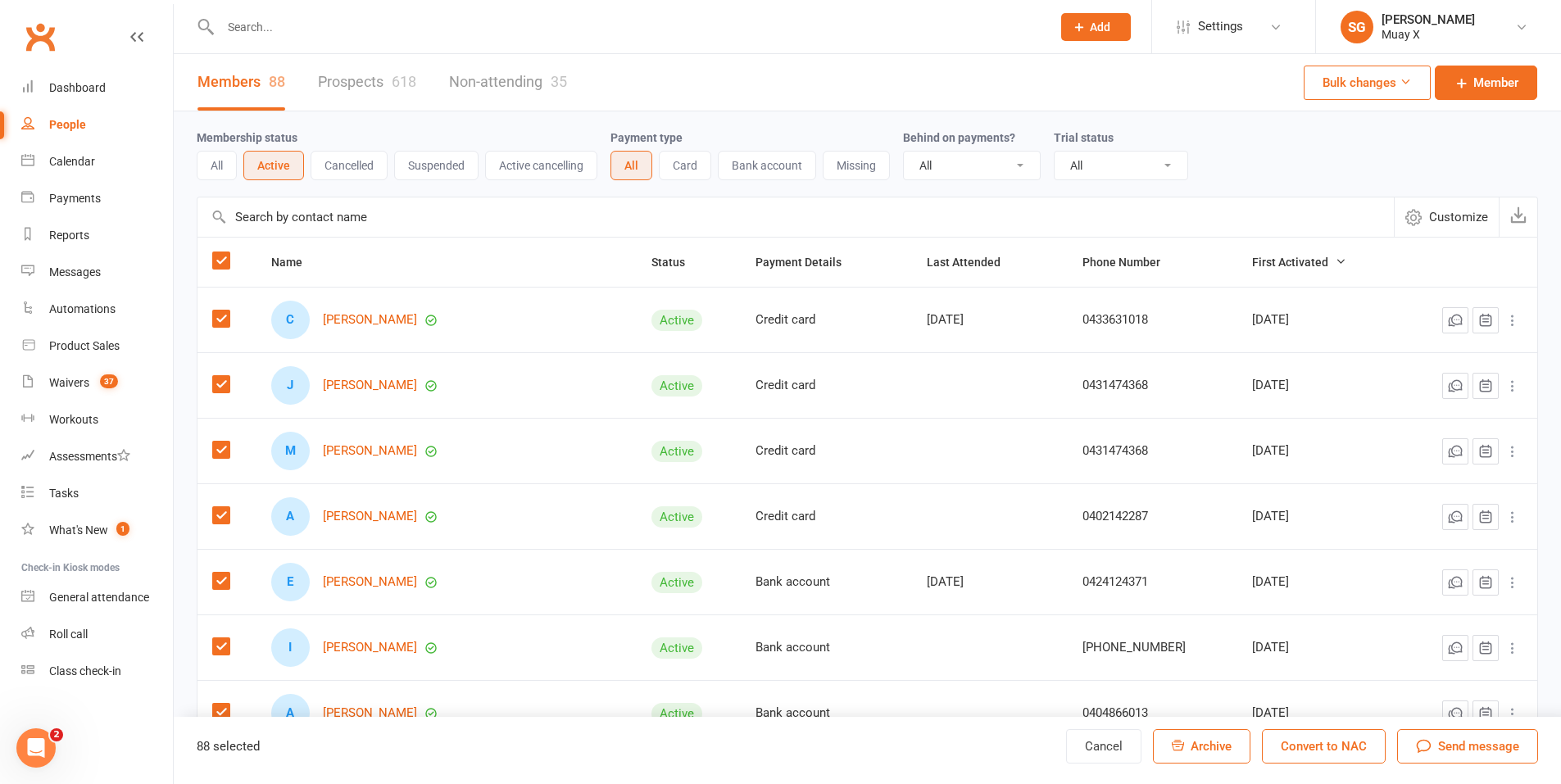
click at [1404, 90] on button "Bulk changes" at bounding box center [1367, 83] width 127 height 35
click at [1363, 217] on link "Bulk Mobile App Changes" at bounding box center [1332, 220] width 168 height 33
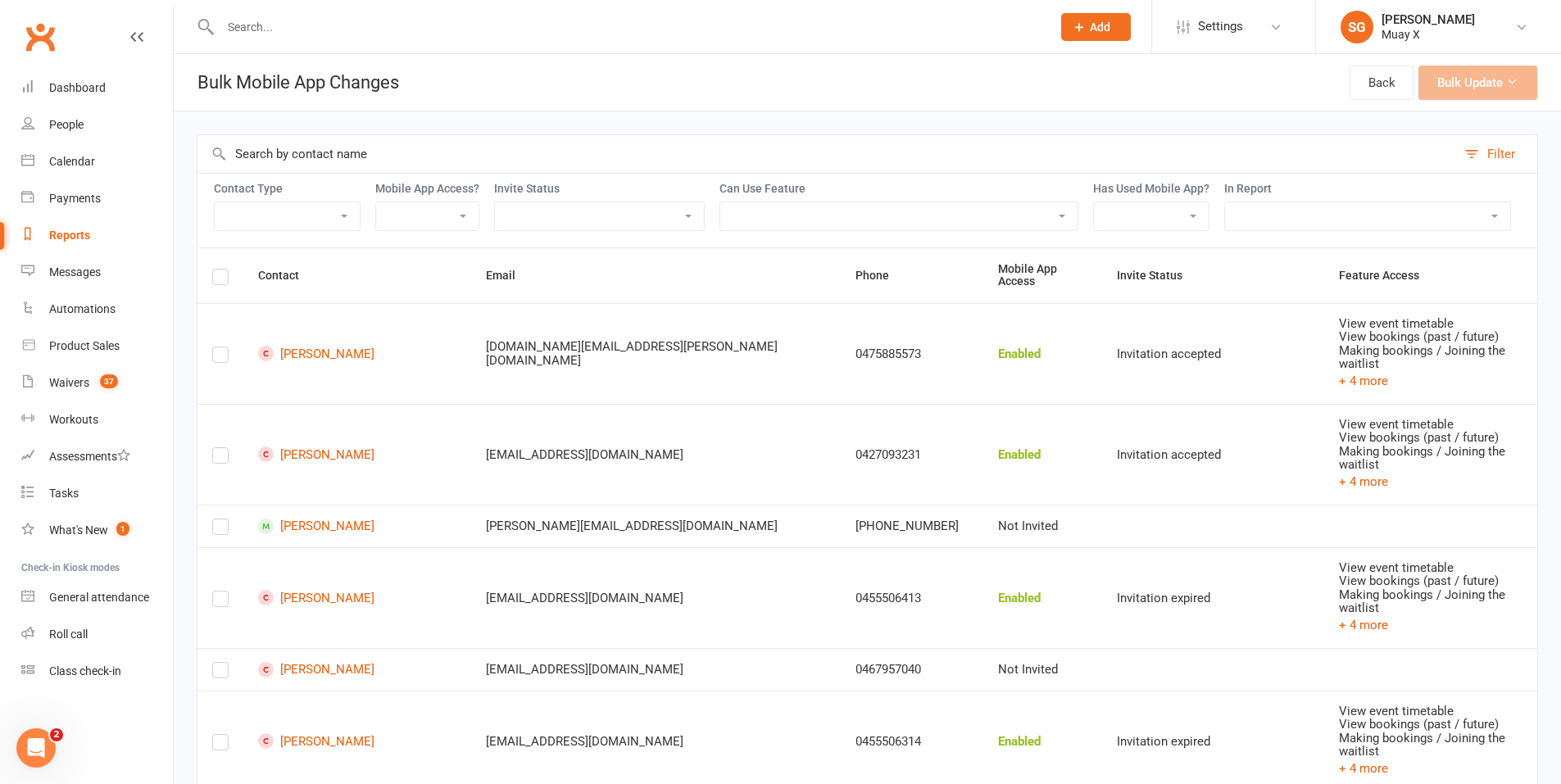
click at [346, 216] on select "Member Active member Cancelled member Suspended member Non-attending" at bounding box center [288, 216] width 145 height 28
select select "member"
click at [215, 202] on select "Member Active member Cancelled member Suspended member Non-attending" at bounding box center [288, 216] width 145 height 28
click at [444, 217] on select "Enabled Disabled Not Invited" at bounding box center [427, 216] width 103 height 28
click at [378, 202] on select "Enabled Disabled Not Invited" at bounding box center [427, 216] width 103 height 28
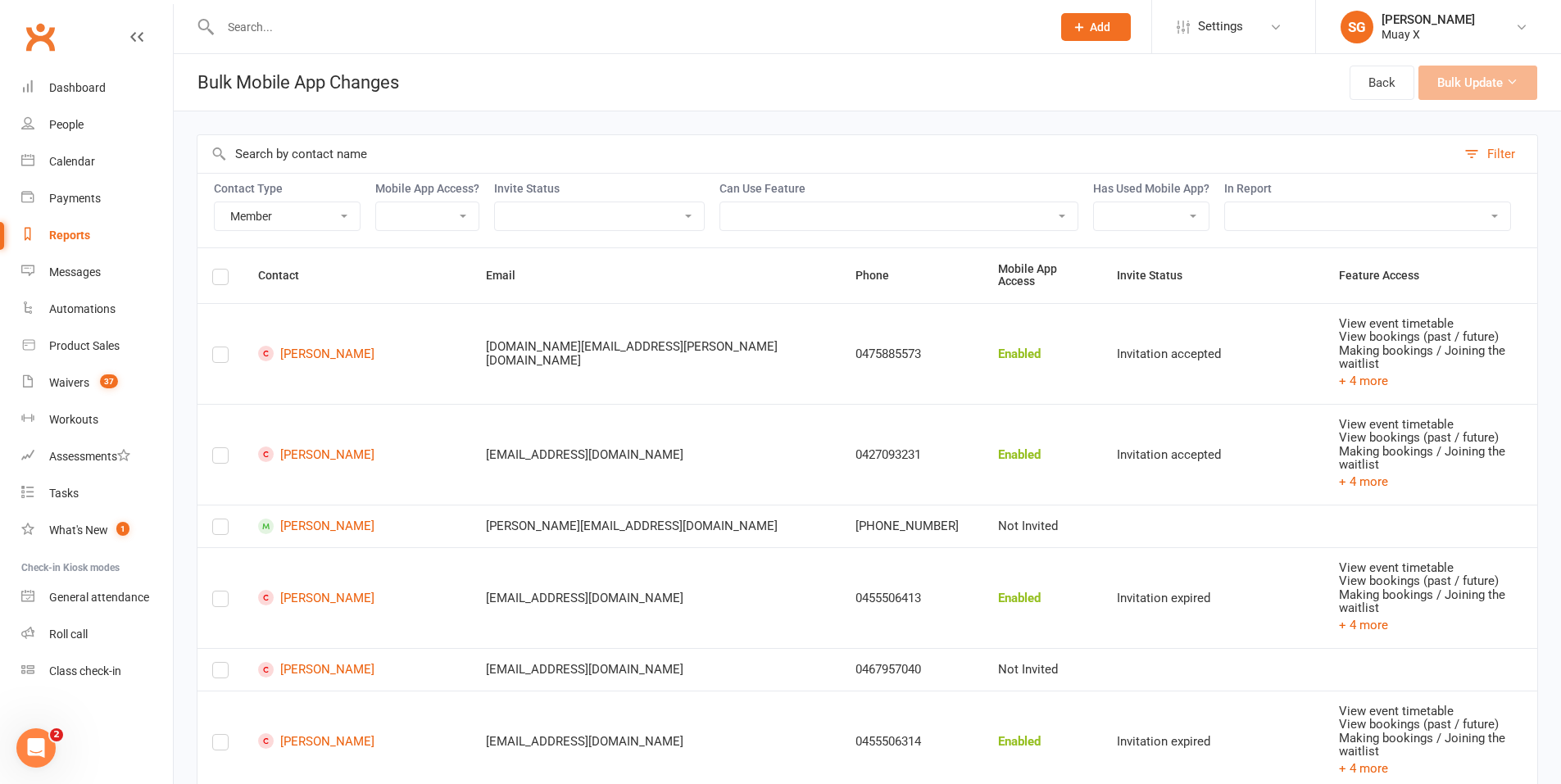
click at [582, 211] on select "Not Invited Sent Accepted Expired Expired (replacement requested)" at bounding box center [600, 216] width 209 height 28
click at [648, 164] on input "text" at bounding box center [827, 155] width 1259 height 38
click at [433, 218] on select "Enabled Disabled Not Invited" at bounding box center [427, 216] width 103 height 28
select select "not_invited"
click at [378, 202] on select "Enabled Disabled Not Invited" at bounding box center [427, 216] width 103 height 28
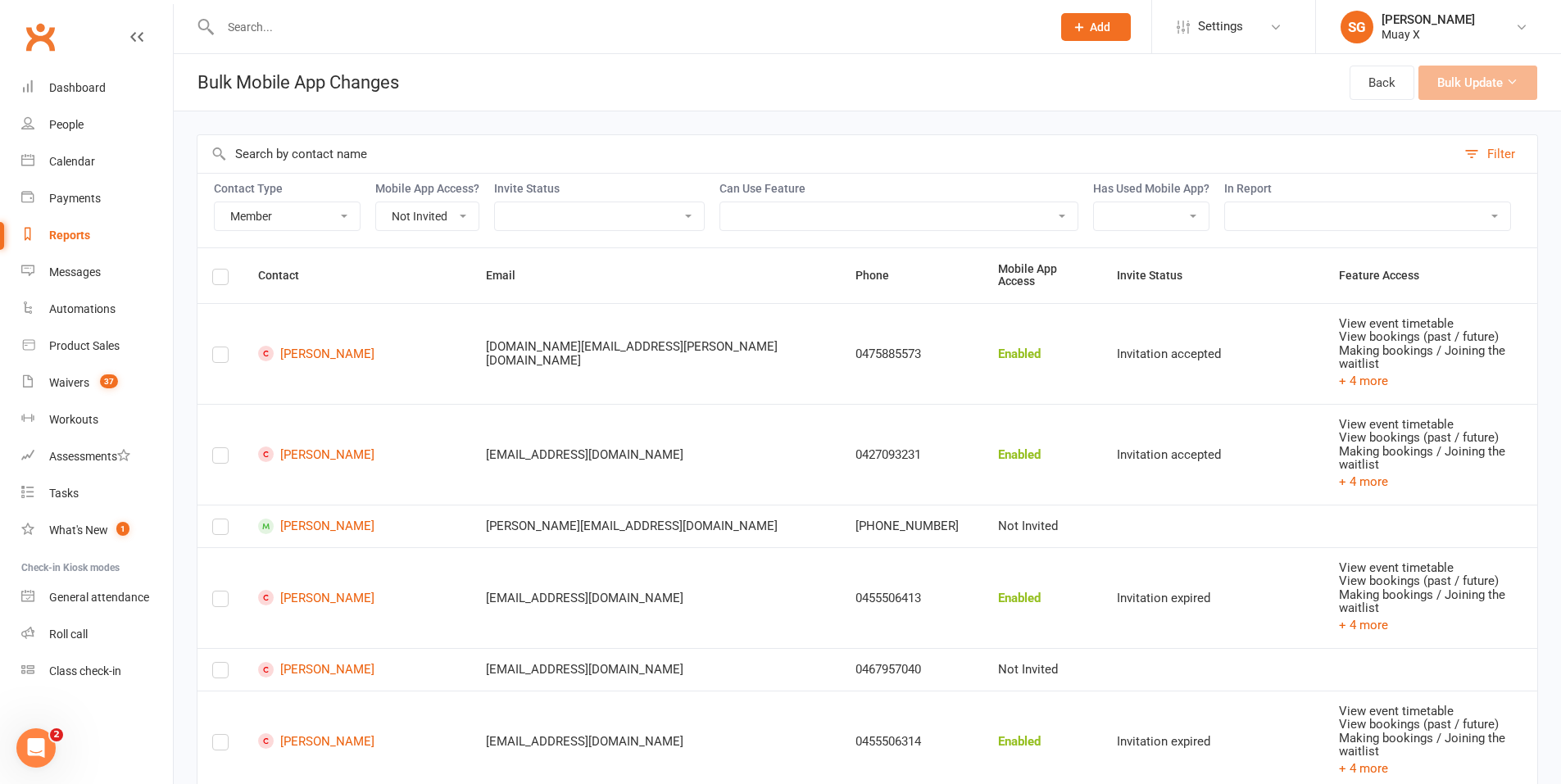
click at [595, 212] on select "Not Invited Sent Accepted Expired Expired (replacement requested)" at bounding box center [600, 216] width 209 height 28
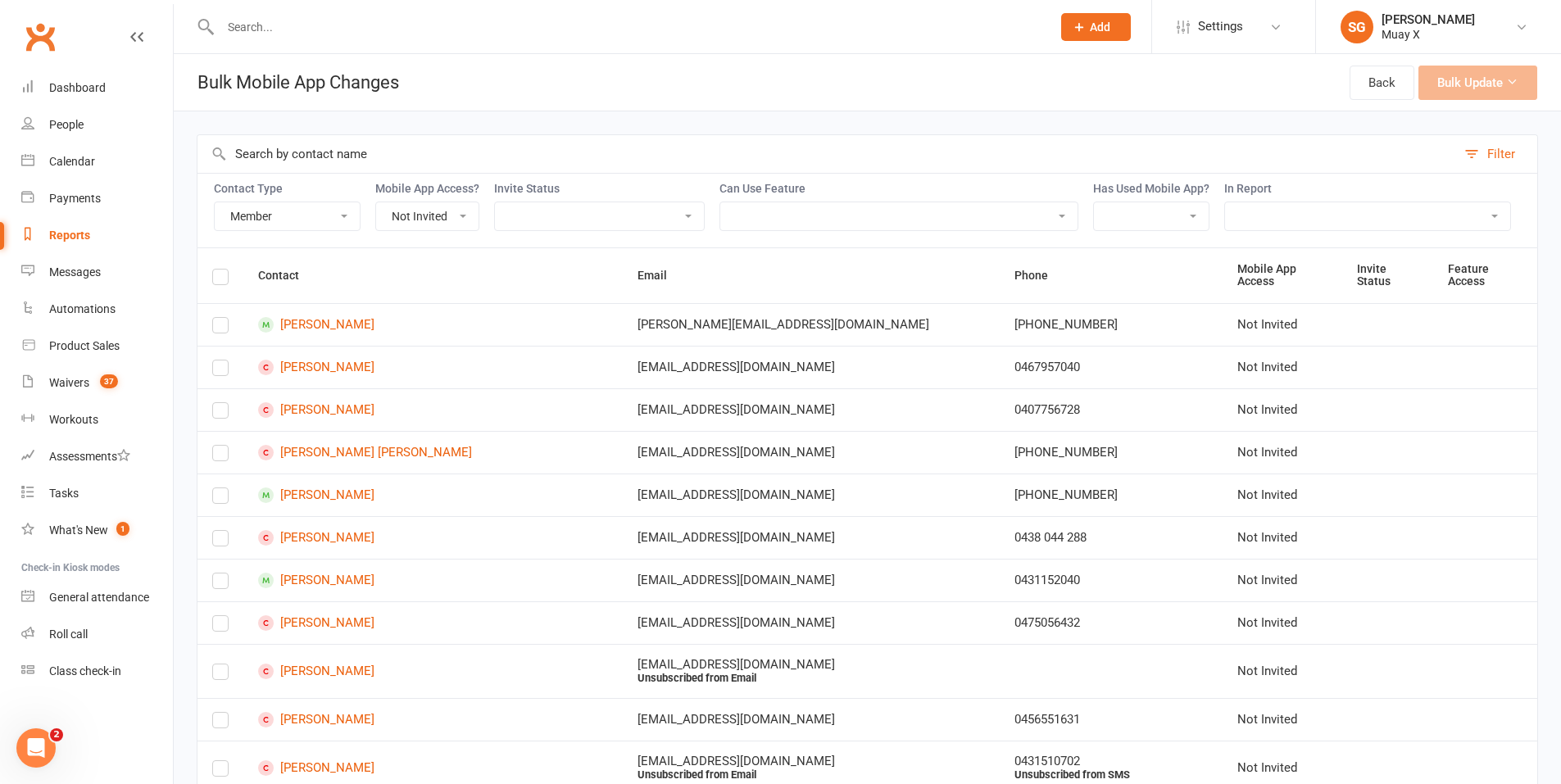
click at [639, 153] on input "text" at bounding box center [827, 155] width 1259 height 38
click at [530, 212] on select "Not Invited Sent Accepted Expired Expired (replacement requested)" at bounding box center [600, 216] width 209 height 28
click at [531, 212] on select "Not Invited Sent Accepted Expired Expired (replacement requested)" at bounding box center [600, 216] width 209 height 28
click at [327, 220] on select "Member Active member Cancelled member Suspended member Non-attending" at bounding box center [288, 216] width 145 height 28
select select "active_member"
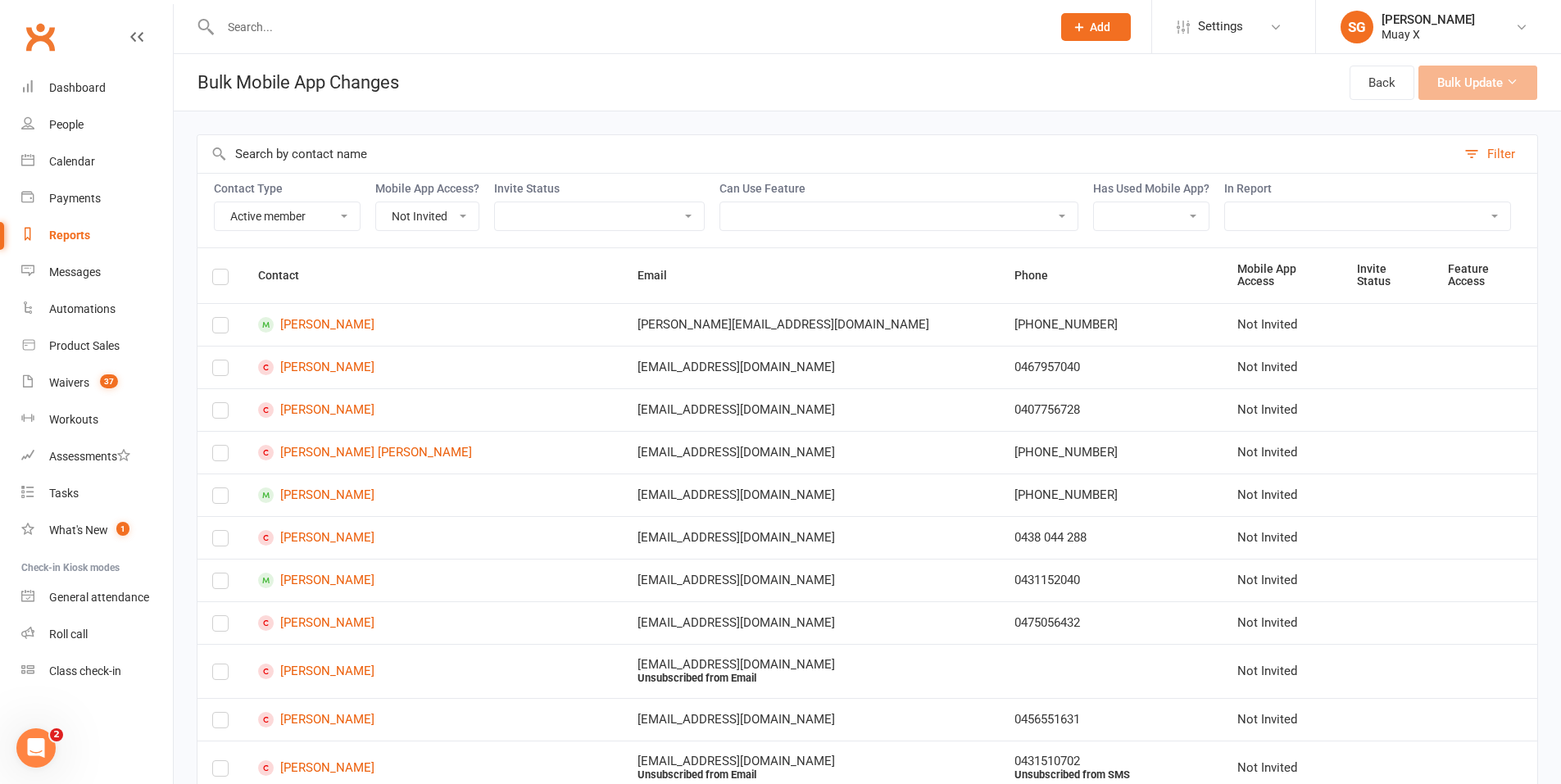
click at [215, 202] on select "Member Active member Cancelled member Suspended member Non-attending" at bounding box center [288, 216] width 145 height 28
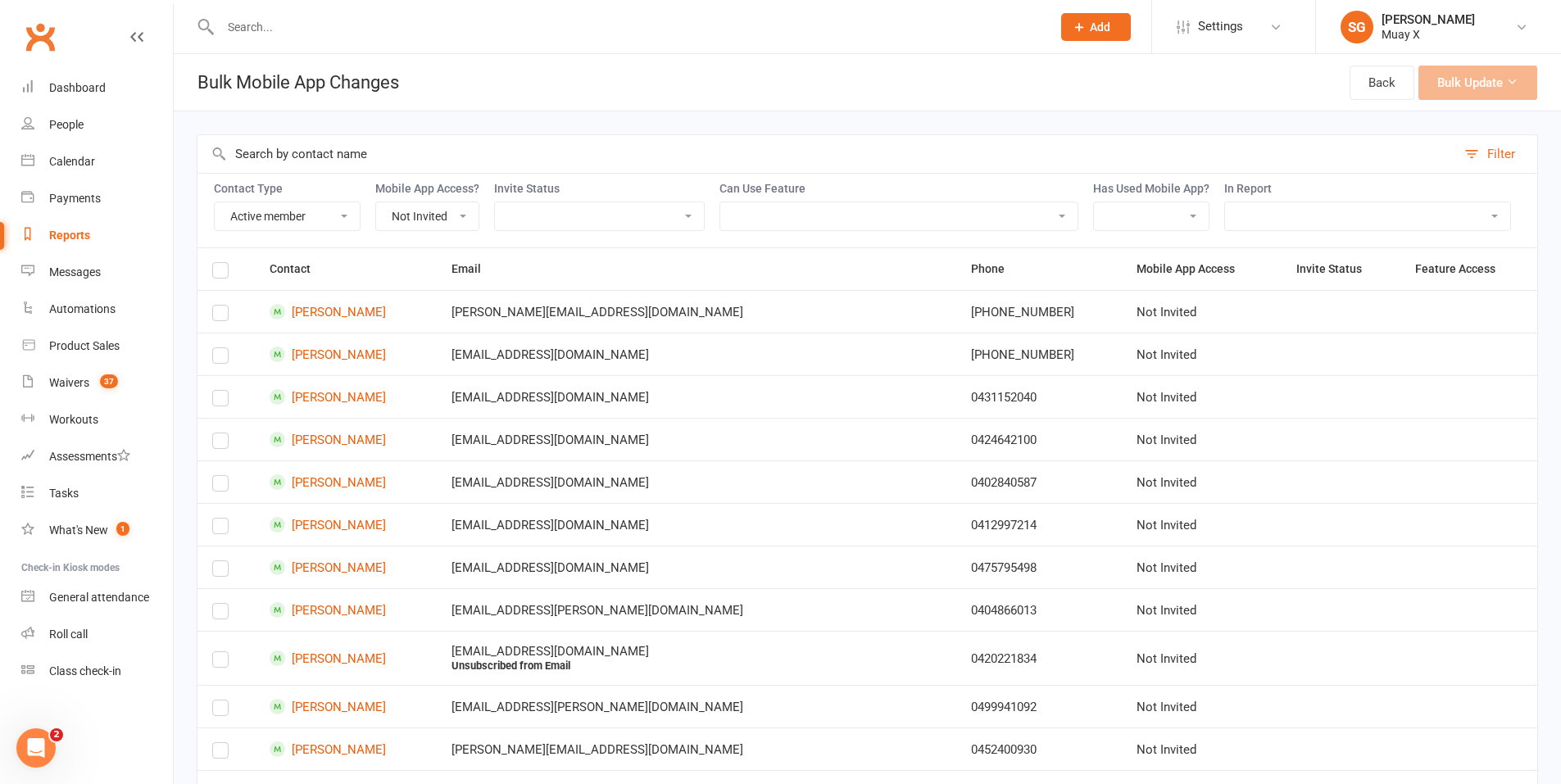
click at [576, 212] on select "Not Invited Sent Accepted Expired Expired (replacement requested)" at bounding box center [600, 216] width 209 height 28
click at [599, 169] on input "text" at bounding box center [827, 155] width 1259 height 38
click at [221, 273] on label at bounding box center [220, 273] width 16 height 0
click at [221, 263] on input "checkbox" at bounding box center [220, 263] width 16 height 0
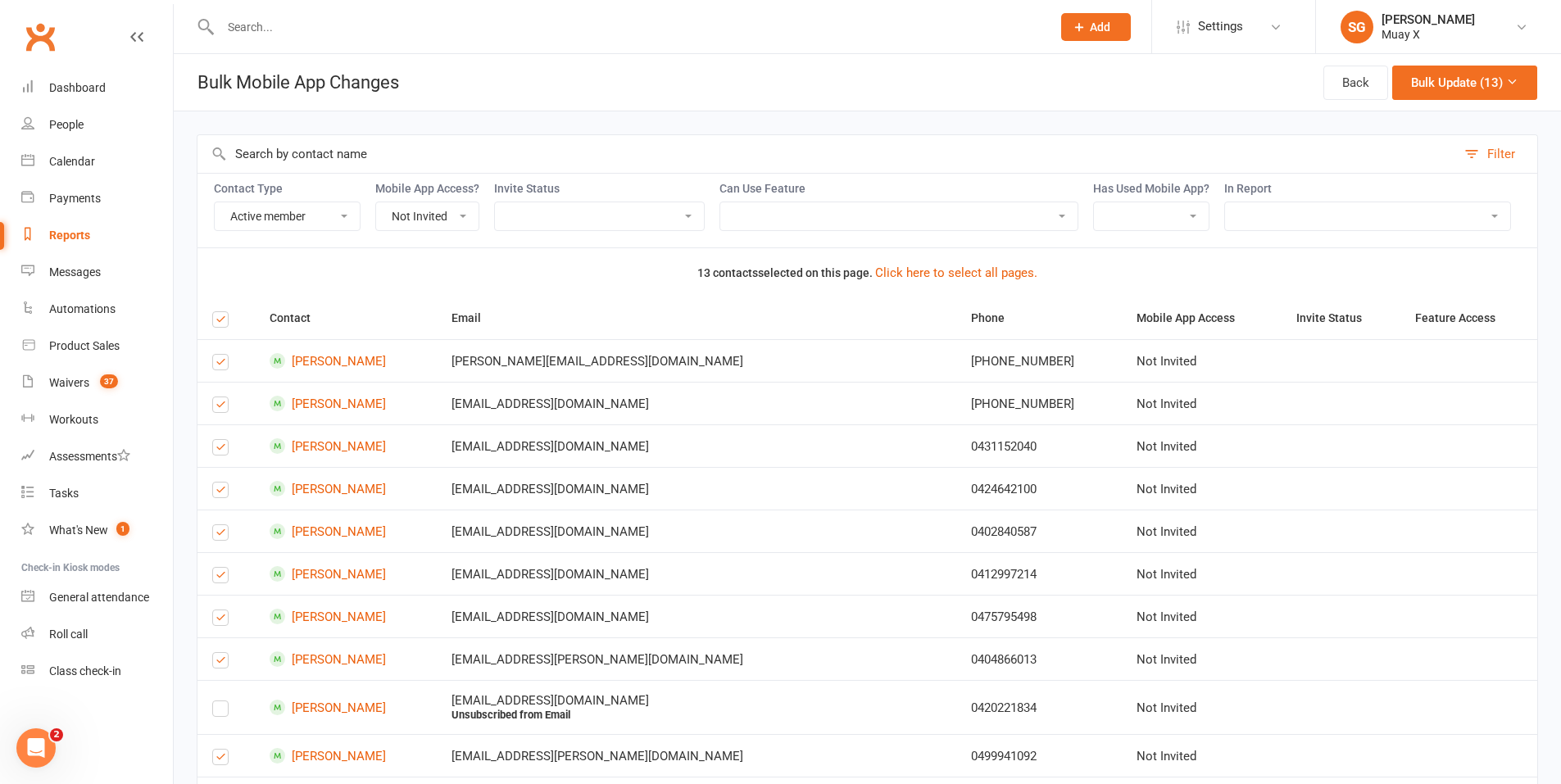
click at [457, 217] on select "Enabled Disabled Not Invited" at bounding box center [427, 216] width 103 height 28
click at [562, 161] on input "text" at bounding box center [827, 155] width 1259 height 38
click at [1431, 88] on button "Bulk Update (13)" at bounding box center [1465, 83] width 145 height 35
click at [664, 229] on select "Not Invited Sent Accepted Expired Expired (replacement requested)" at bounding box center [600, 216] width 209 height 28
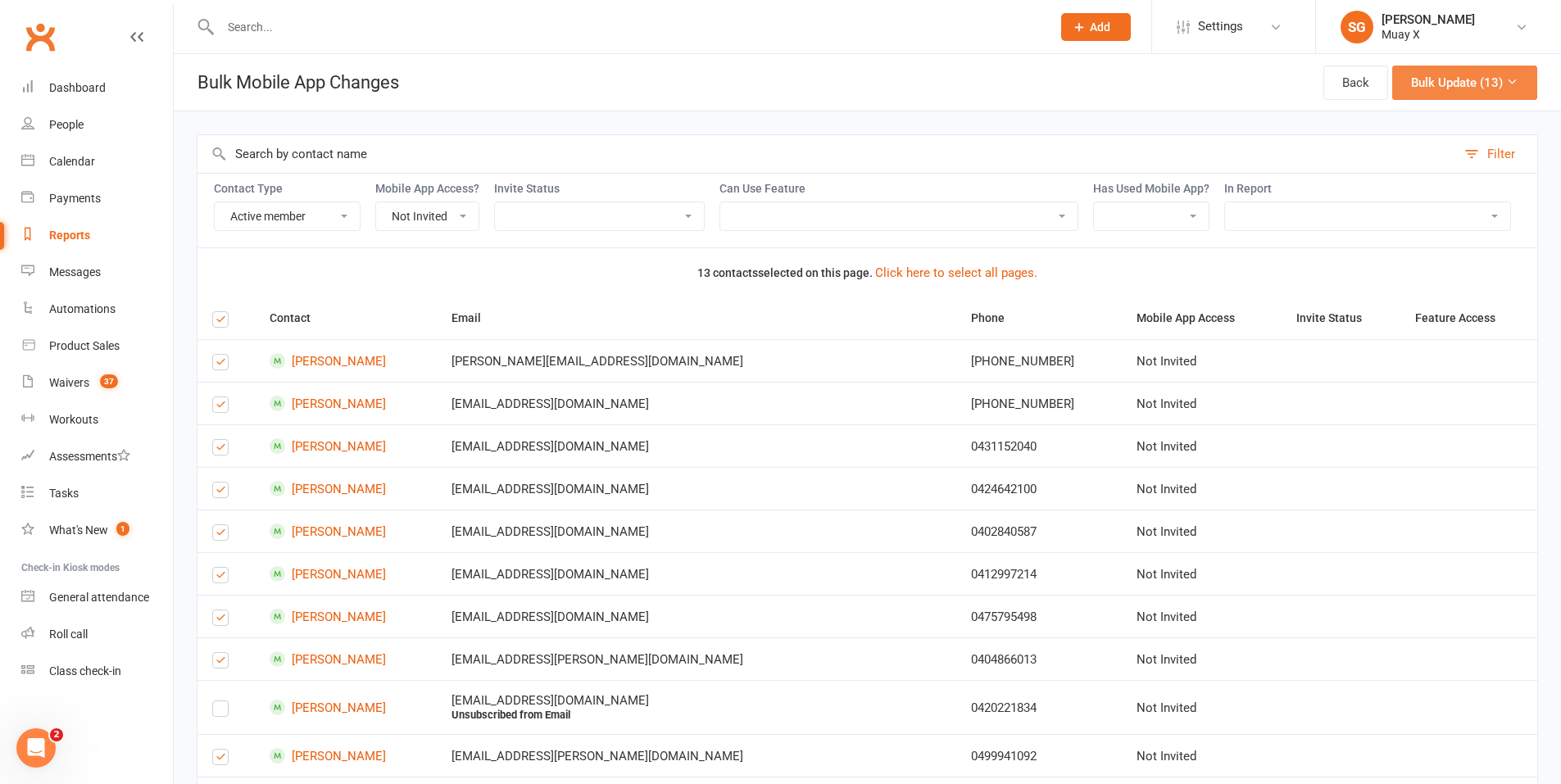
click at [1414, 85] on button "Bulk Update (13)" at bounding box center [1465, 83] width 145 height 35
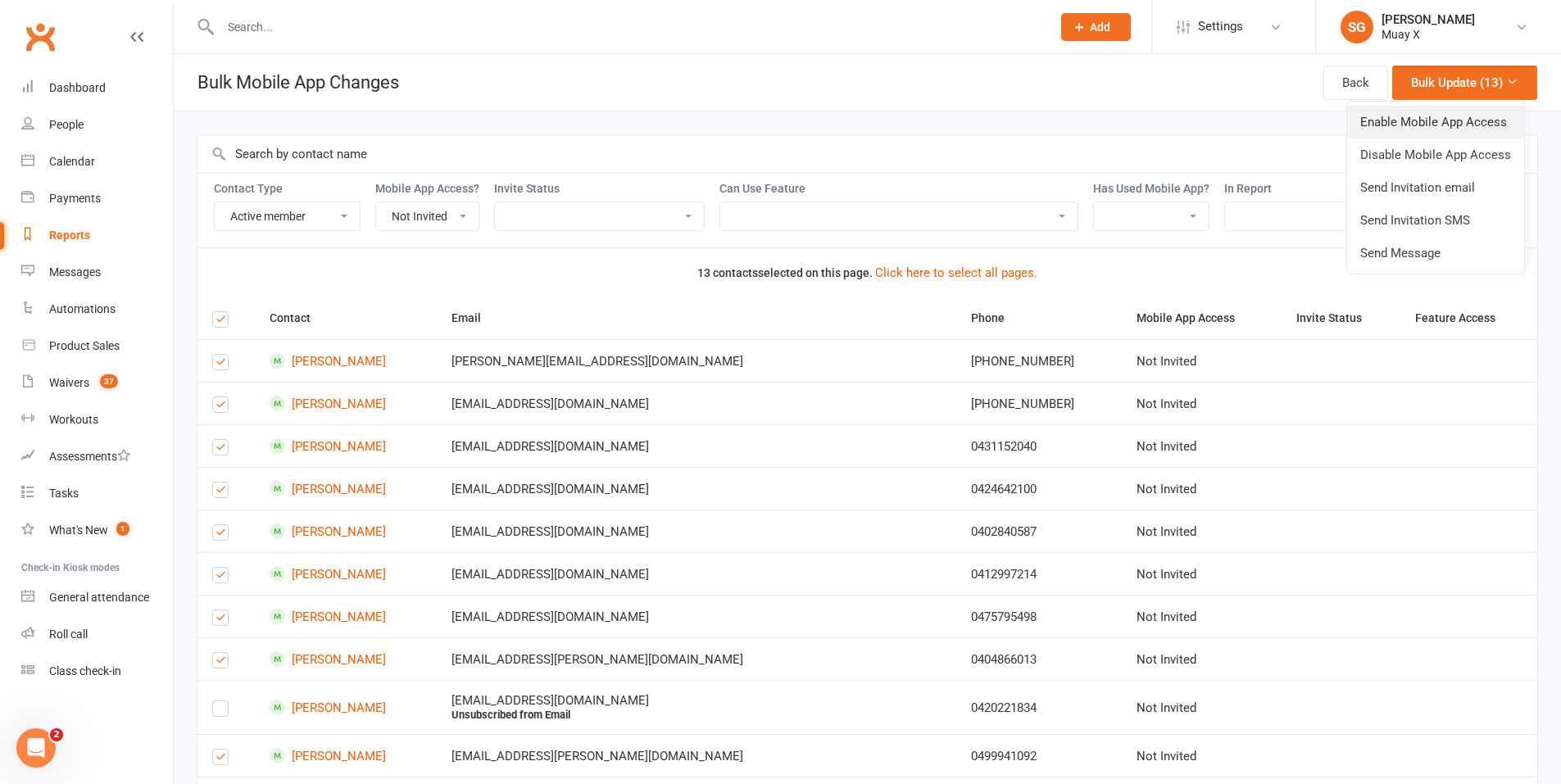
click at [1405, 120] on link "Enable Mobile App Access" at bounding box center [1436, 122] width 177 height 33
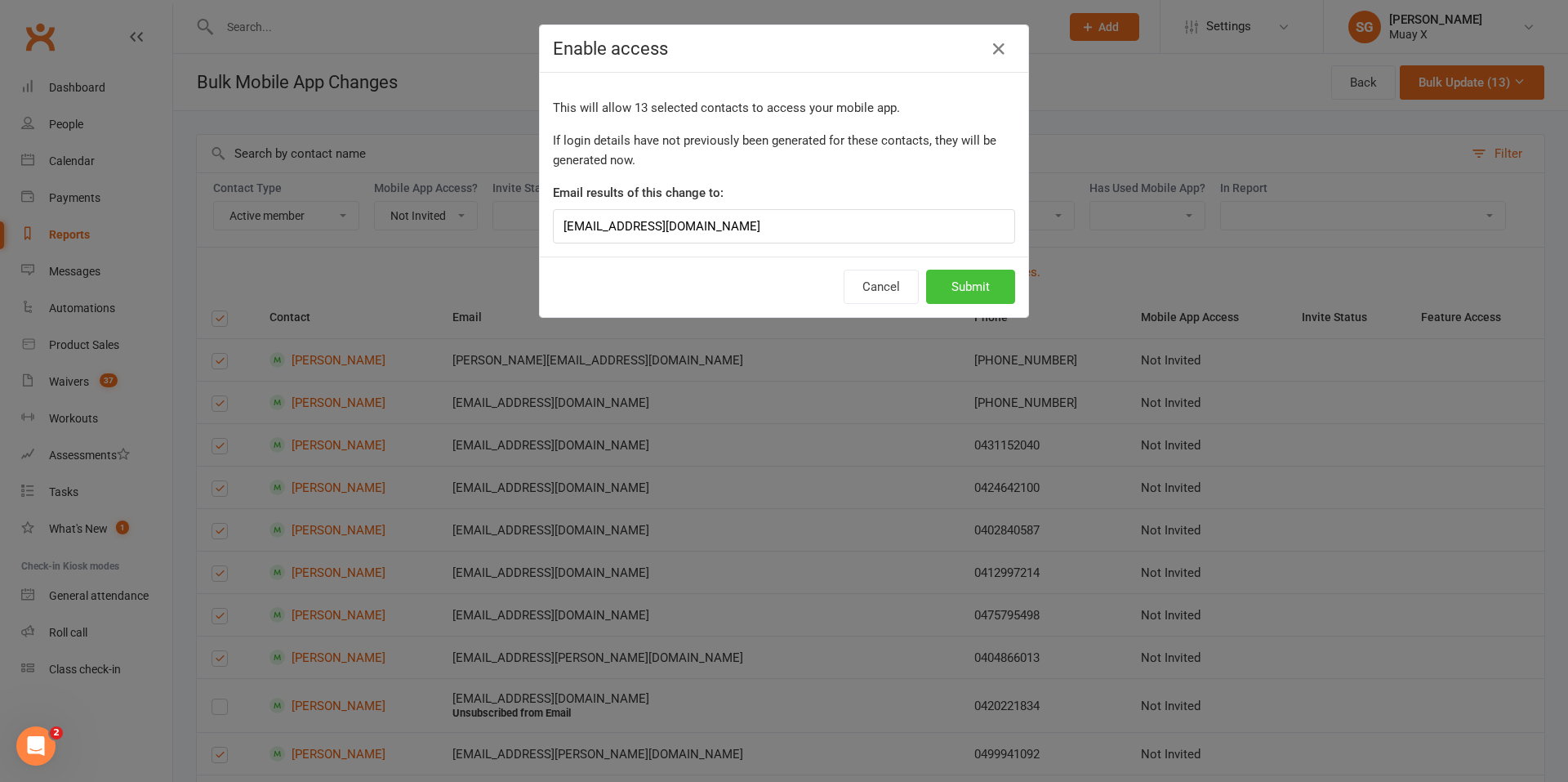
click at [964, 289] on button "Submit" at bounding box center [970, 287] width 89 height 34
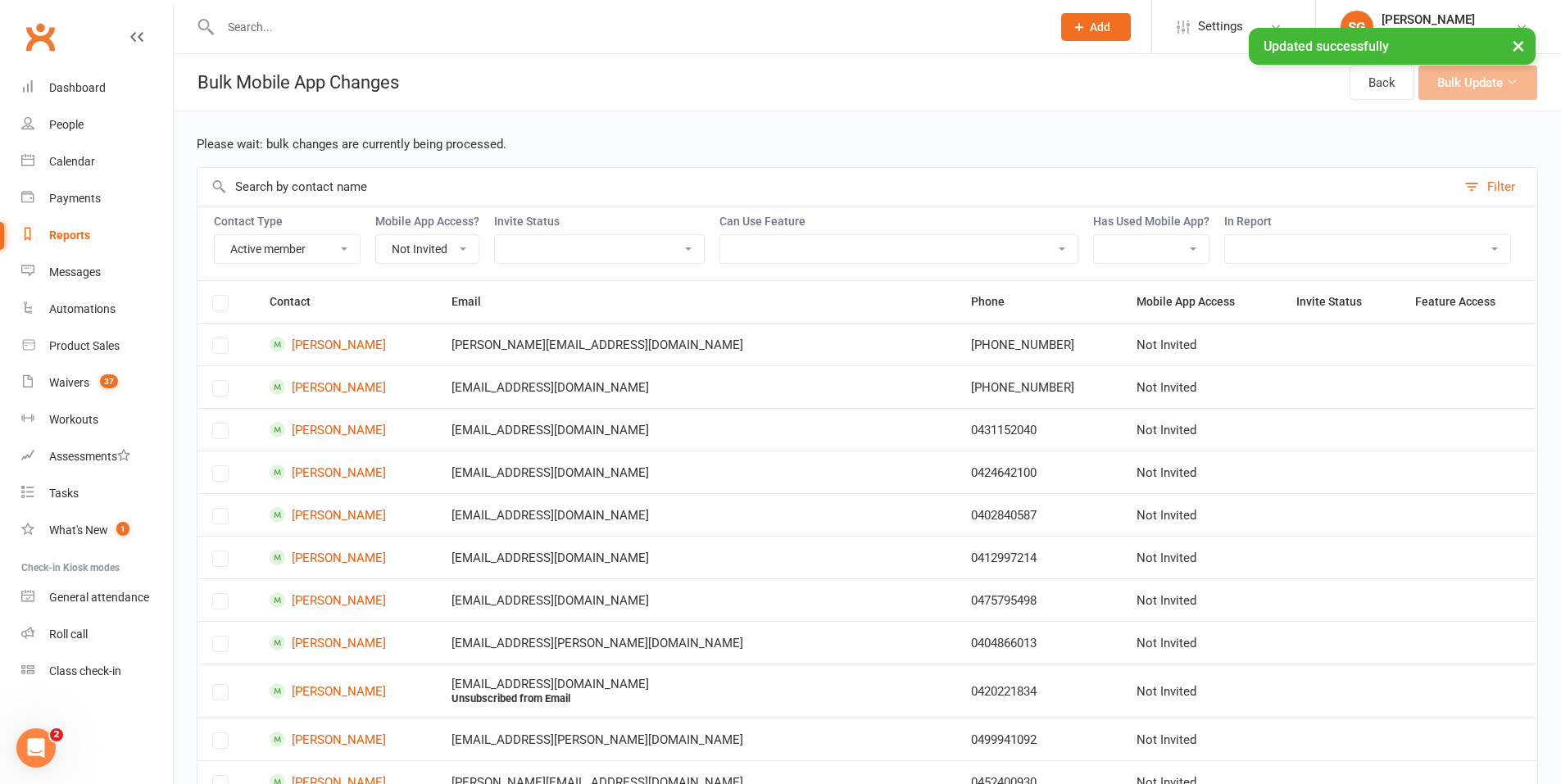
click at [439, 253] on select "Enabled Disabled Not Invited" at bounding box center [427, 249] width 103 height 28
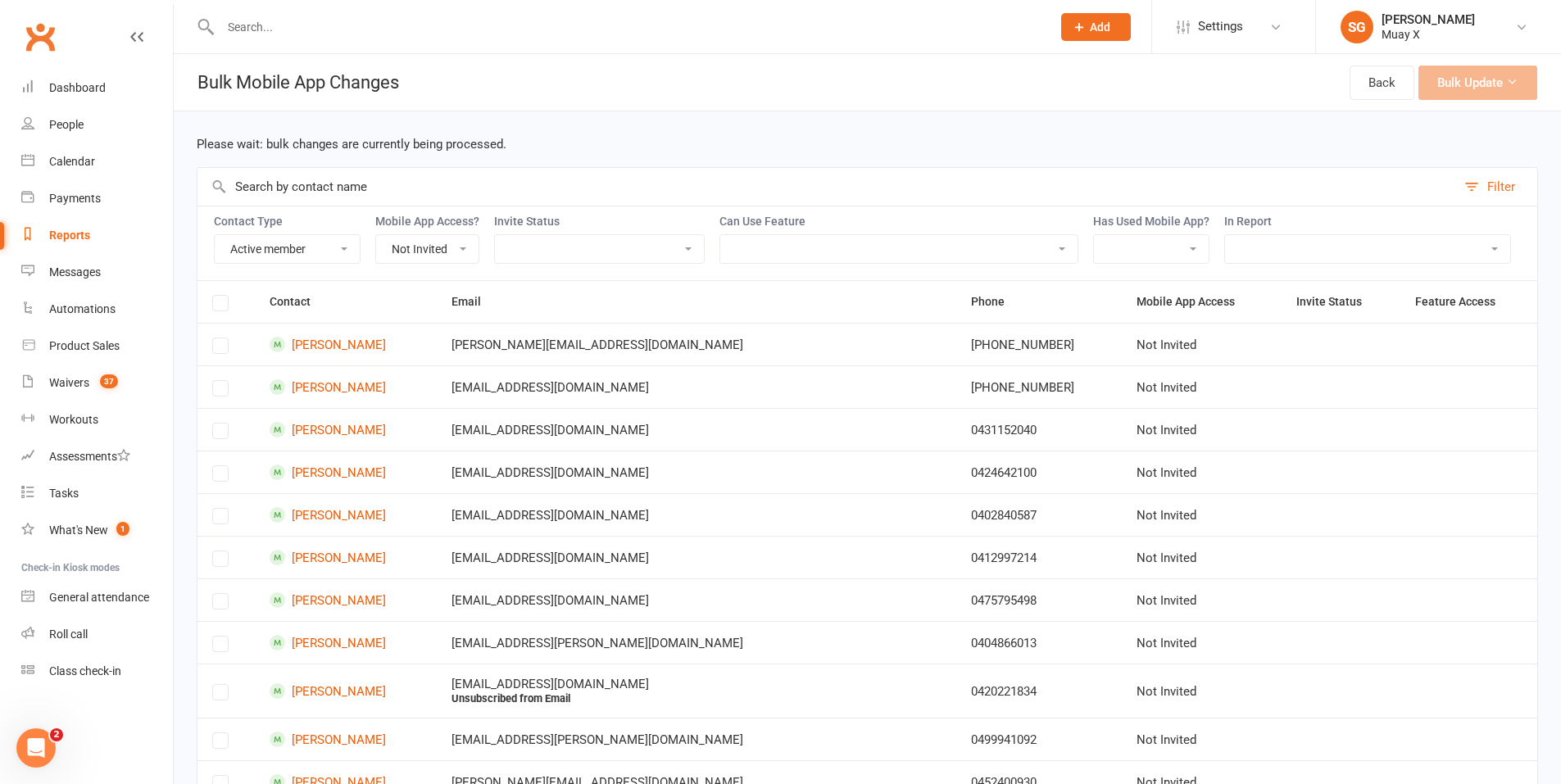
click at [498, 183] on input "text" at bounding box center [827, 187] width 1259 height 38
click at [447, 251] on select "Enabled Disabled Not Invited" at bounding box center [427, 249] width 103 height 28
click at [557, 247] on select "Not Invited Sent Accepted Expired Expired (replacement requested)" at bounding box center [600, 249] width 209 height 28
select select "invitation_expired"
click at [497, 235] on select "Not Invited Sent Accepted Expired Expired (replacement requested)" at bounding box center [600, 249] width 209 height 28
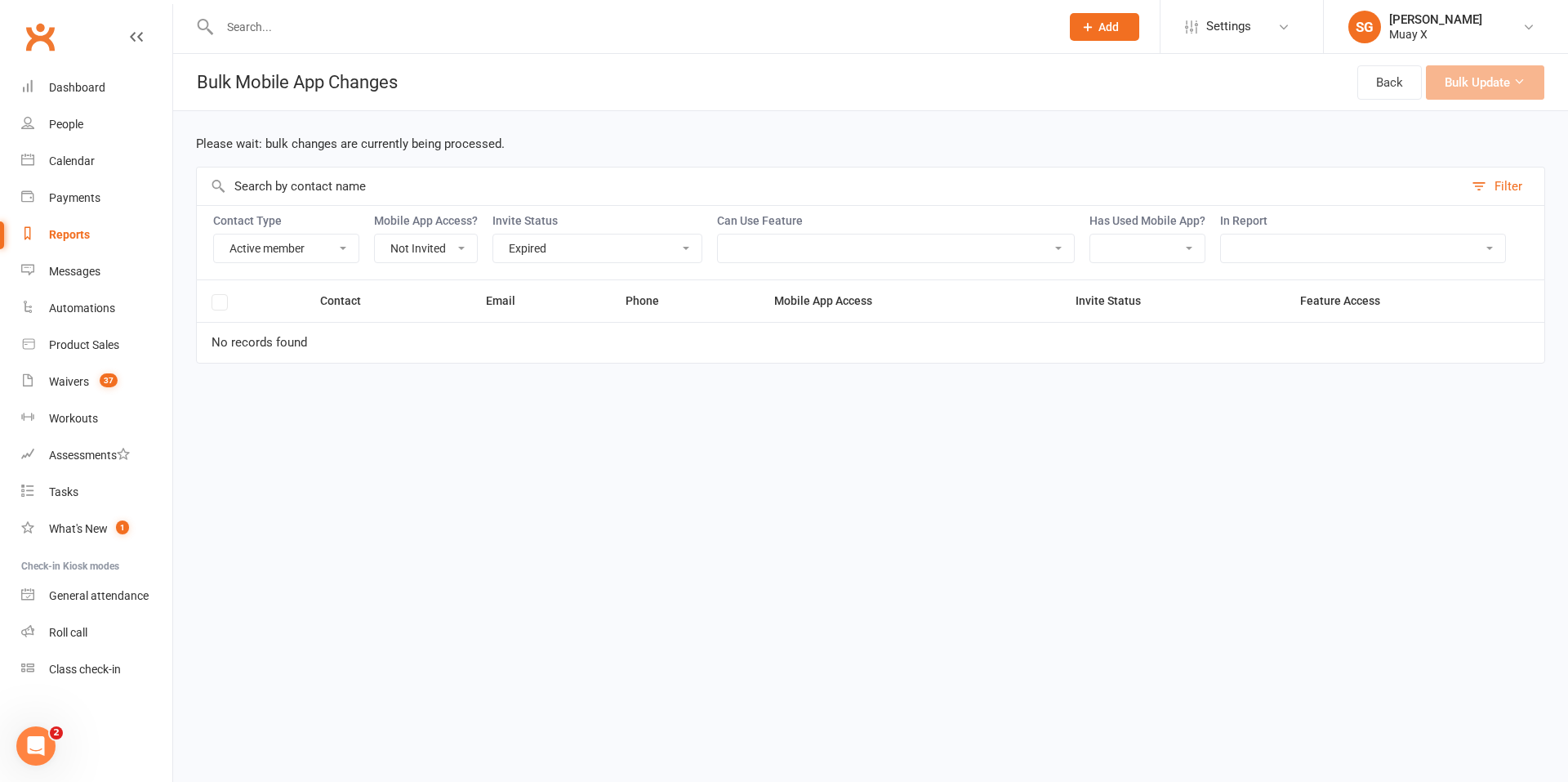
click at [434, 246] on select "Enabled Disabled Not Invited" at bounding box center [425, 248] width 102 height 28
select select "enabled"
click at [376, 234] on select "Enabled Disabled Not Invited" at bounding box center [425, 248] width 102 height 28
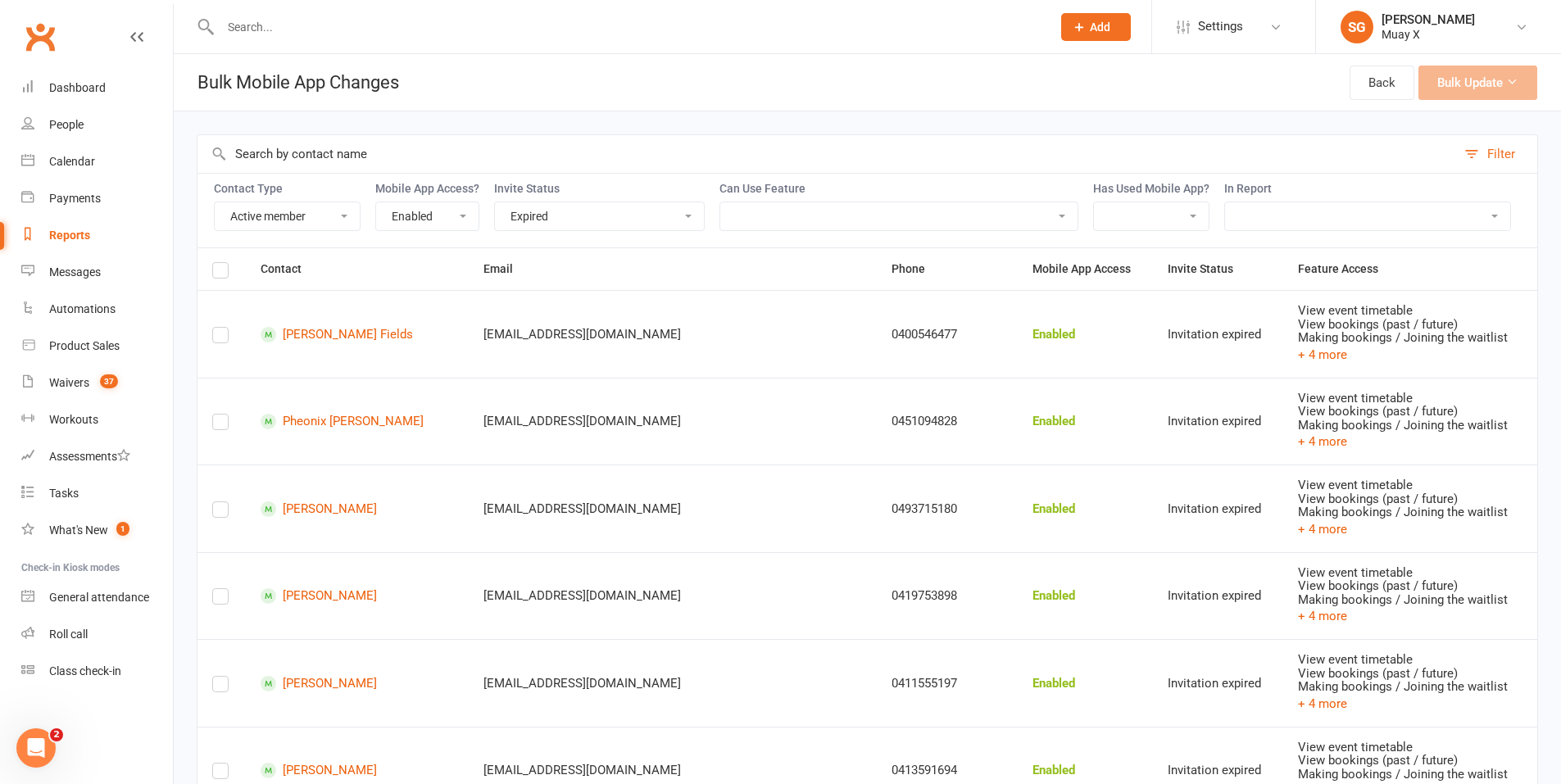
click at [216, 273] on label at bounding box center [220, 273] width 16 height 0
click at [216, 263] on input "checkbox" at bounding box center [220, 263] width 16 height 0
click at [1436, 94] on button "Bulk Update (17)" at bounding box center [1465, 83] width 145 height 35
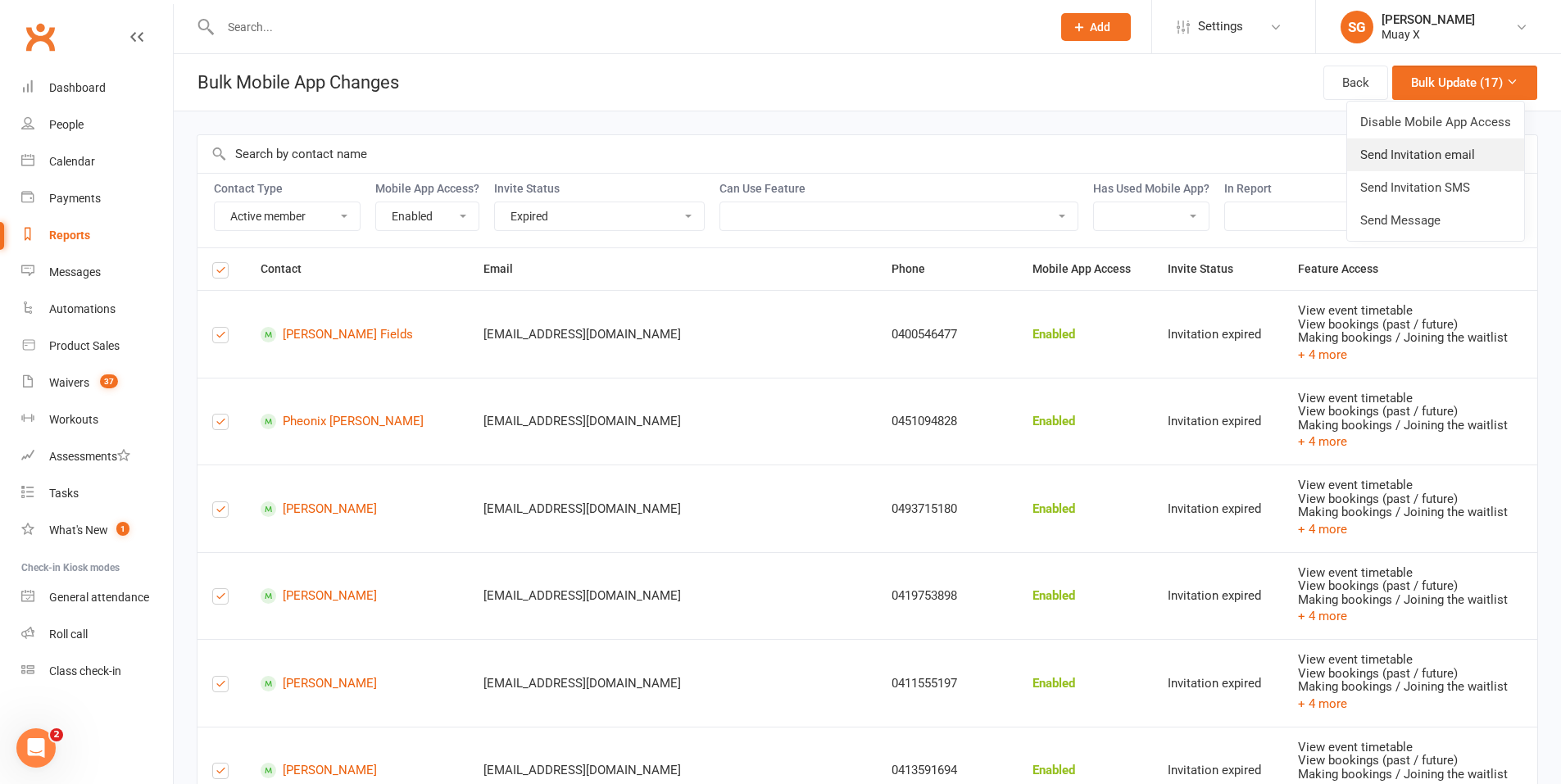
click at [1429, 155] on link "Send Invitation email" at bounding box center [1436, 155] width 177 height 33
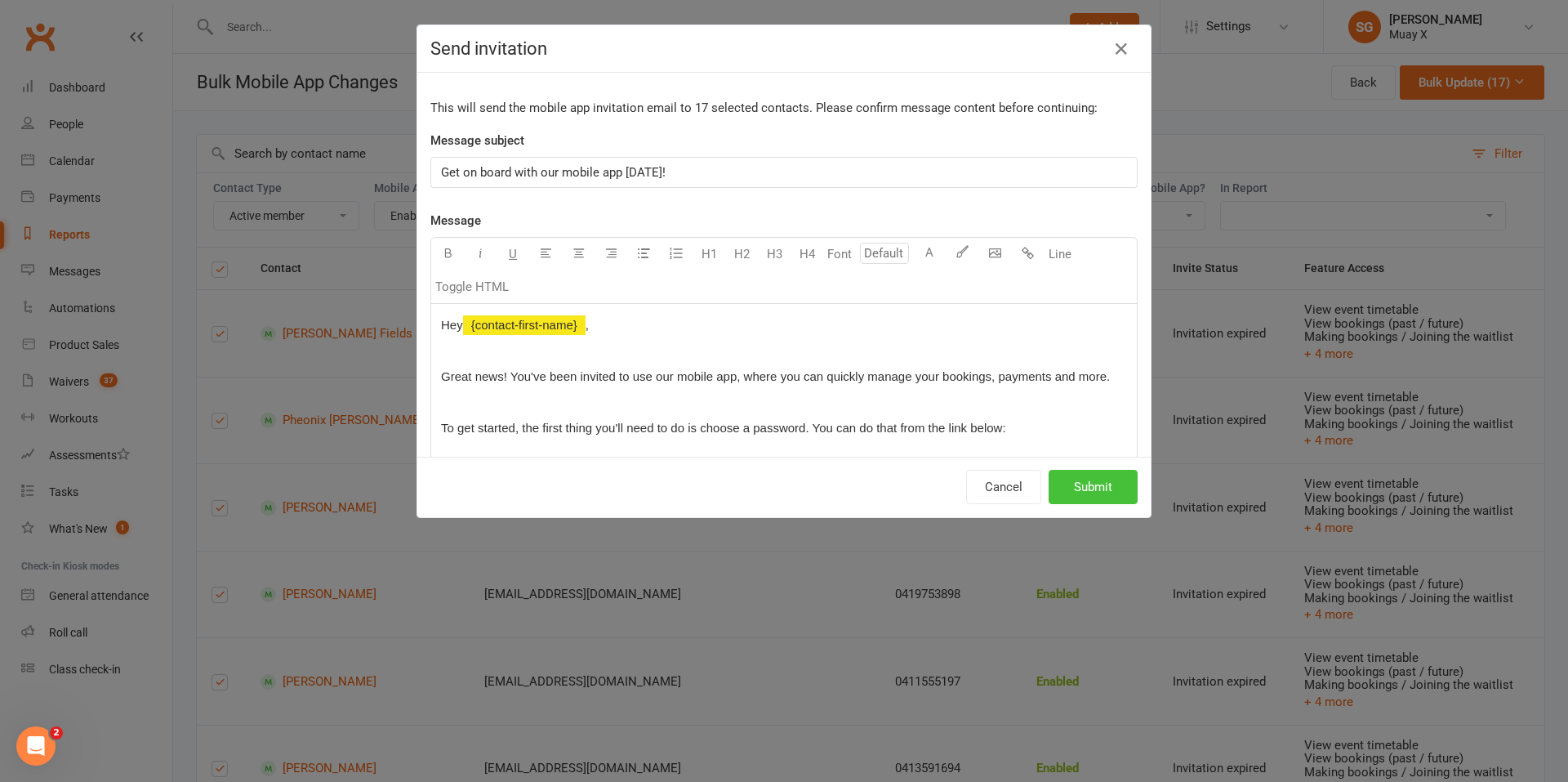
click at [1100, 490] on button "Submit" at bounding box center [1093, 487] width 89 height 34
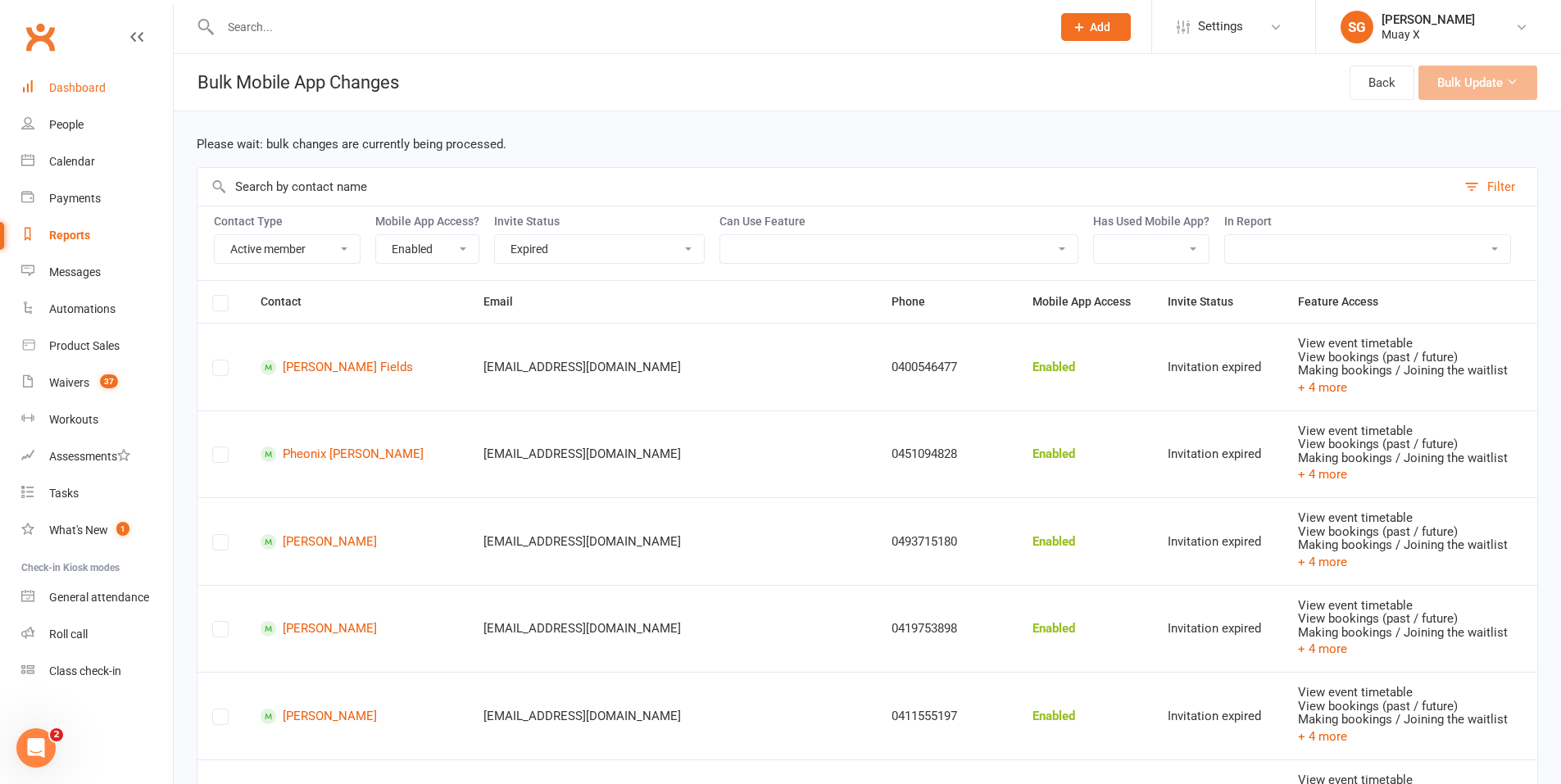
click at [72, 91] on div "Dashboard" at bounding box center [77, 87] width 56 height 13
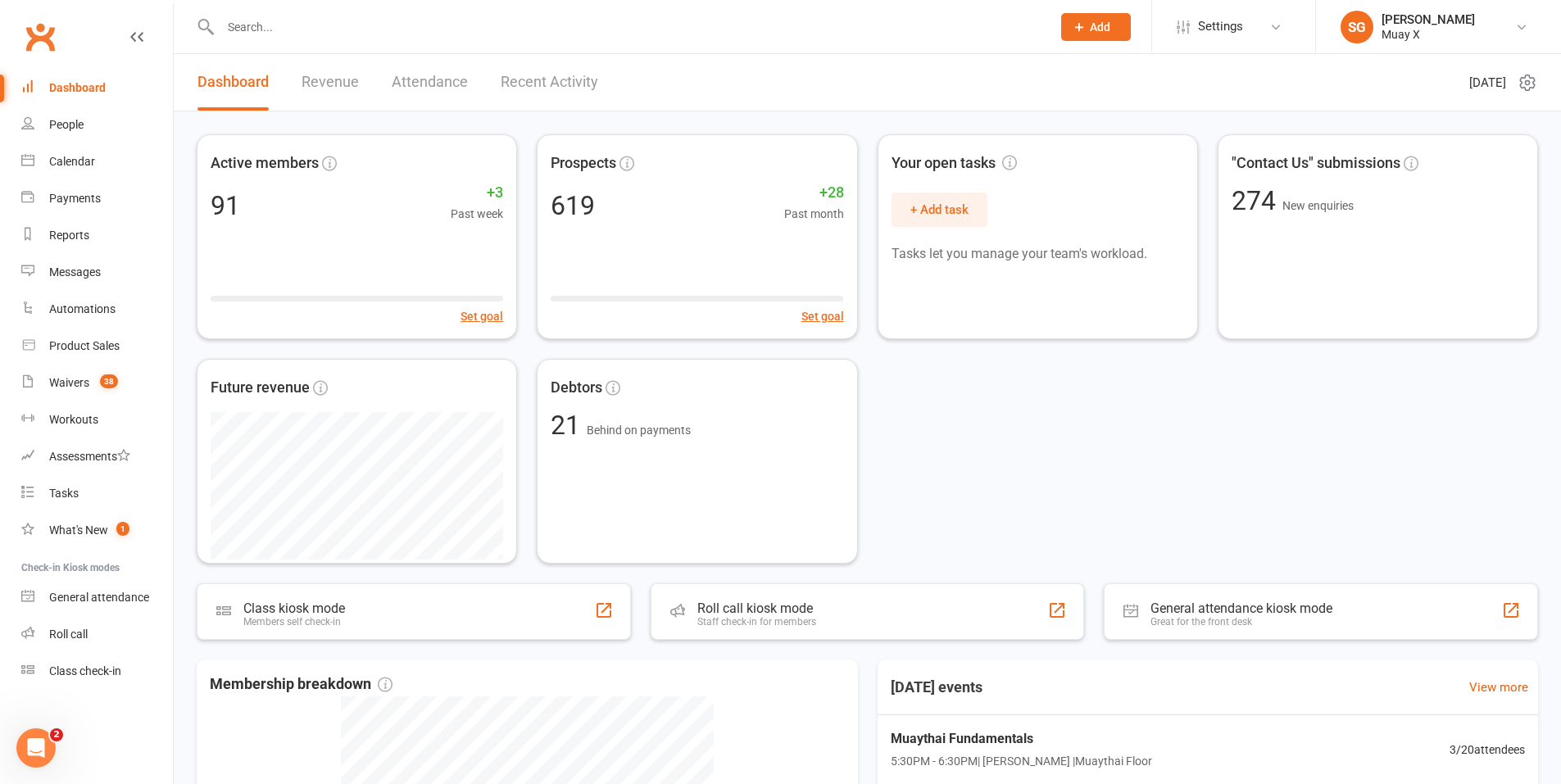
click at [316, 38] on input "text" at bounding box center [627, 27] width 824 height 23
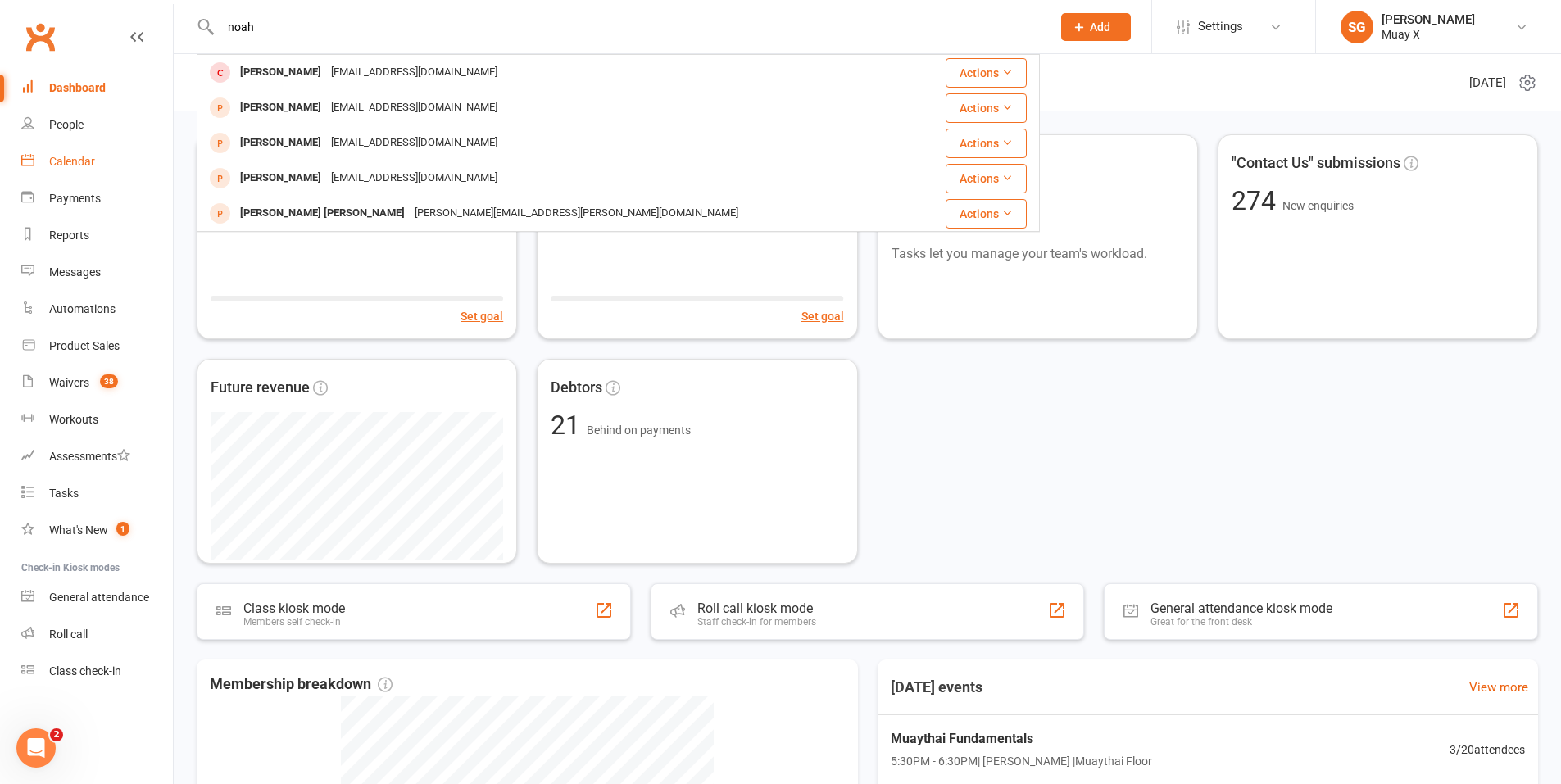
type input "noah"
click at [79, 155] on div "Calendar" at bounding box center [72, 161] width 46 height 13
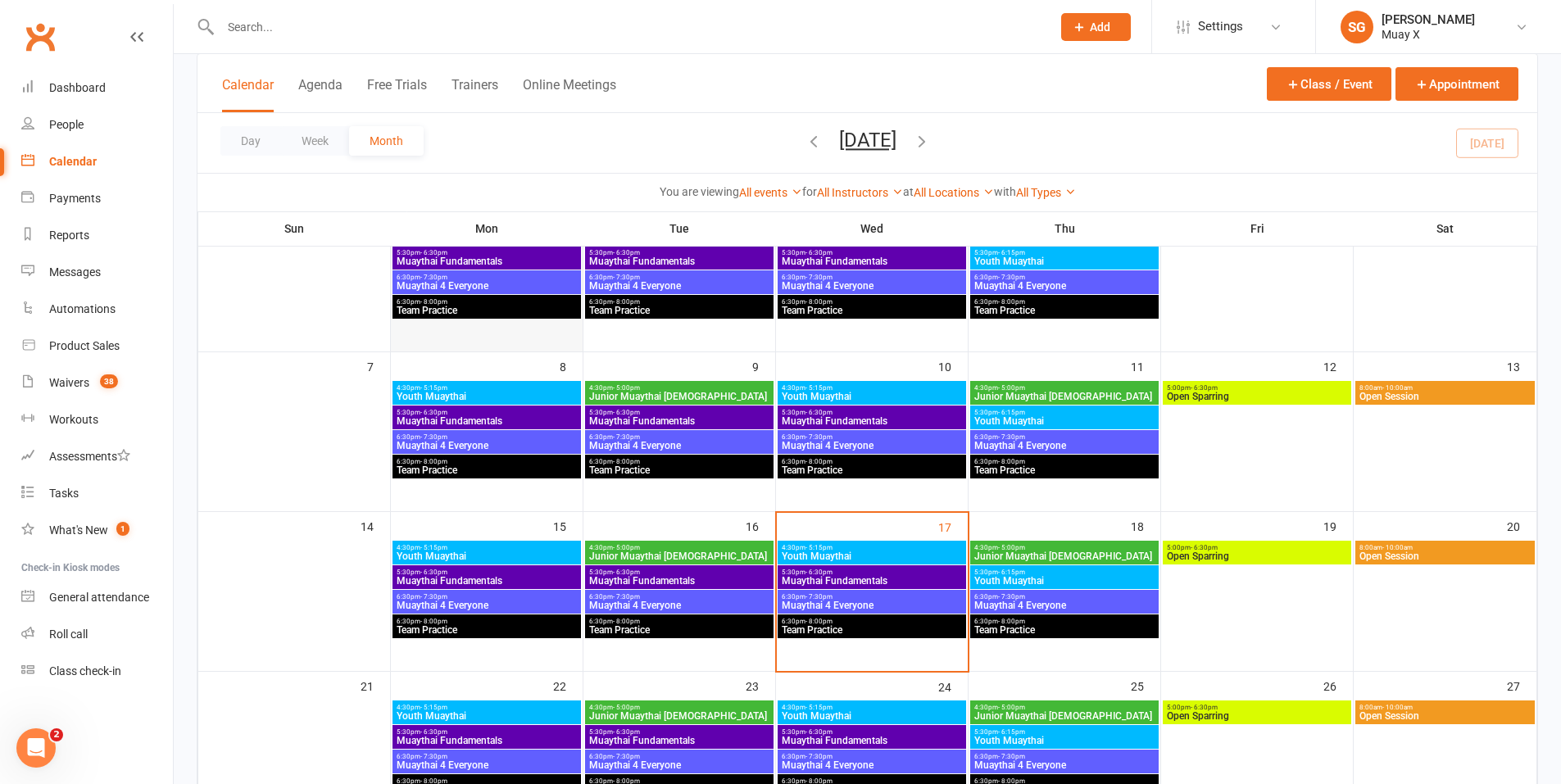
scroll to position [164, 0]
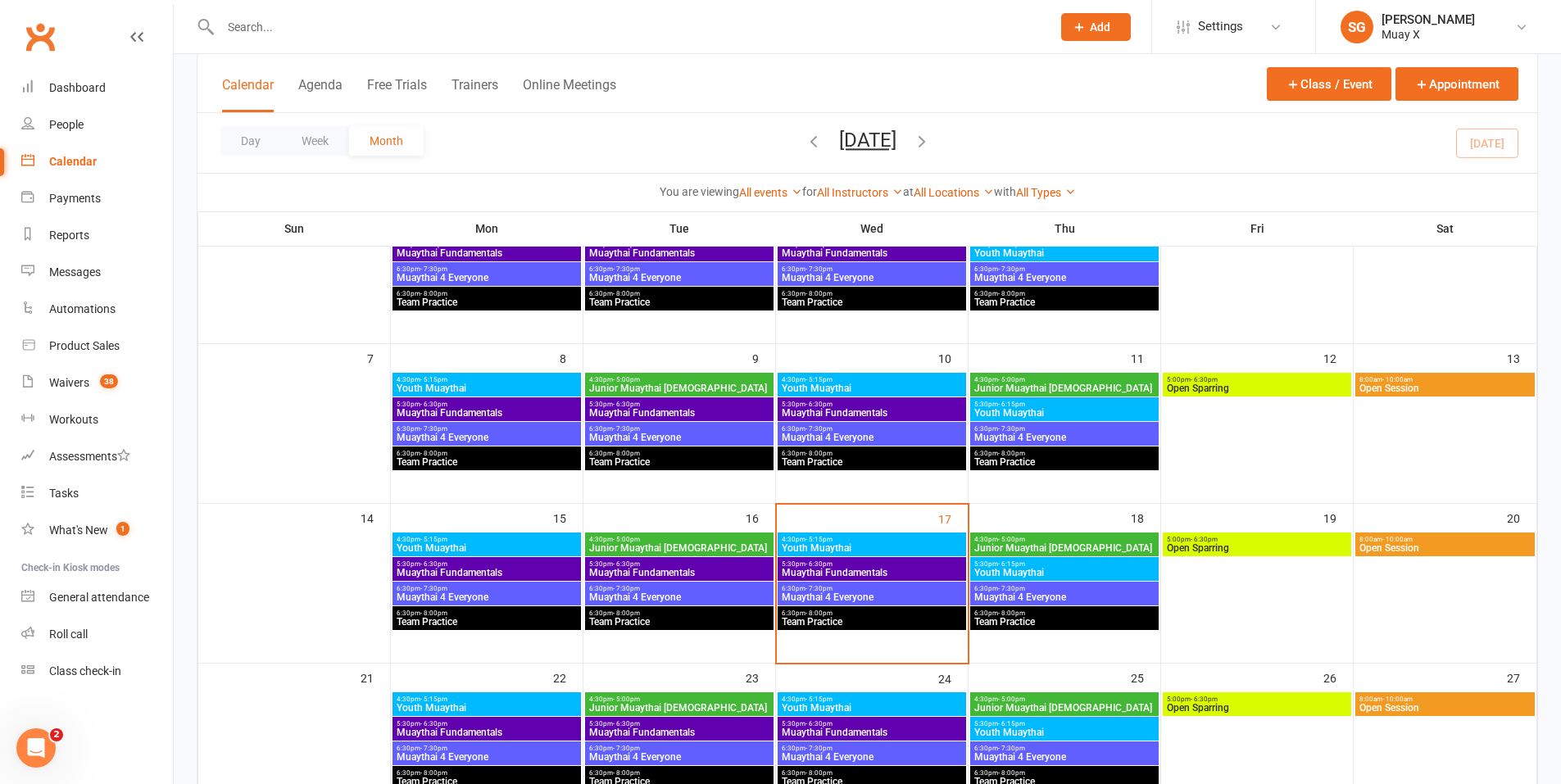
click at [884, 567] on span "Muaythai Fundamentals" at bounding box center [872, 572] width 182 height 9
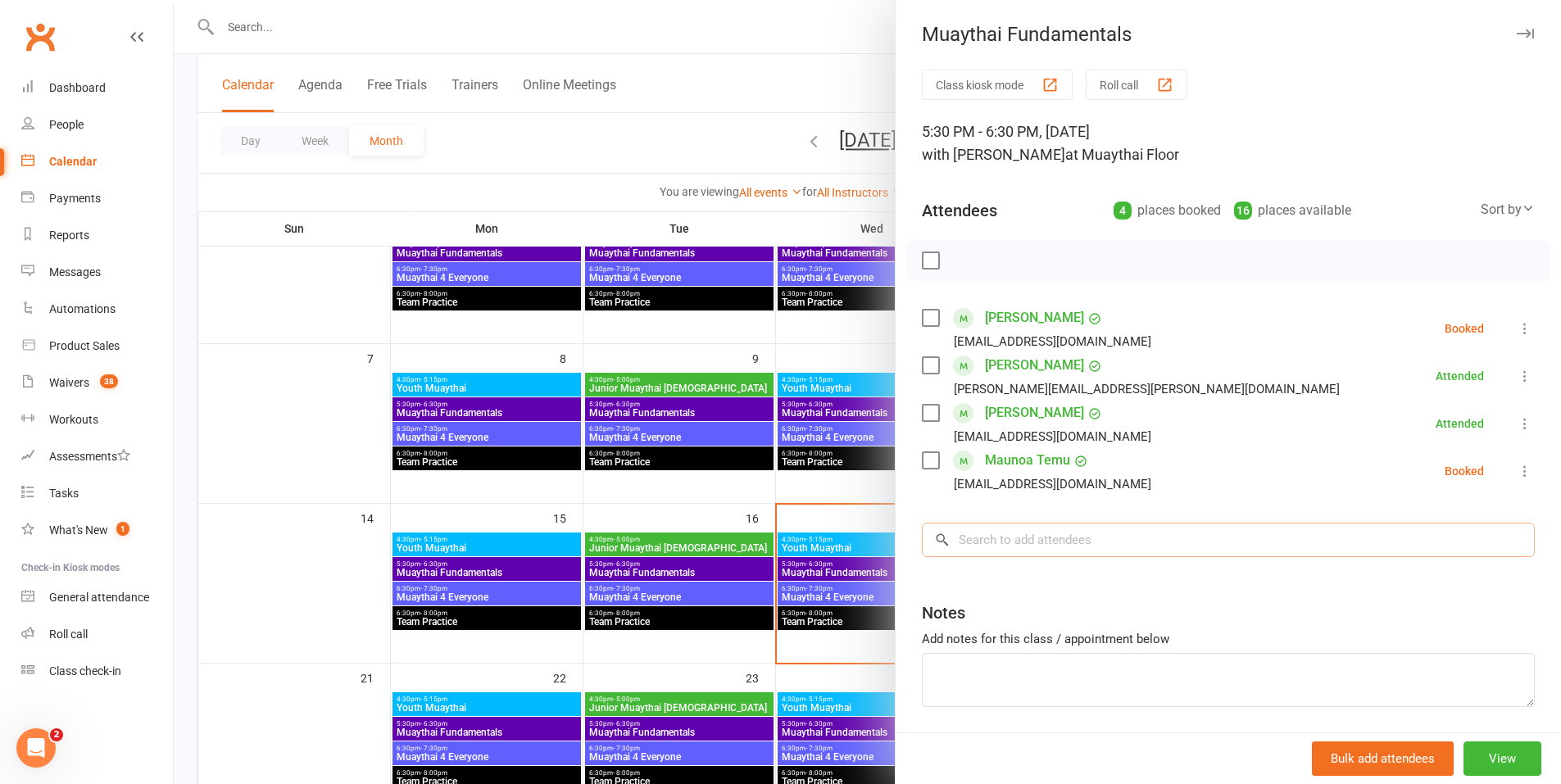
click at [1034, 551] on input "search" at bounding box center [1228, 540] width 613 height 35
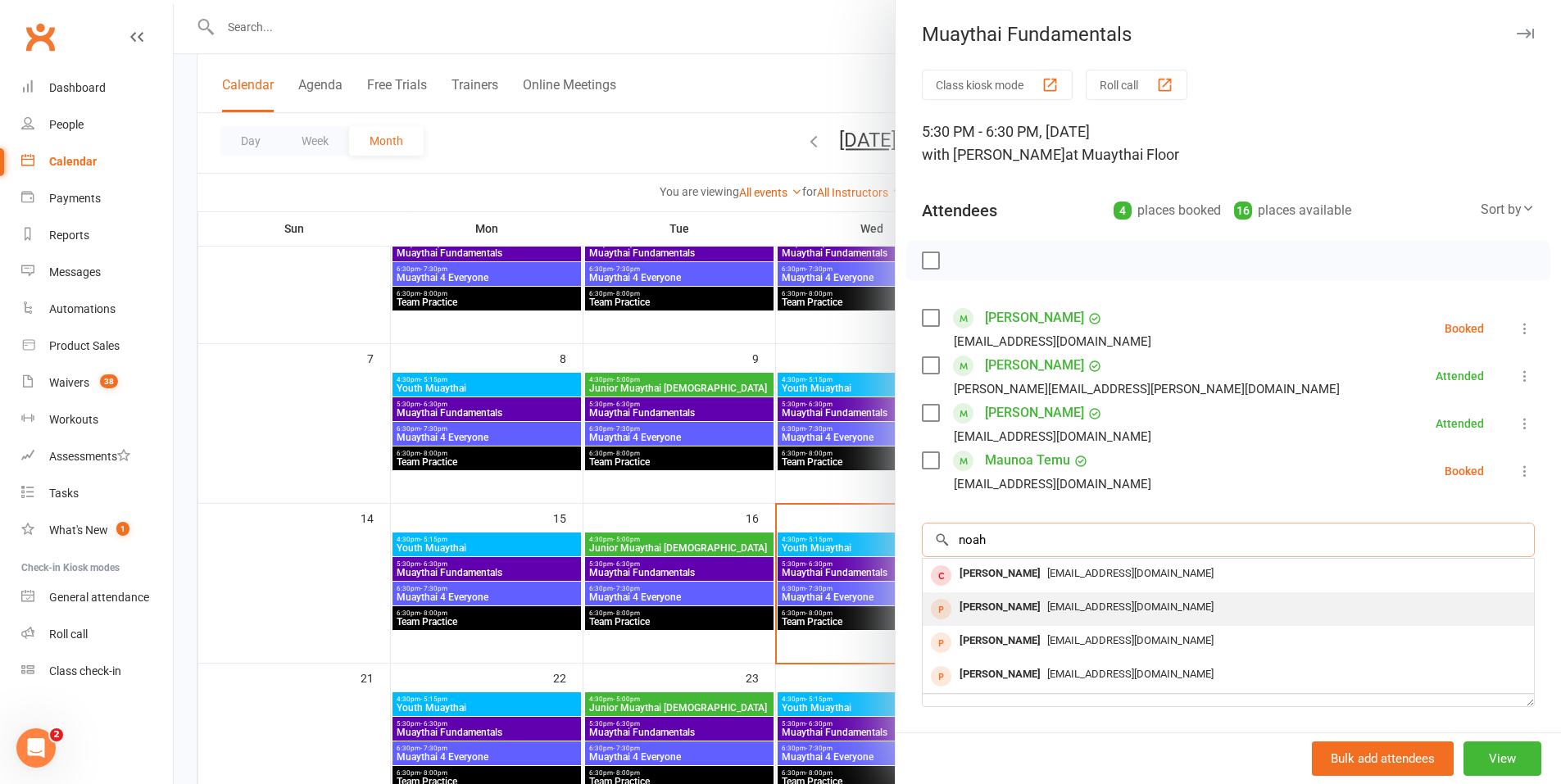
type input "noah"
click at [1053, 605] on span "[EMAIL_ADDRESS][DOMAIN_NAME]" at bounding box center [1130, 606] width 167 height 12
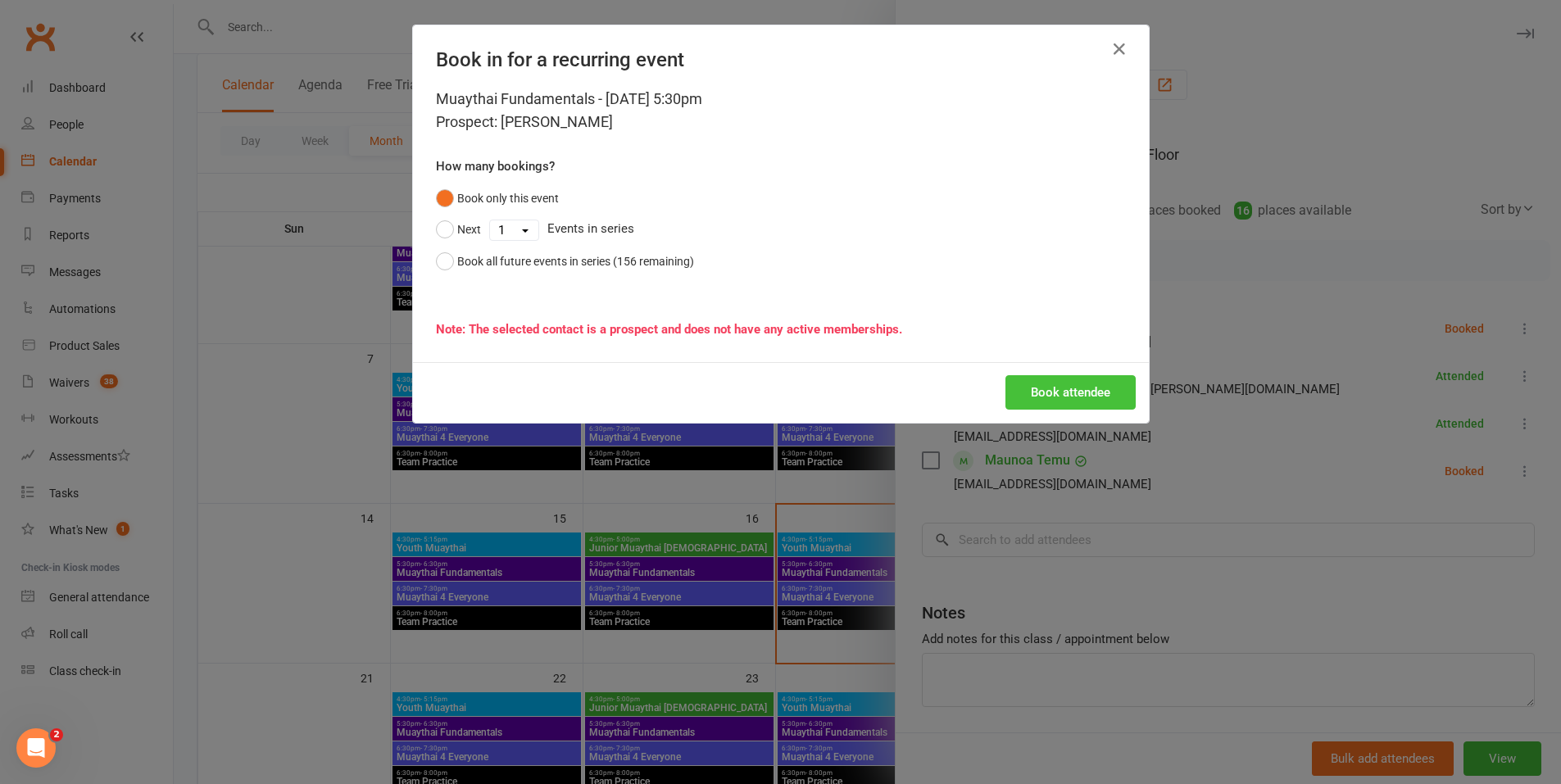
click at [1067, 405] on button "Book attendee" at bounding box center [1070, 392] width 130 height 35
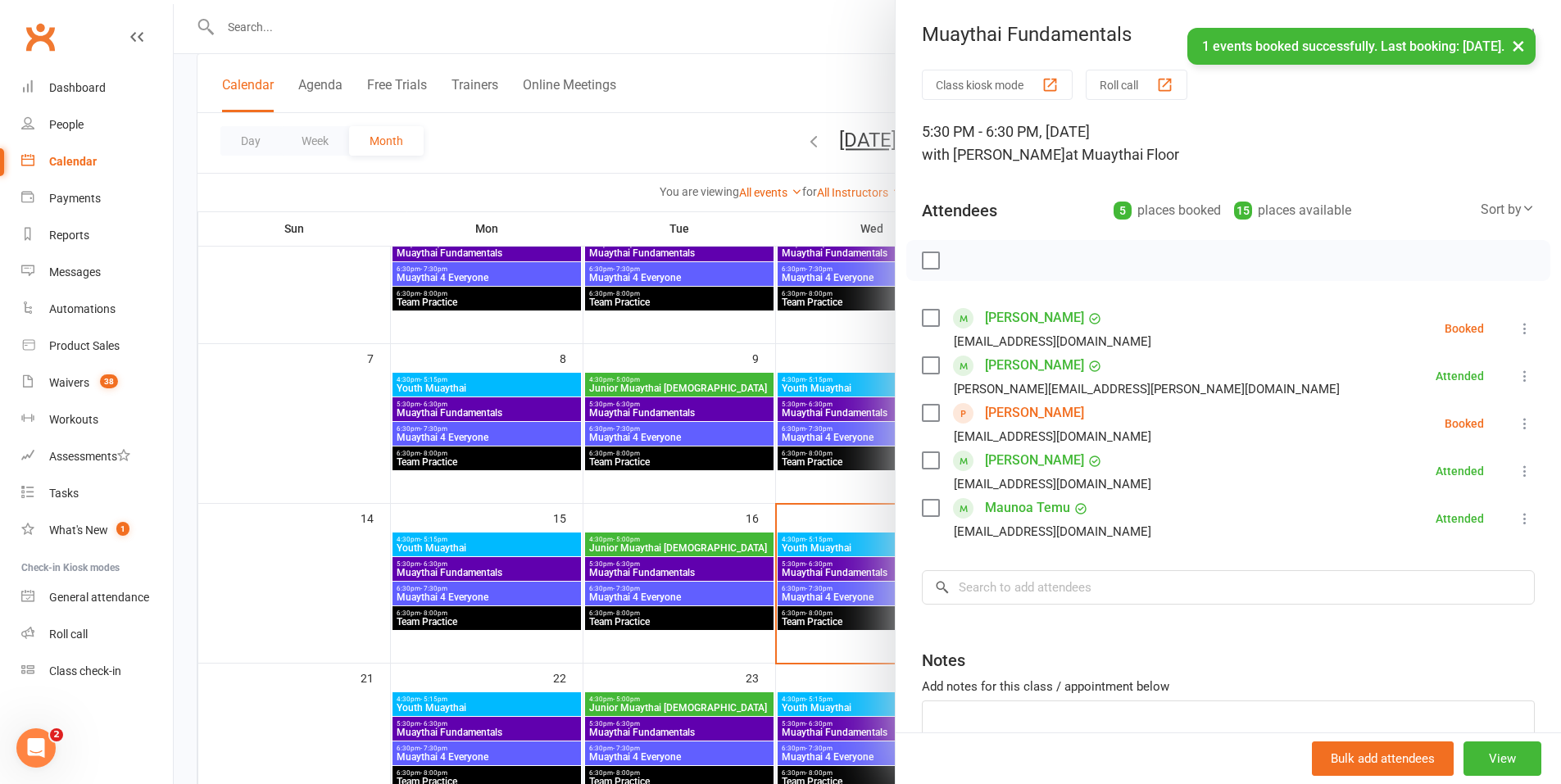
click at [694, 142] on div at bounding box center [867, 392] width 1387 height 784
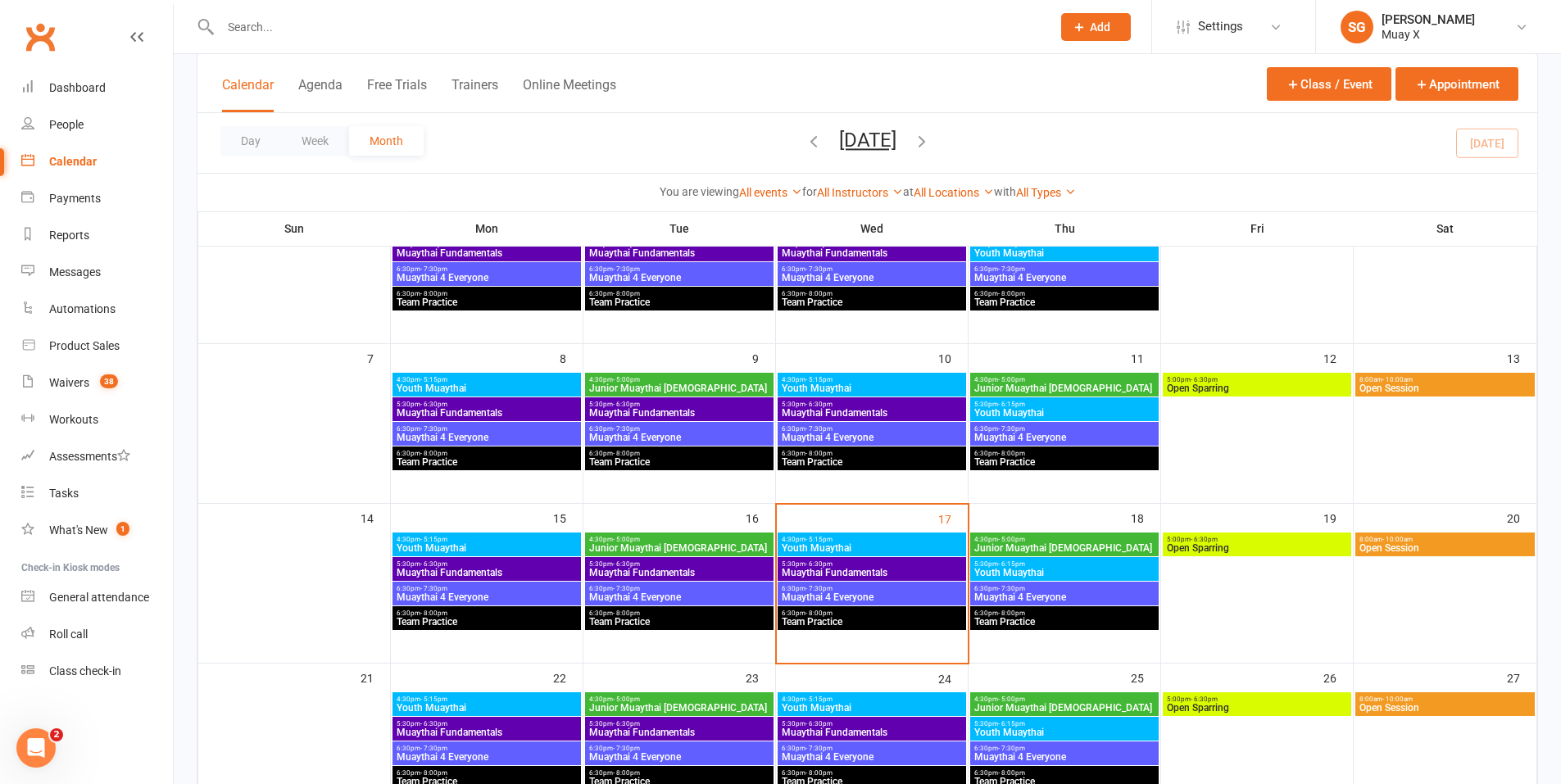
click at [471, 32] on input "text" at bounding box center [627, 27] width 824 height 23
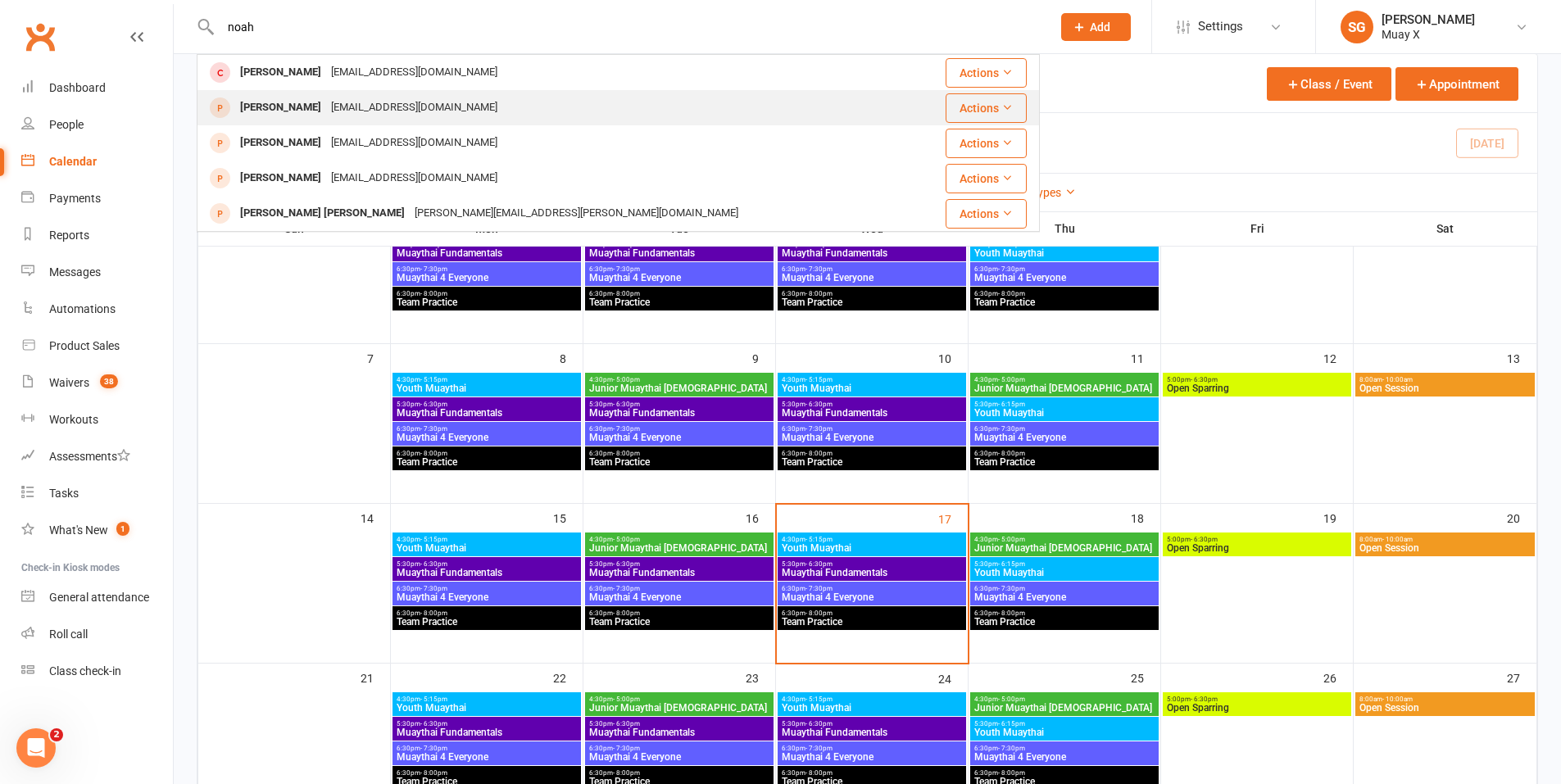
type input "noah"
click at [959, 111] on button "Actions" at bounding box center [987, 108] width 81 height 29
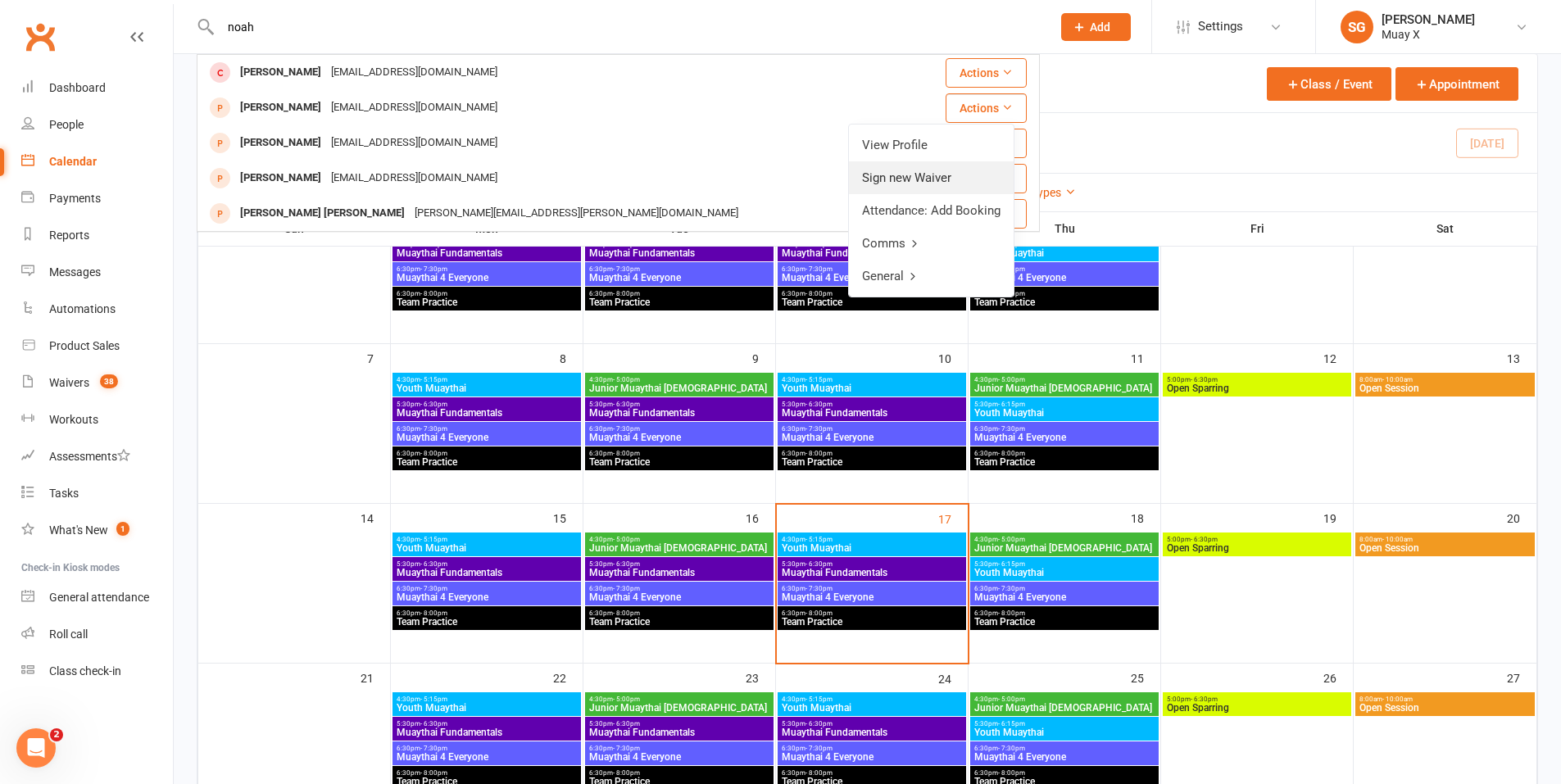
click at [939, 178] on link "Sign new Waiver" at bounding box center [931, 178] width 165 height 33
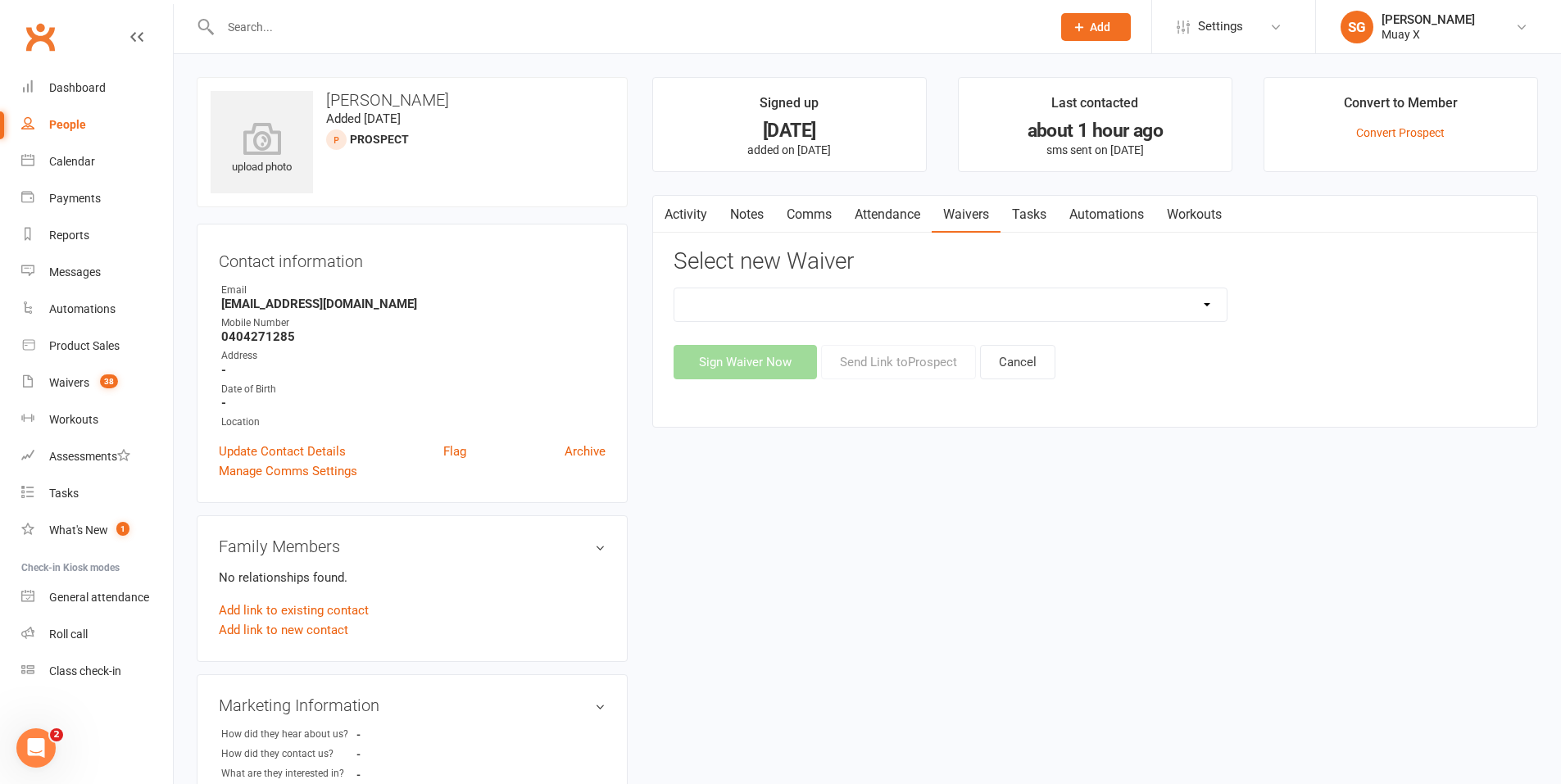
click at [893, 319] on select "2025 Trial Waiver 2025 waiver 28 Day Intro Muay X Waiver" at bounding box center [950, 305] width 552 height 33
select select "13123"
click at [675, 288] on select "2025 Trial Waiver 2025 waiver 28 Day Intro Muay X Waiver" at bounding box center [950, 305] width 552 height 33
click at [897, 364] on button "Send Link to [GEOGRAPHIC_DATA]" at bounding box center [898, 362] width 155 height 35
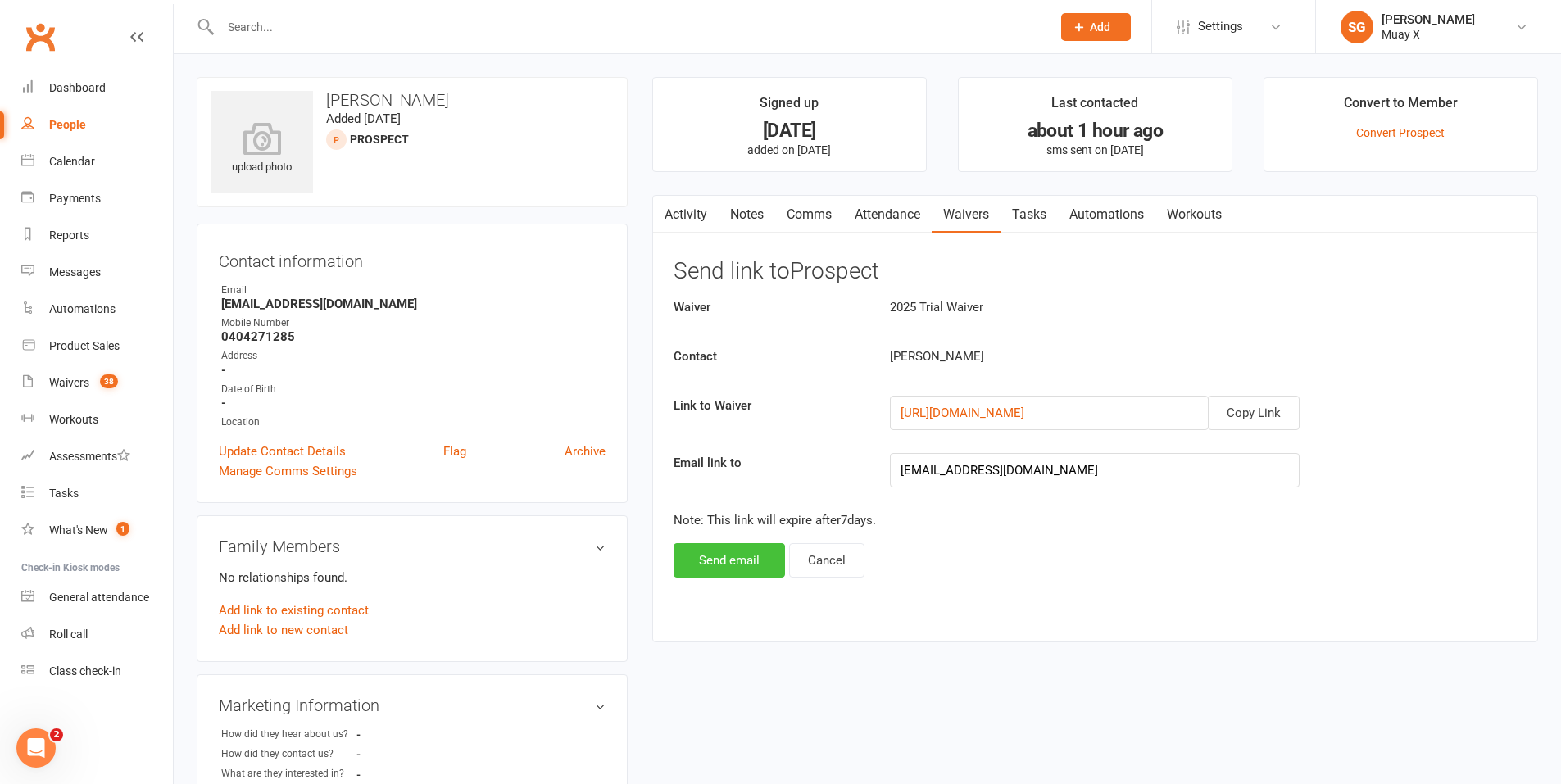
click at [753, 566] on button "Send email" at bounding box center [729, 560] width 111 height 35
